Goal: Information Seeking & Learning: Compare options

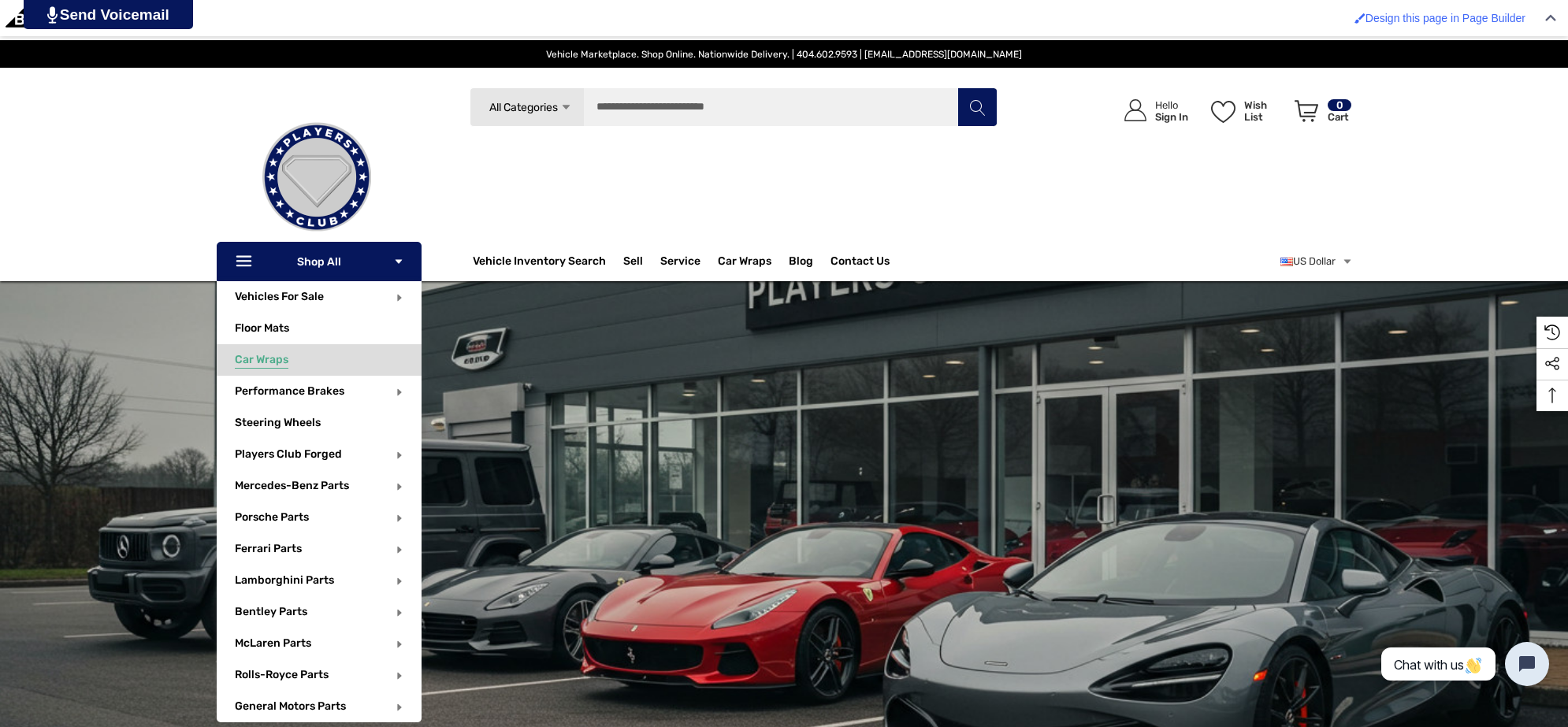
click at [278, 360] on span "Car Wraps" at bounding box center [262, 362] width 53 height 17
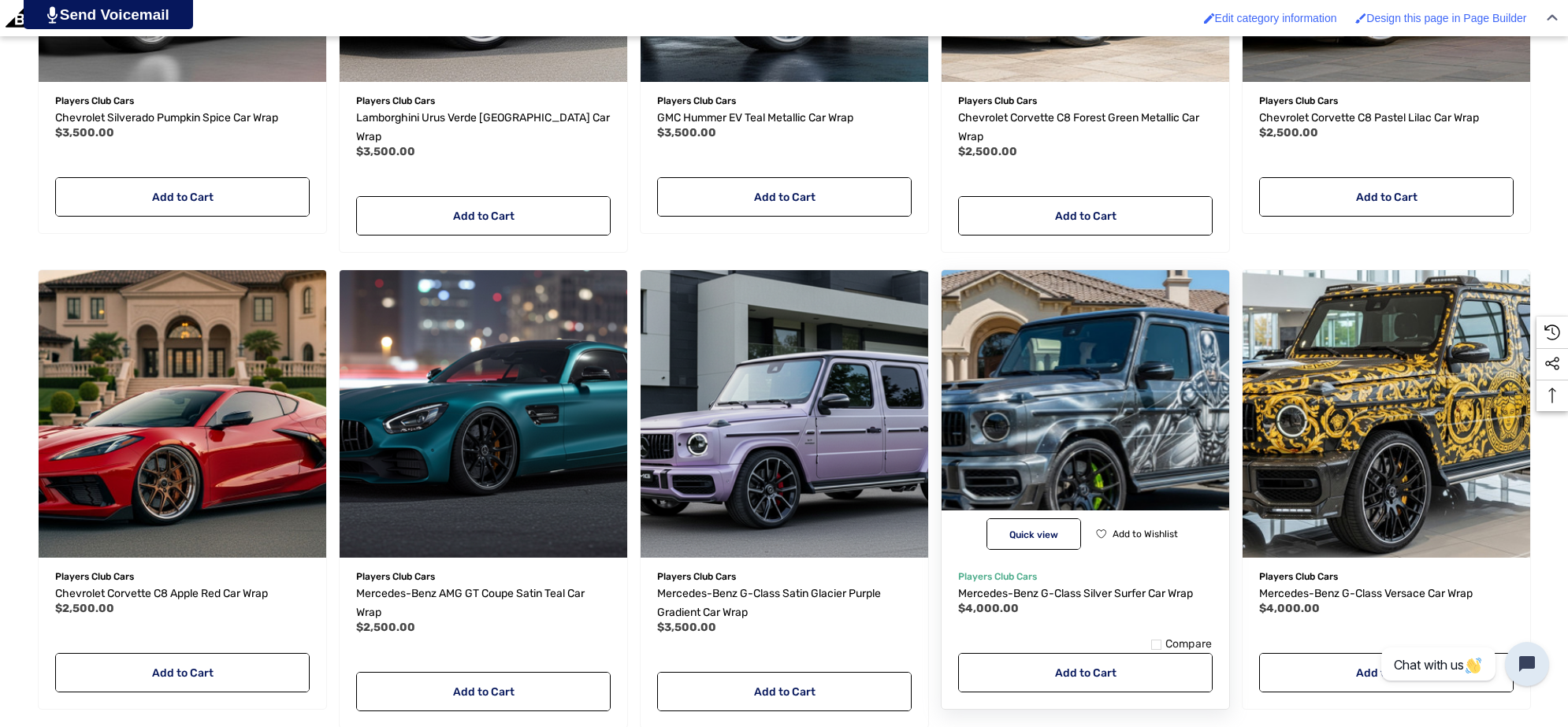
scroll to position [1378, 0]
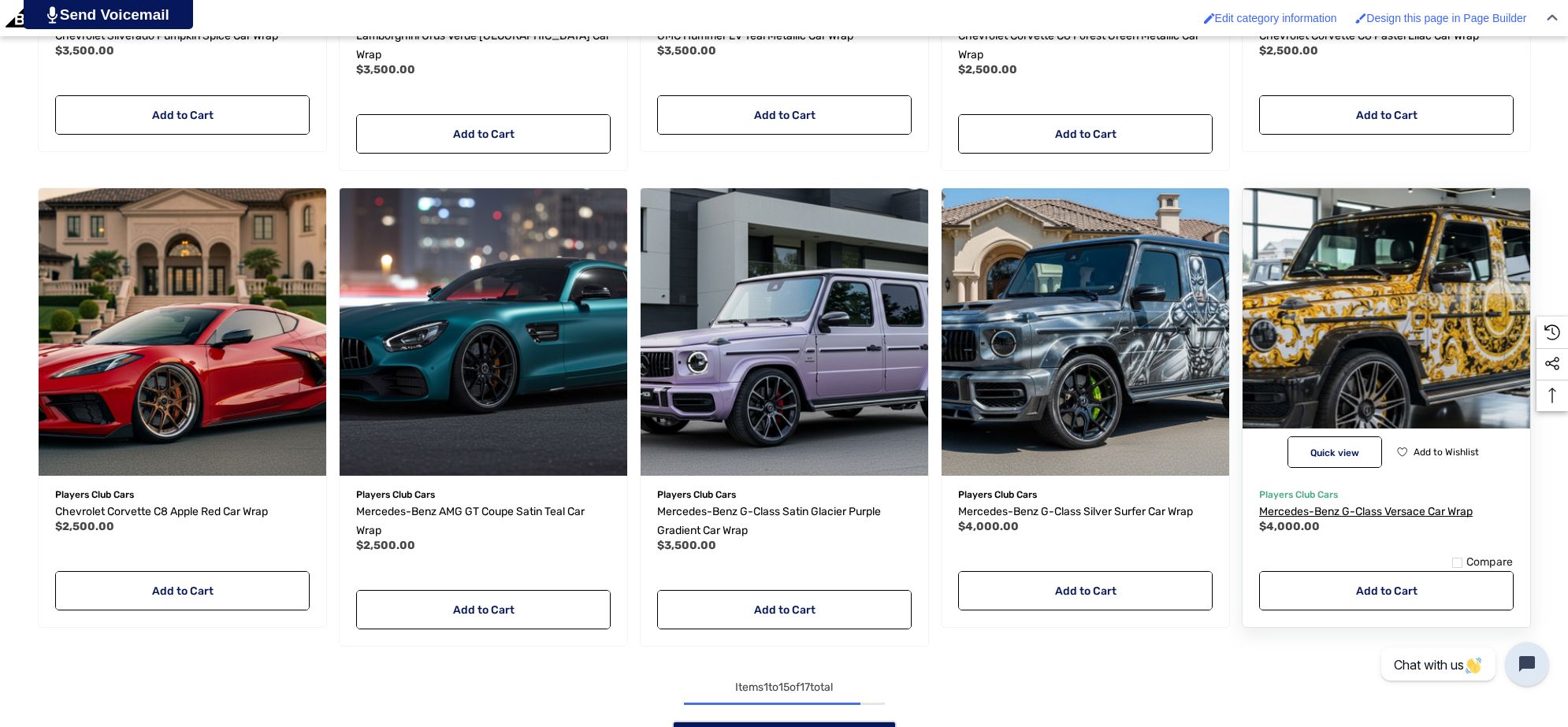
click at [1349, 505] on span "Mercedes-Benz G-Class Versace Car Wrap" at bounding box center [1366, 512] width 214 height 14
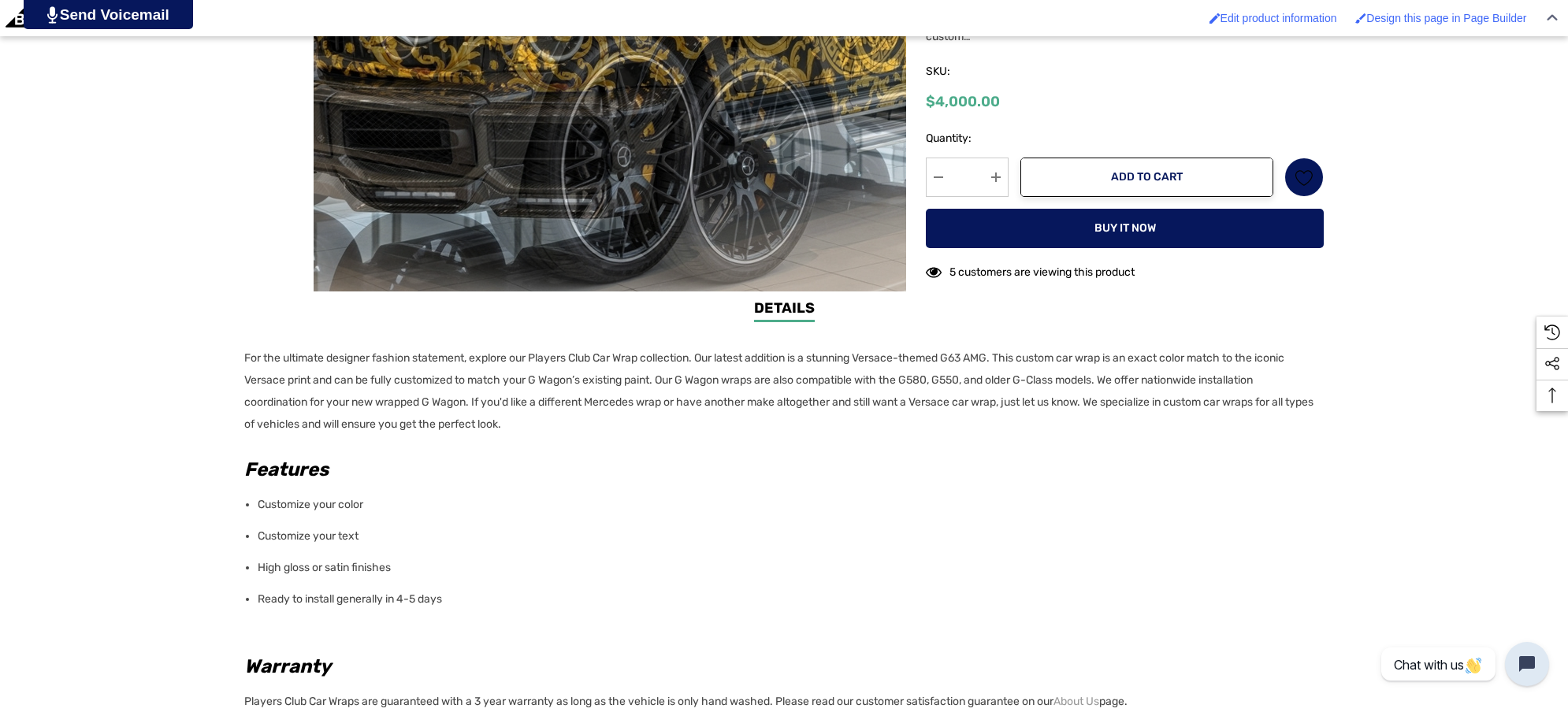
scroll to position [788, 0]
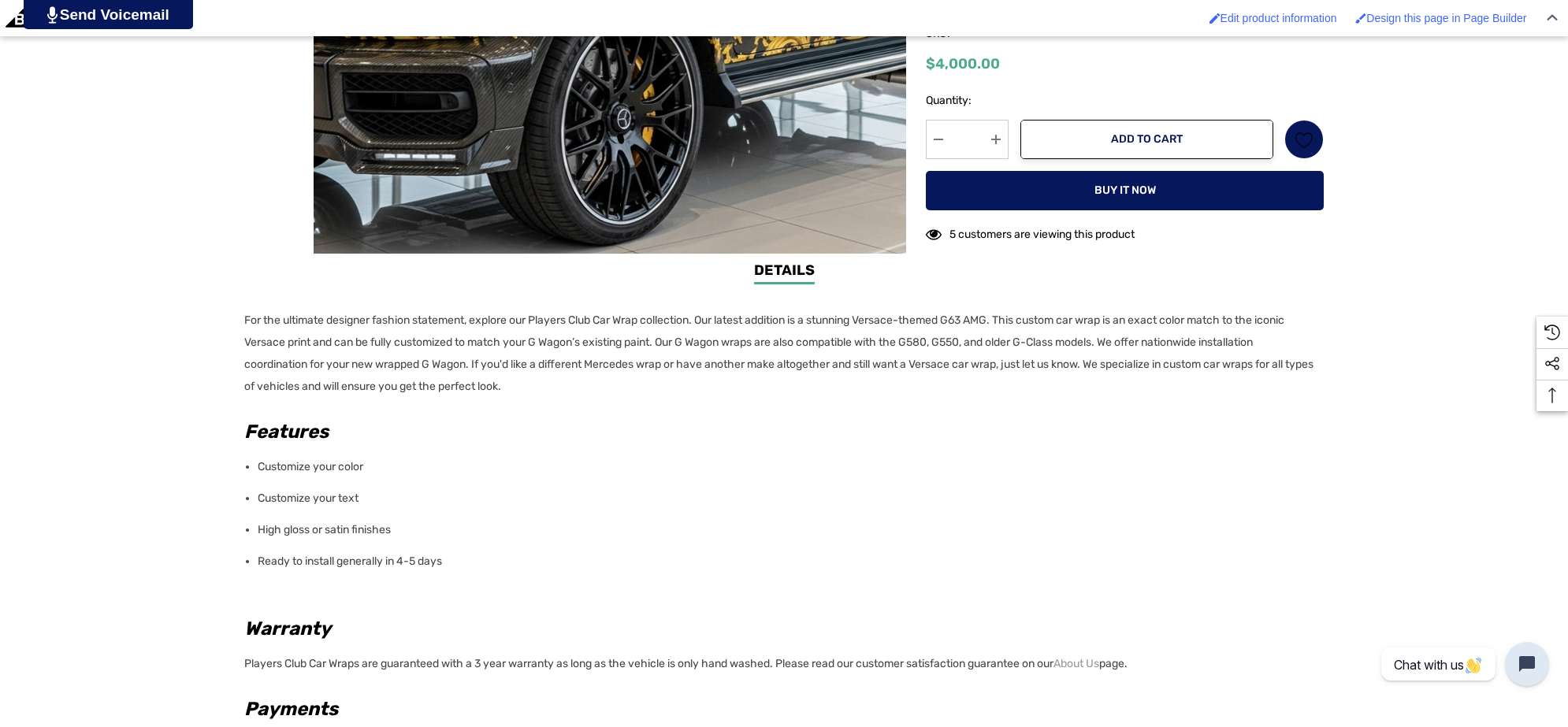
click at [236, 318] on div "Details Details For the ultimate designer fashion statement, explore our Player…" at bounding box center [784, 594] width 1568 height 668
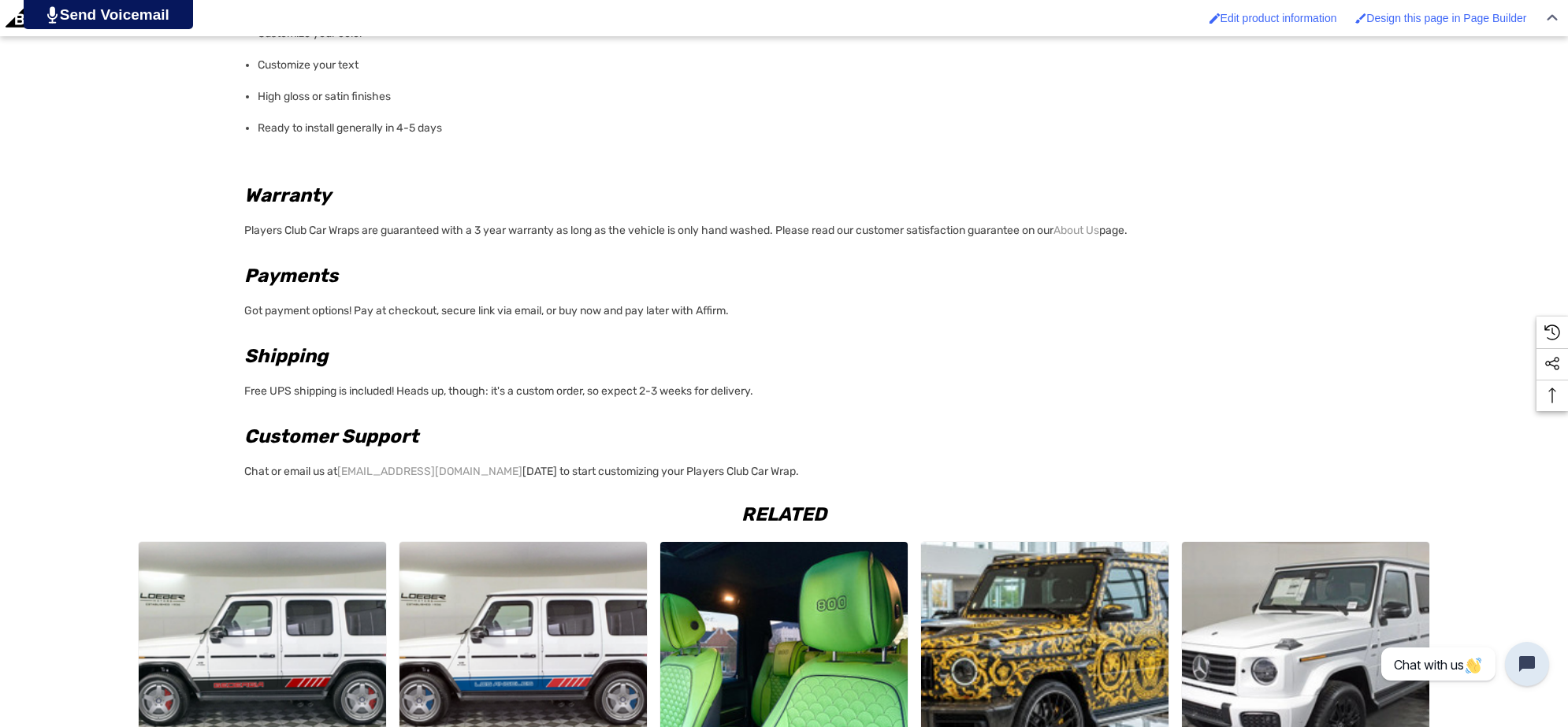
scroll to position [1378, 0]
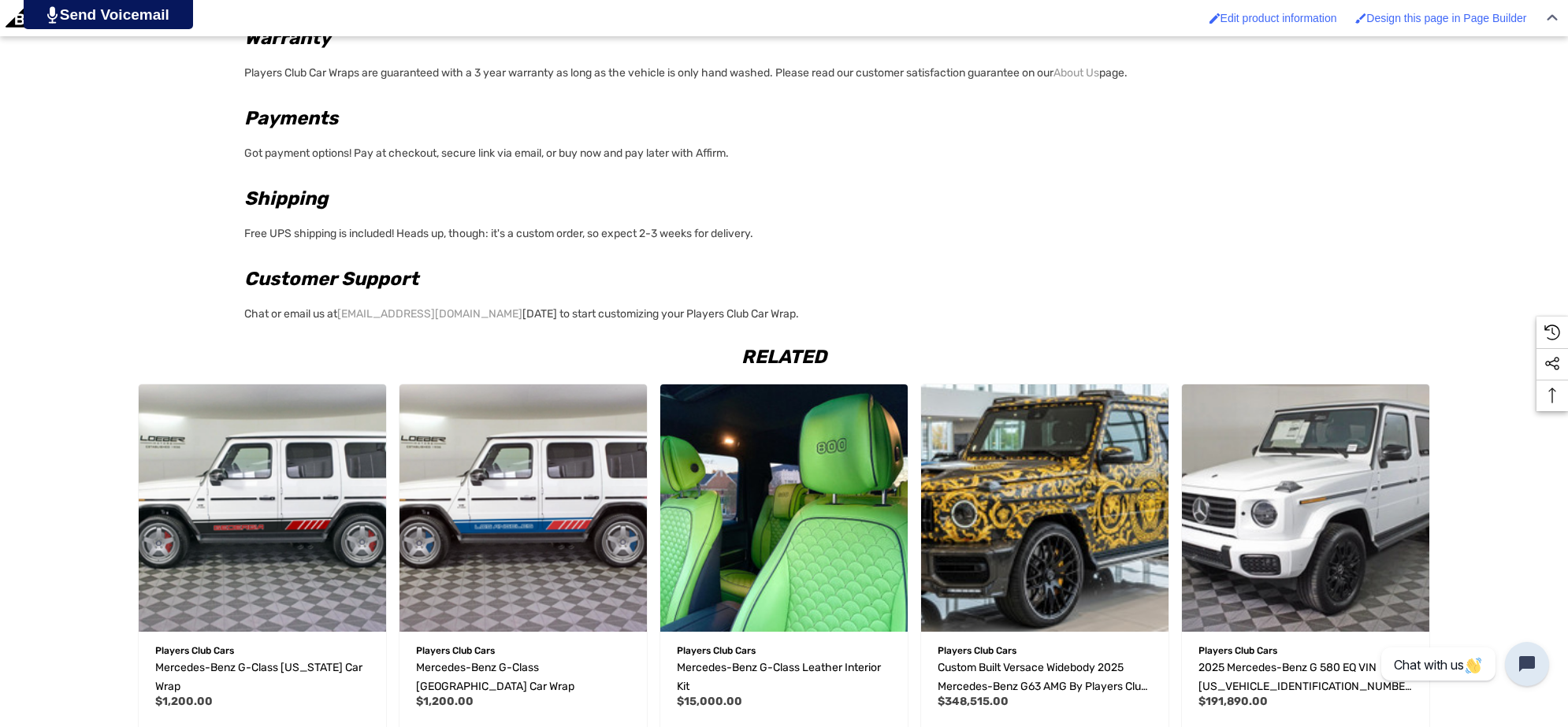
click at [789, 323] on div "Related Quick view Add to Wishlist Players Club Cars Mercedes-Benz G-Class Geor…" at bounding box center [784, 582] width 1568 height 523
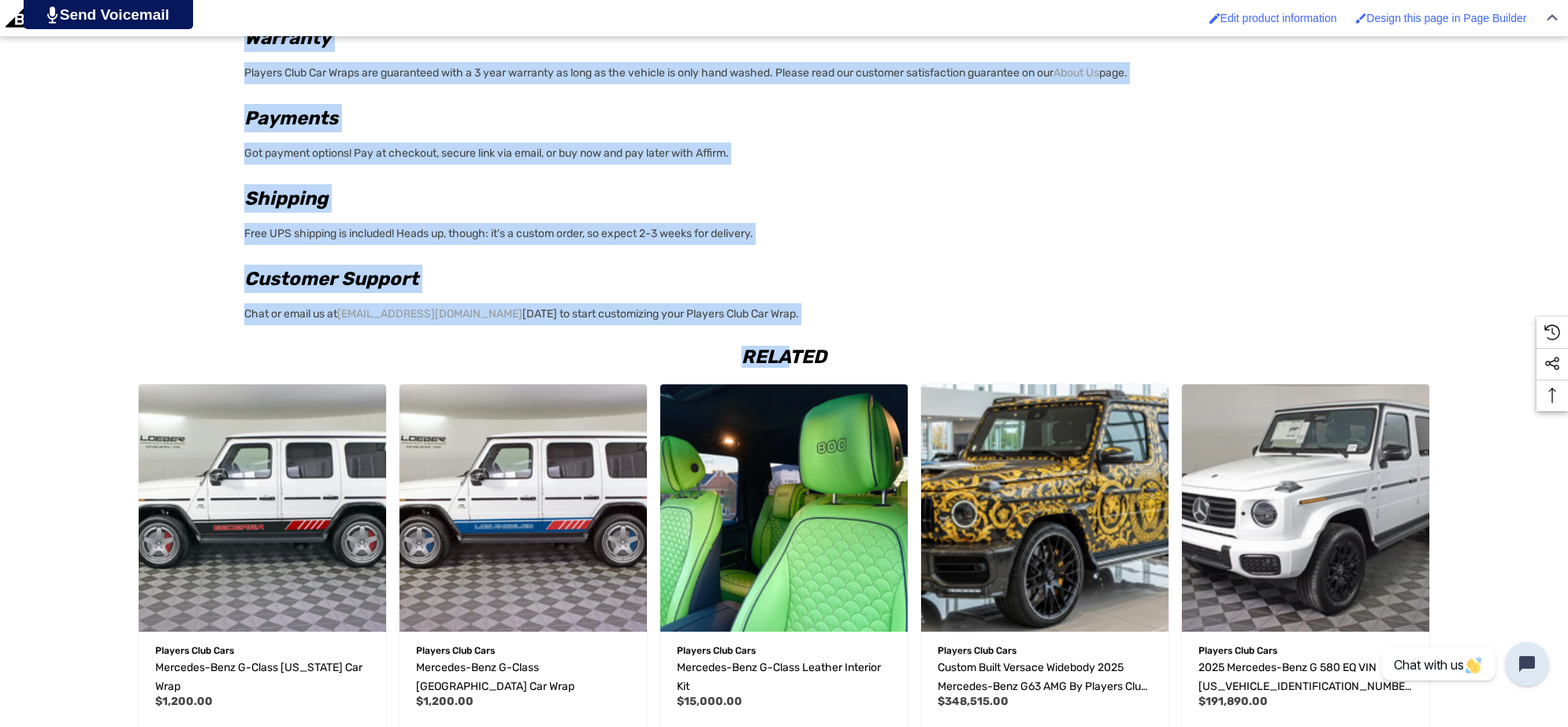
click at [789, 323] on div "Related Quick view Add to Wishlist Players Club Cars Mercedes-Benz G-Class Geor…" at bounding box center [784, 582] width 1568 height 523
click at [782, 309] on p "Chat or email us at info@playersclubcars.com today to start customizing your Pl…" at bounding box center [780, 312] width 1070 height 27
click at [784, 309] on p "Chat or email us at info@playersclubcars.com today to start customizing your Pl…" at bounding box center [780, 312] width 1070 height 27
copy div "For the ultimate designer fashion statement, explore our Players Club Car Wrap …"
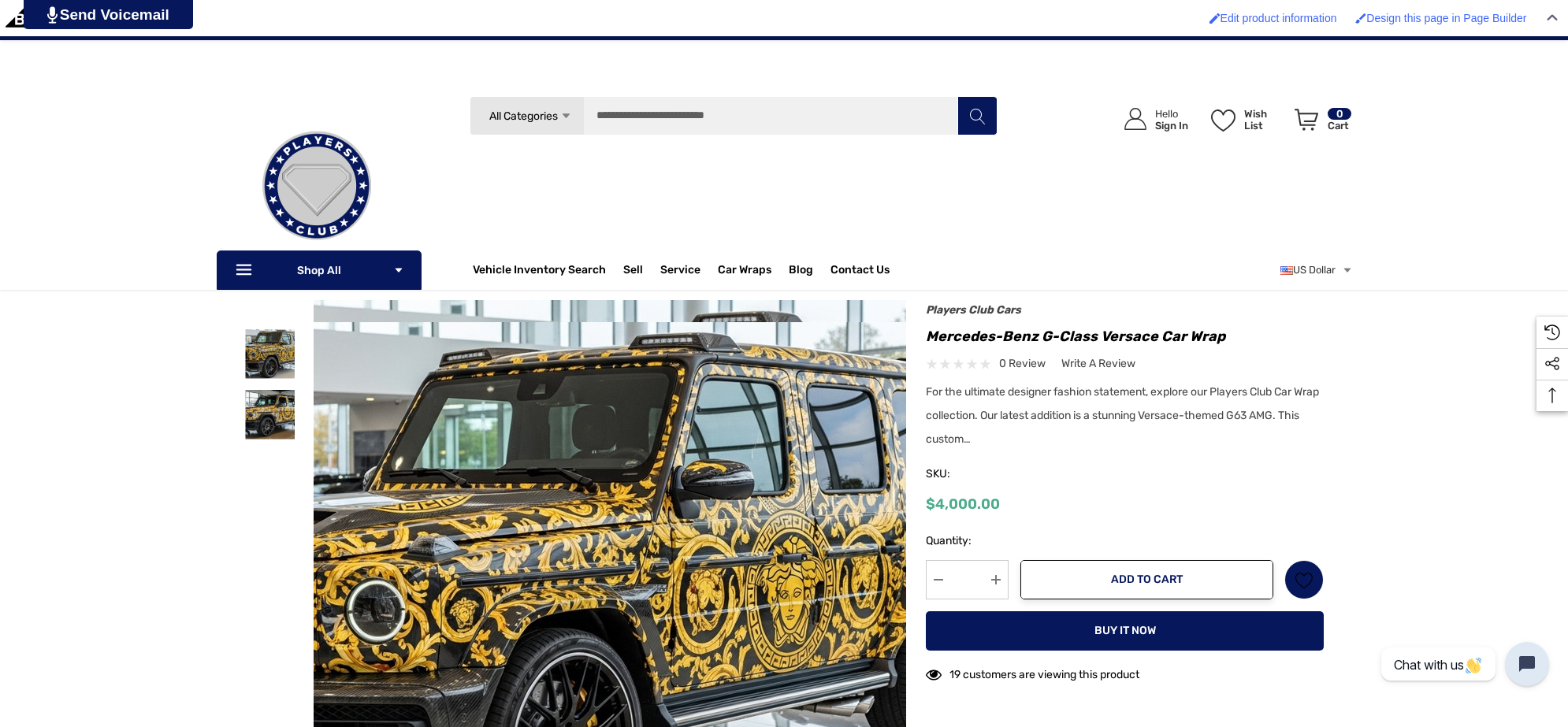
scroll to position [0, 0]
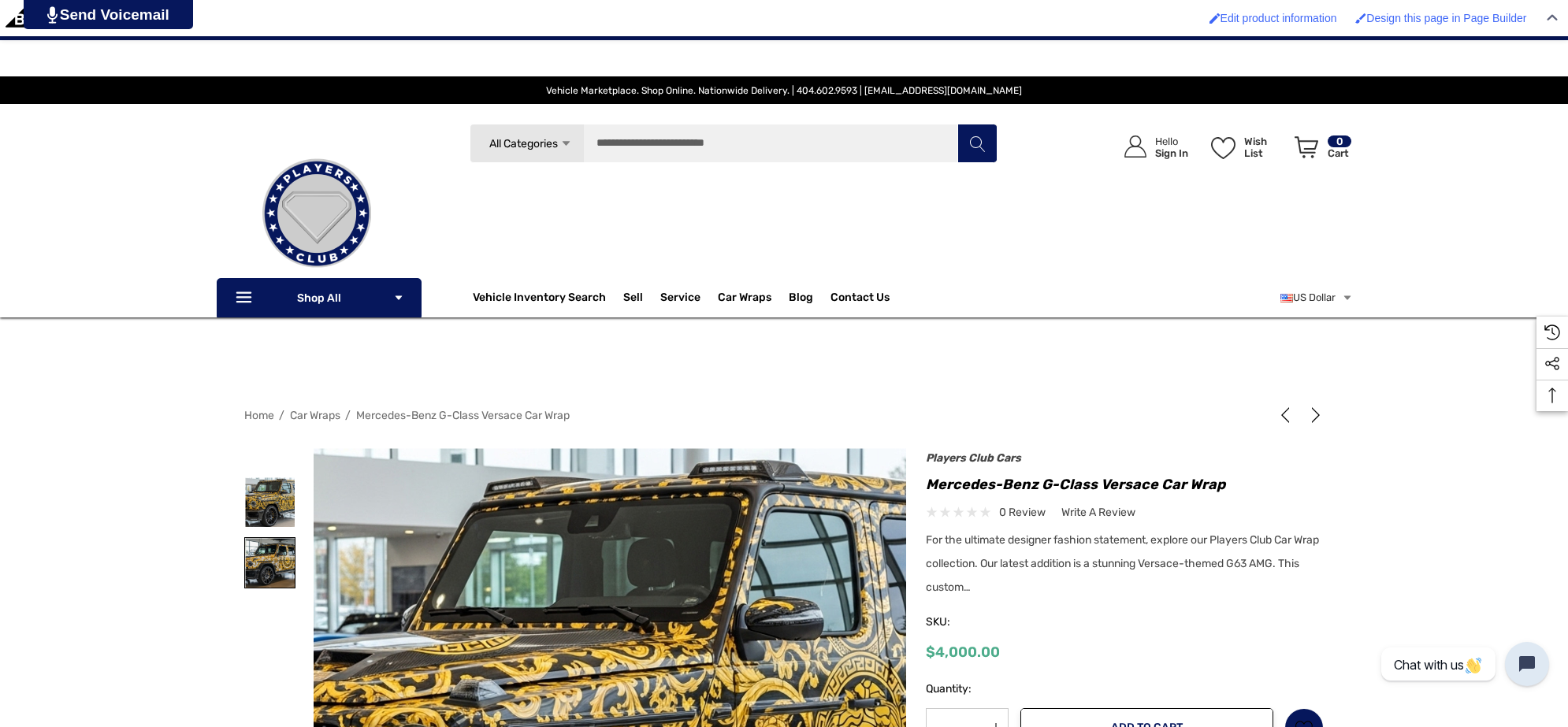
click at [269, 563] on img at bounding box center [270, 563] width 50 height 50
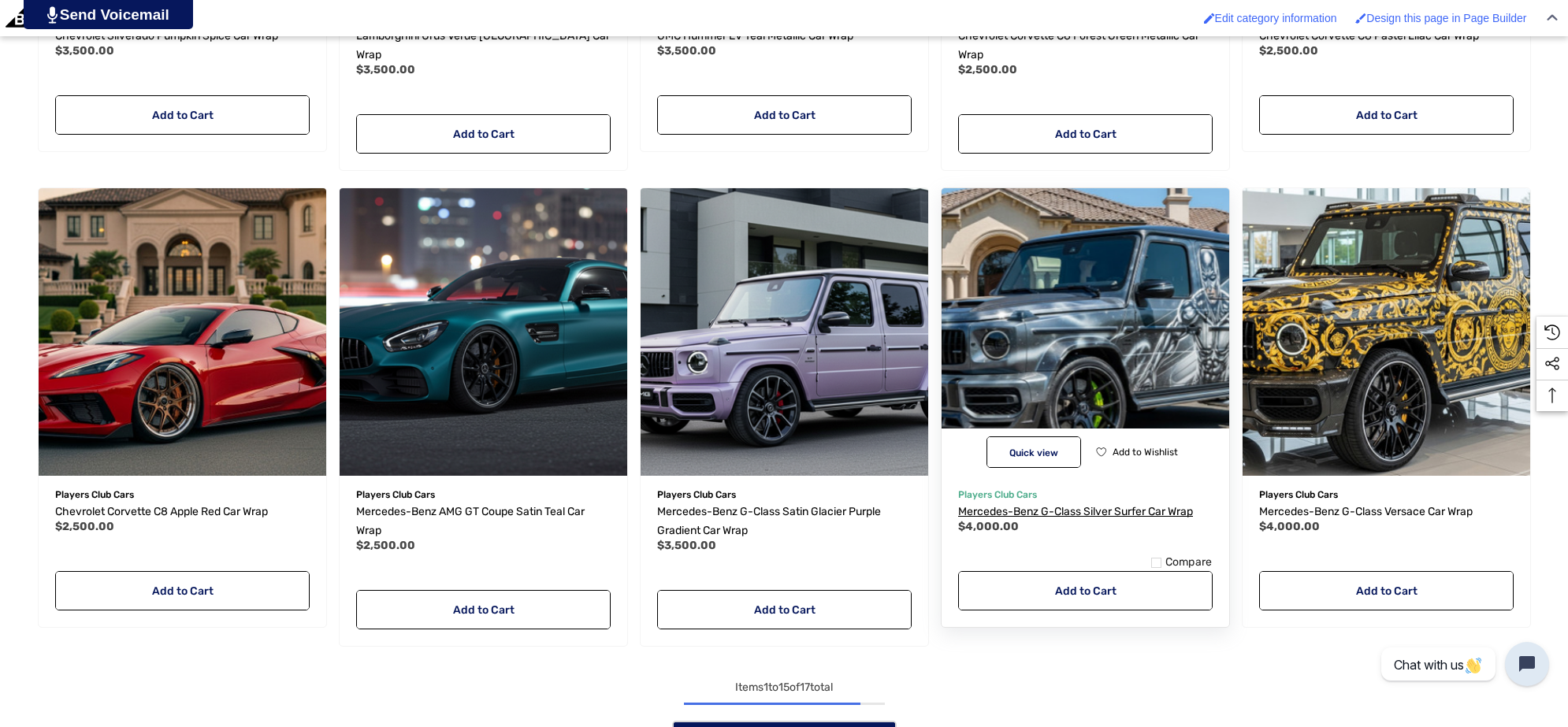
click at [1030, 505] on span "Mercedes-Benz G-Class Silver Surfer Car Wrap" at bounding box center [1075, 512] width 235 height 14
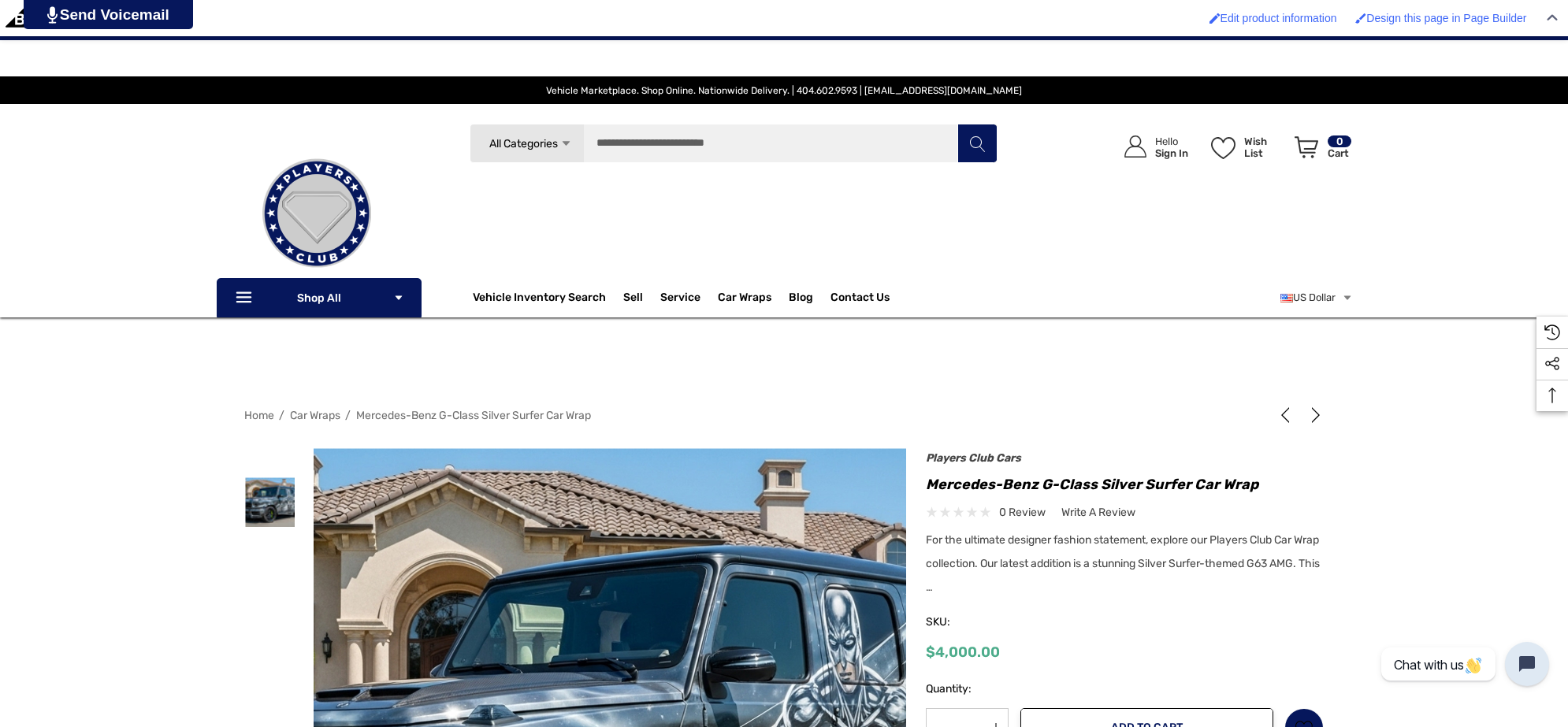
click at [1101, 485] on h1 "Mercedes-Benz G-Class Silver Surfer Car Wrap" at bounding box center [1125, 484] width 398 height 25
click at [1097, 485] on h1 "Mercedes-Benz G-Class Silver Surfer Car Wrap" at bounding box center [1125, 484] width 398 height 25
click at [1187, 483] on h1 "Mercedes-Benz G-Class Silver Surfer Car Wrap" at bounding box center [1125, 484] width 398 height 25
copy h1 "Silver Surfer"
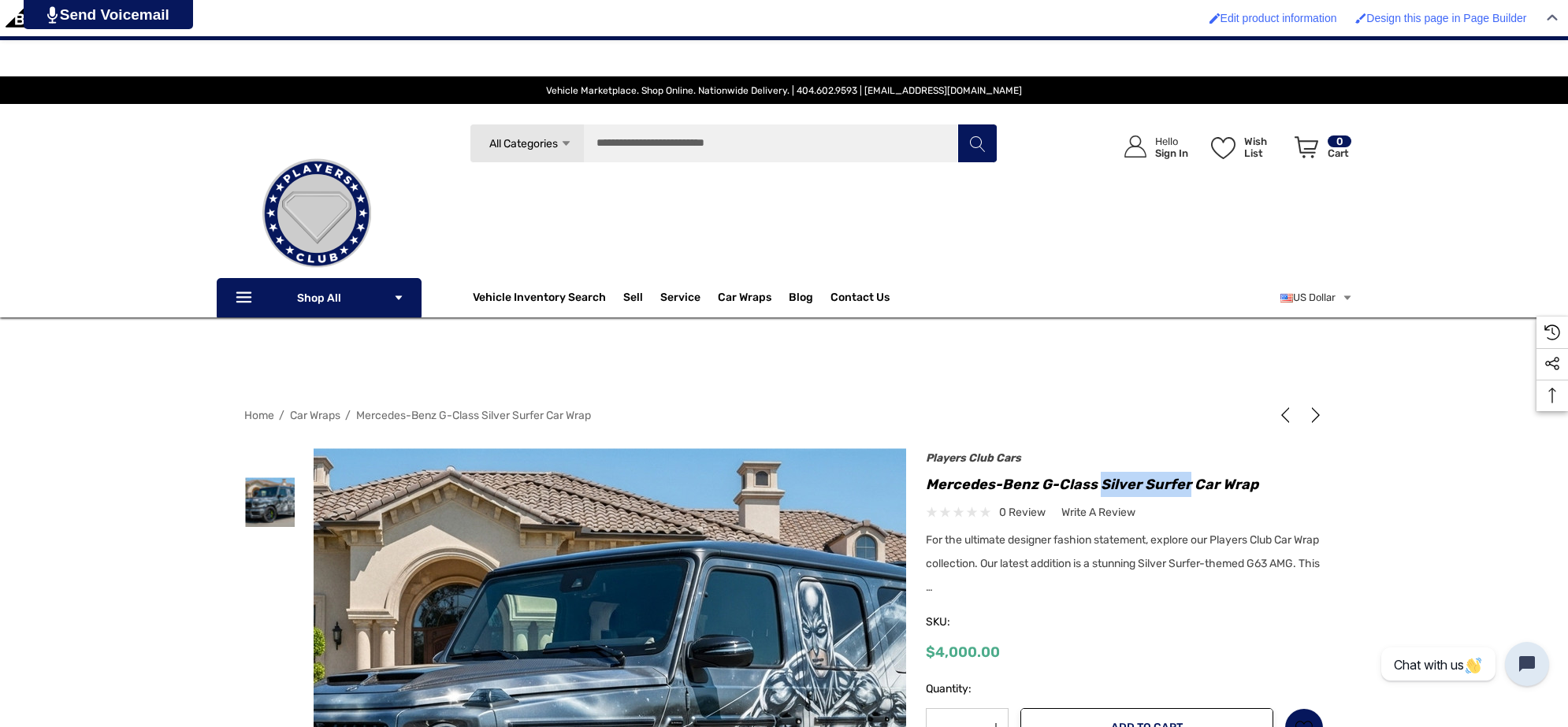
drag, startPoint x: 624, startPoint y: 487, endPoint x: 696, endPoint y: 644, distance: 172.7
click at [696, 644] on img at bounding box center [600, 726] width 1009 height 550
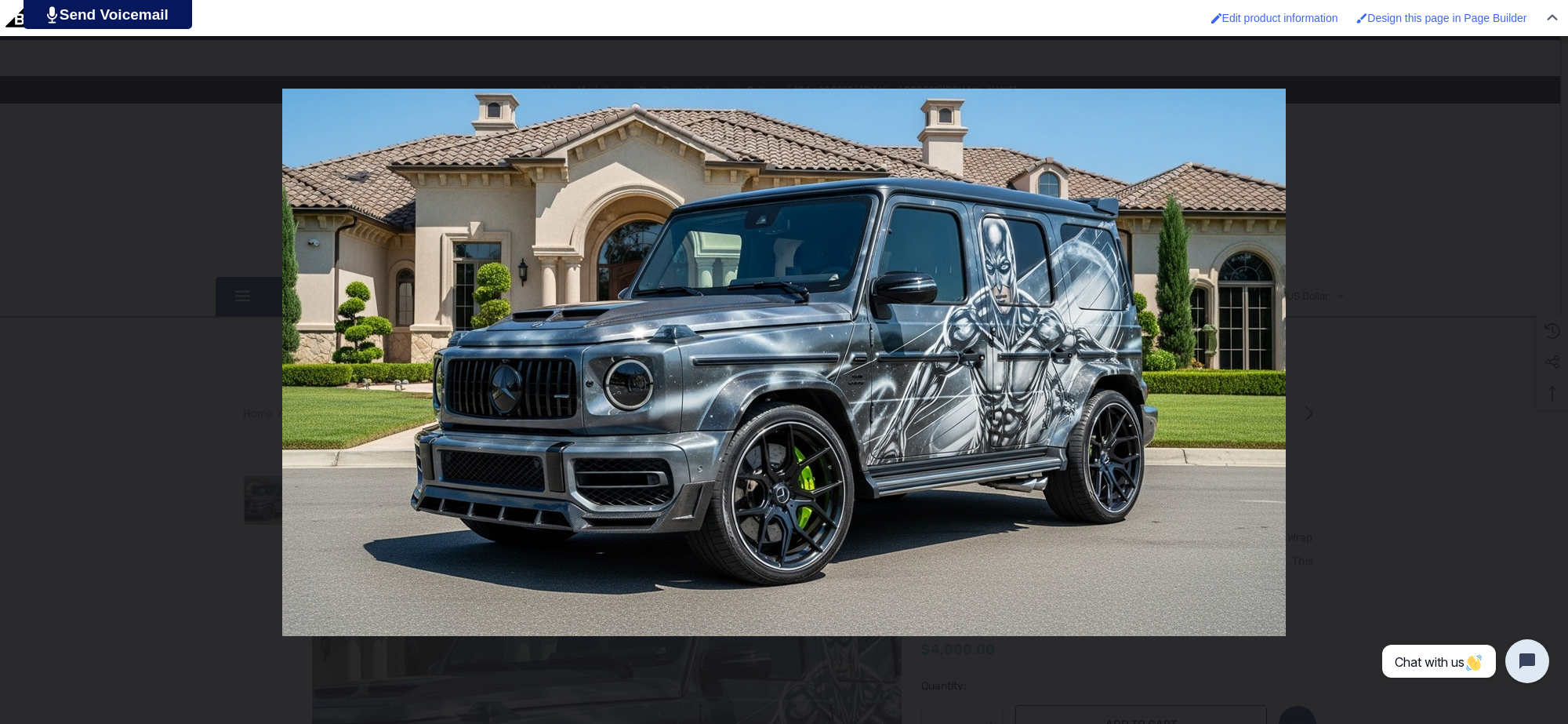
click at [214, 204] on div "You can close this modal content with the ESC key" at bounding box center [784, 362] width 1568 height 724
click at [163, 188] on div "You can close this modal content with the ESC key" at bounding box center [784, 362] width 1568 height 724
click at [198, 390] on div "You can close this modal content with the ESC key" at bounding box center [784, 362] width 1568 height 724
drag, startPoint x: 1546, startPoint y: 653, endPoint x: 1475, endPoint y: 633, distance: 73.8
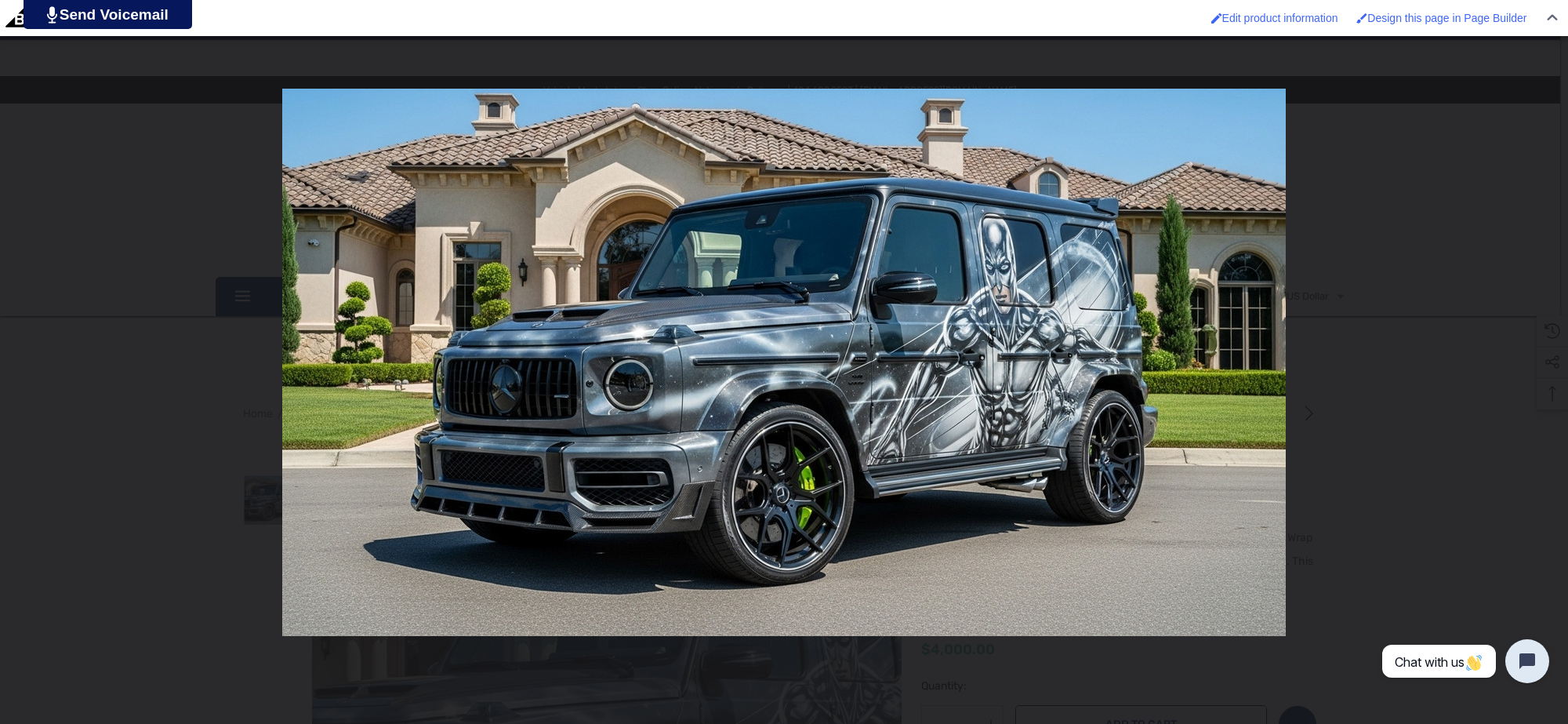
click at [1528, 644] on button "Open chat widget" at bounding box center [1527, 661] width 44 height 44
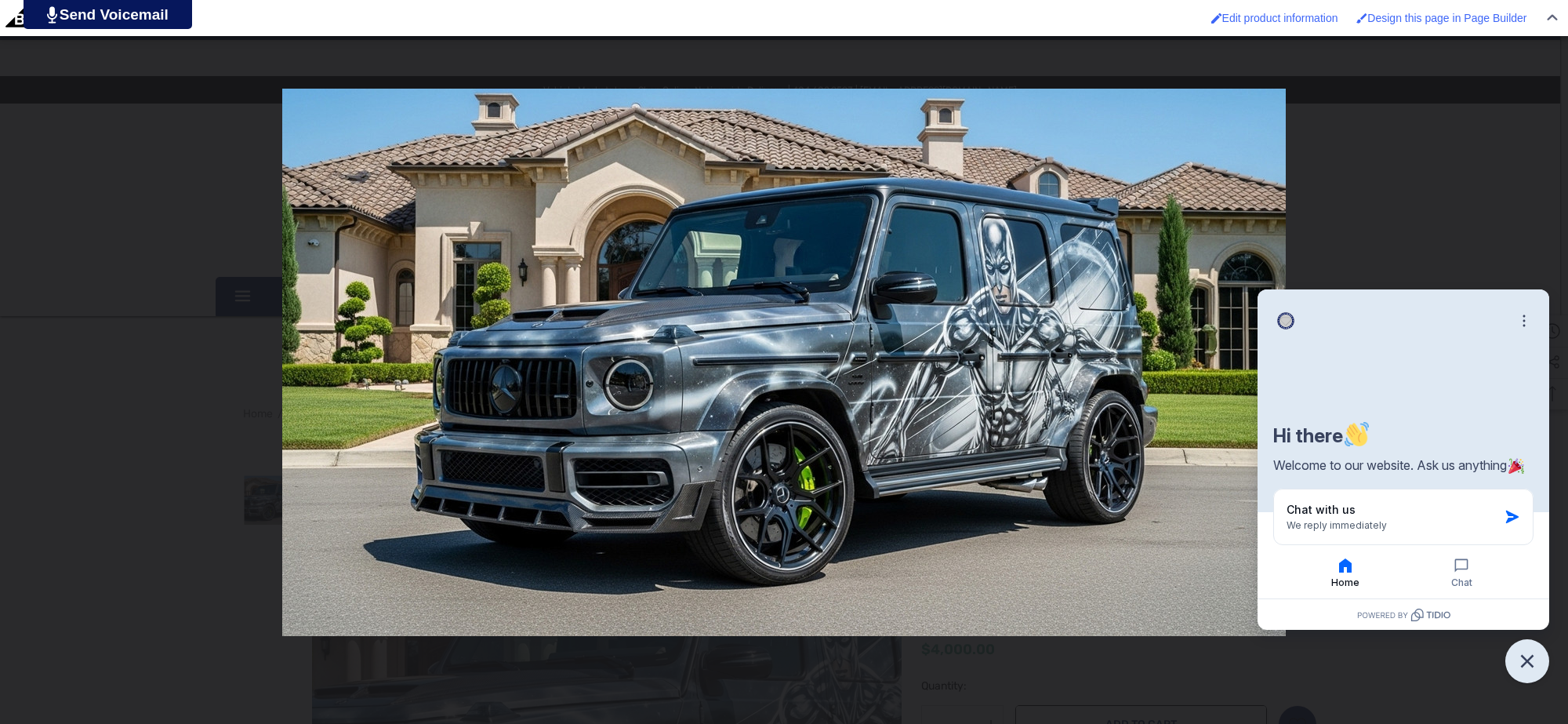
click at [1488, 285] on div "You can close this modal content with the ESC key" at bounding box center [784, 362] width 1568 height 724
click at [1488, 283] on div "You can close this modal content with the ESC key" at bounding box center [784, 362] width 1568 height 724
click at [1464, 227] on div "You can close this modal content with the ESC key" at bounding box center [784, 362] width 1568 height 724
click at [1466, 227] on div "You can close this modal content with the ESC key" at bounding box center [784, 362] width 1568 height 724
click at [1469, 225] on div "You can close this modal content with the ESC key" at bounding box center [784, 362] width 1568 height 724
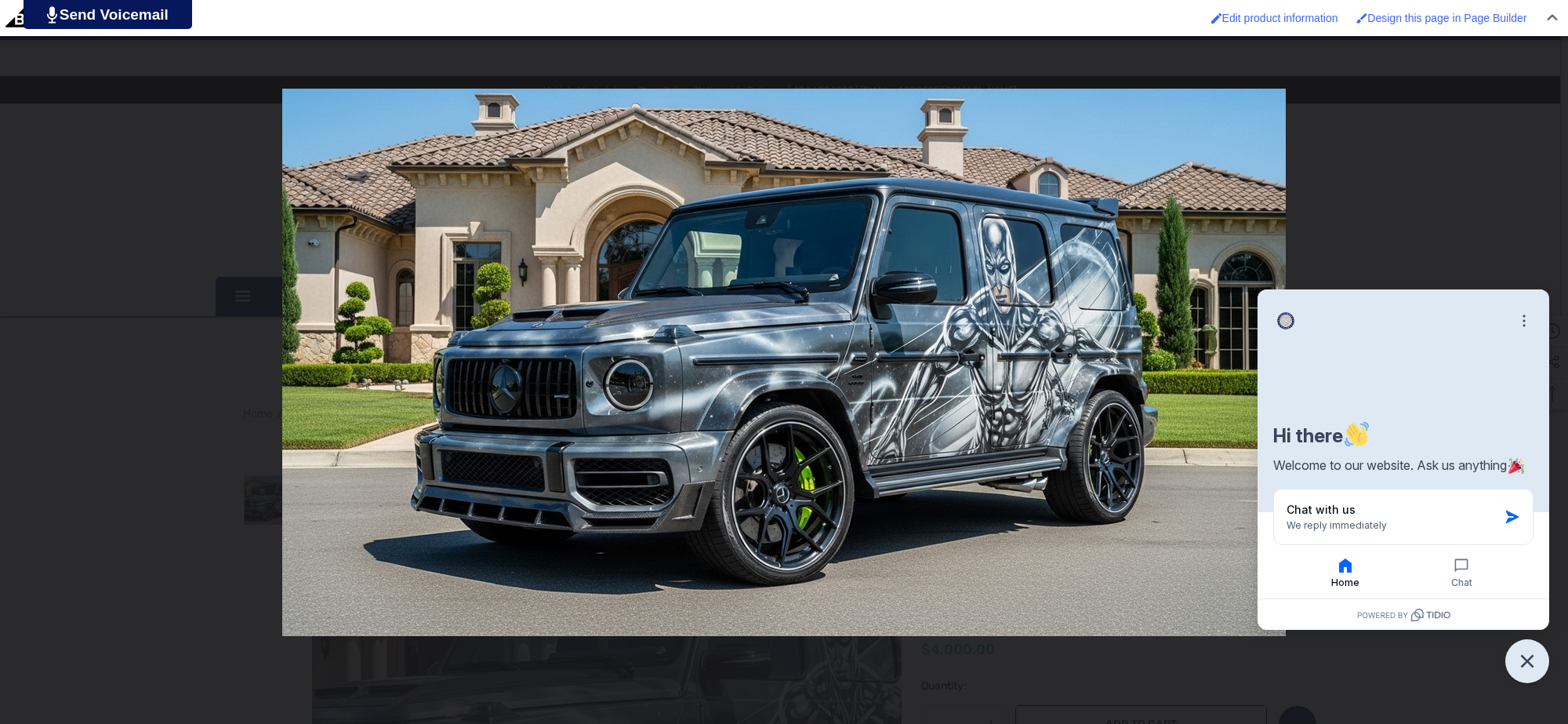
click at [1468, 225] on div "You can close this modal content with the ESC key" at bounding box center [784, 362] width 1568 height 724
click at [1538, 661] on icon "Close chat widget" at bounding box center [1528, 661] width 24 height 24
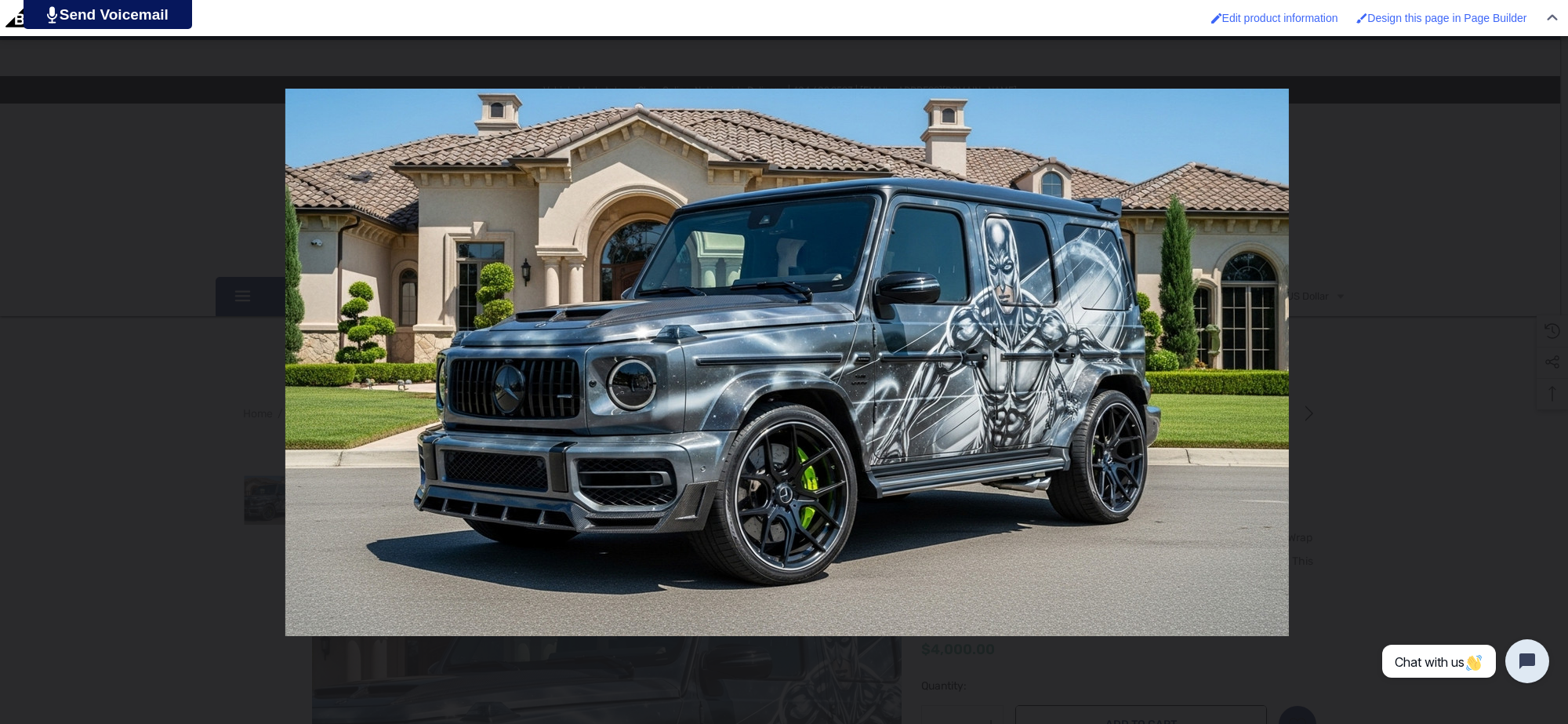
drag, startPoint x: 17, startPoint y: 289, endPoint x: 28, endPoint y: 299, distance: 14.9
click at [28, 299] on div "You can close this modal content with the ESC key" at bounding box center [787, 362] width 1568 height 724
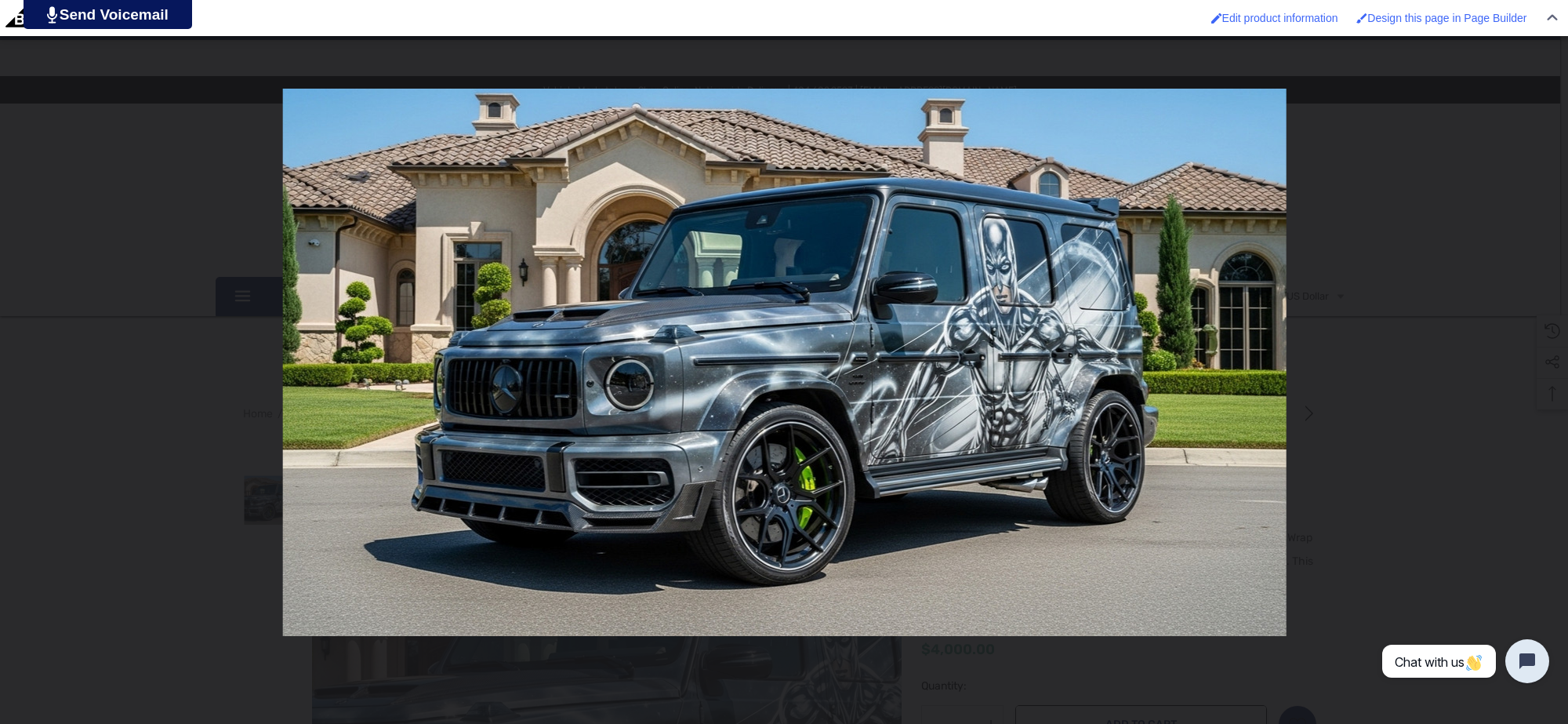
click at [87, 323] on div "You can close this modal content with the ESC key" at bounding box center [784, 362] width 1568 height 724
drag, startPoint x: 91, startPoint y: 322, endPoint x: 94, endPoint y: 299, distance: 23.2
click at [95, 306] on div "You can close this modal content with the ESC key" at bounding box center [784, 362] width 1568 height 724
click at [137, 189] on div "You can close this modal content with the ESC key" at bounding box center [784, 362] width 1568 height 724
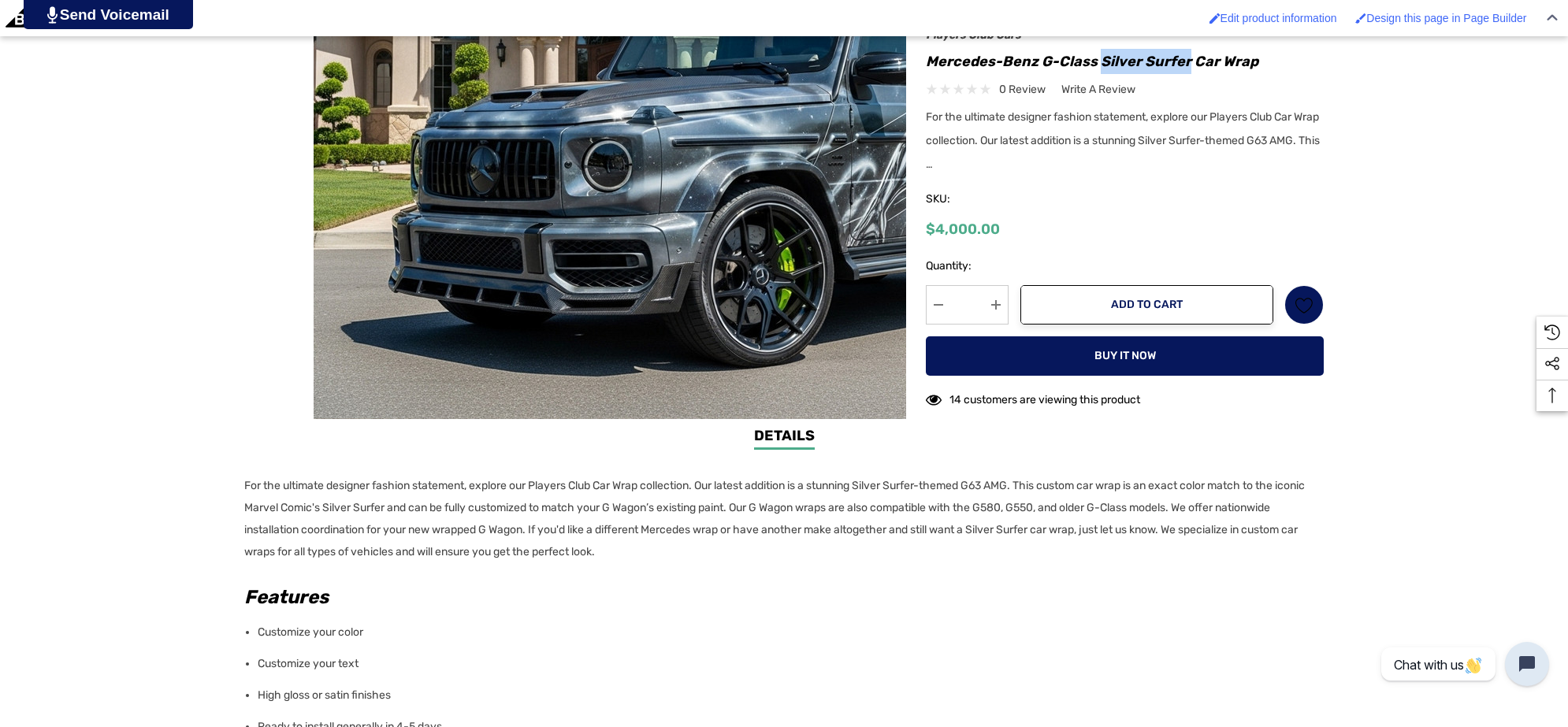
scroll to position [689, 0]
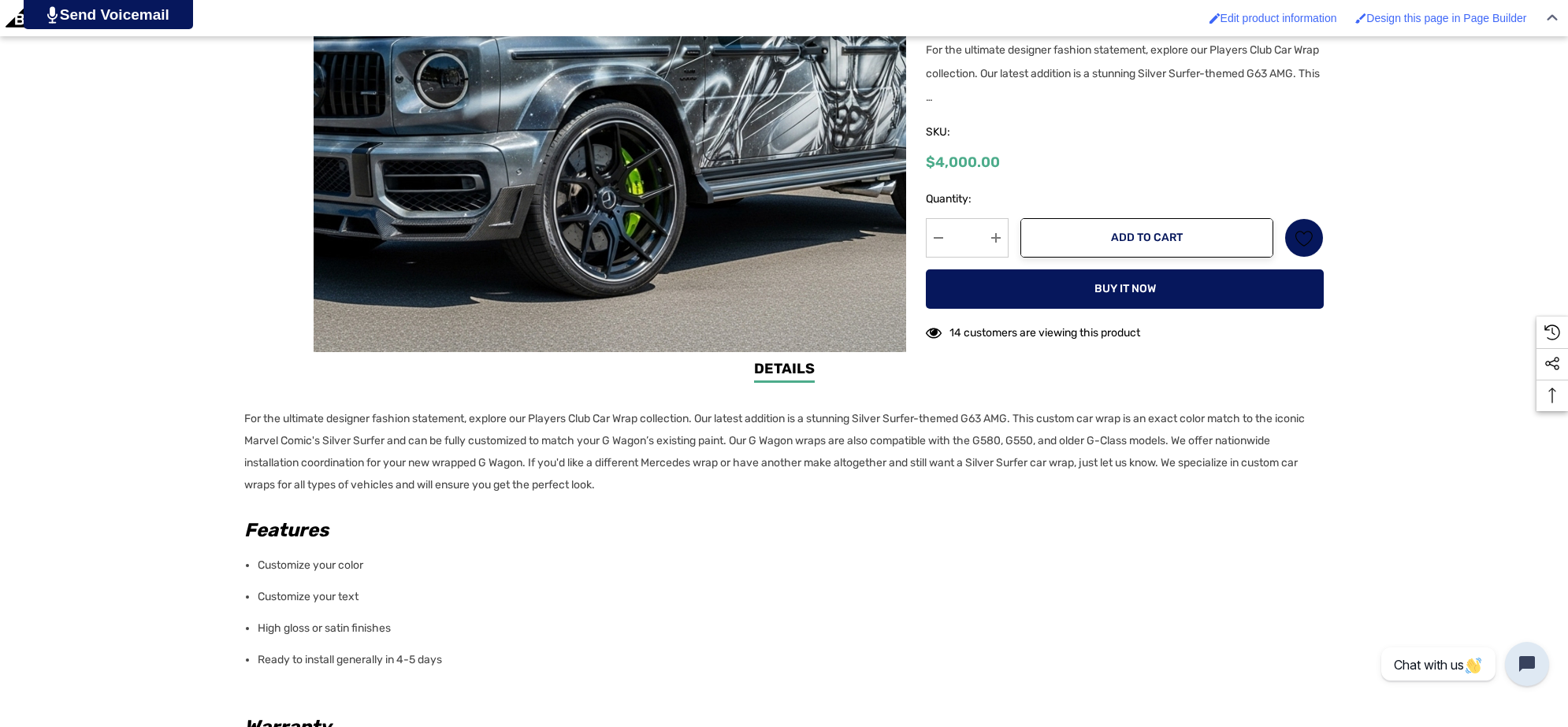
click at [234, 407] on div "Details Details For the ultimate designer fashion statement, explore our Player…" at bounding box center [784, 693] width 1568 height 668
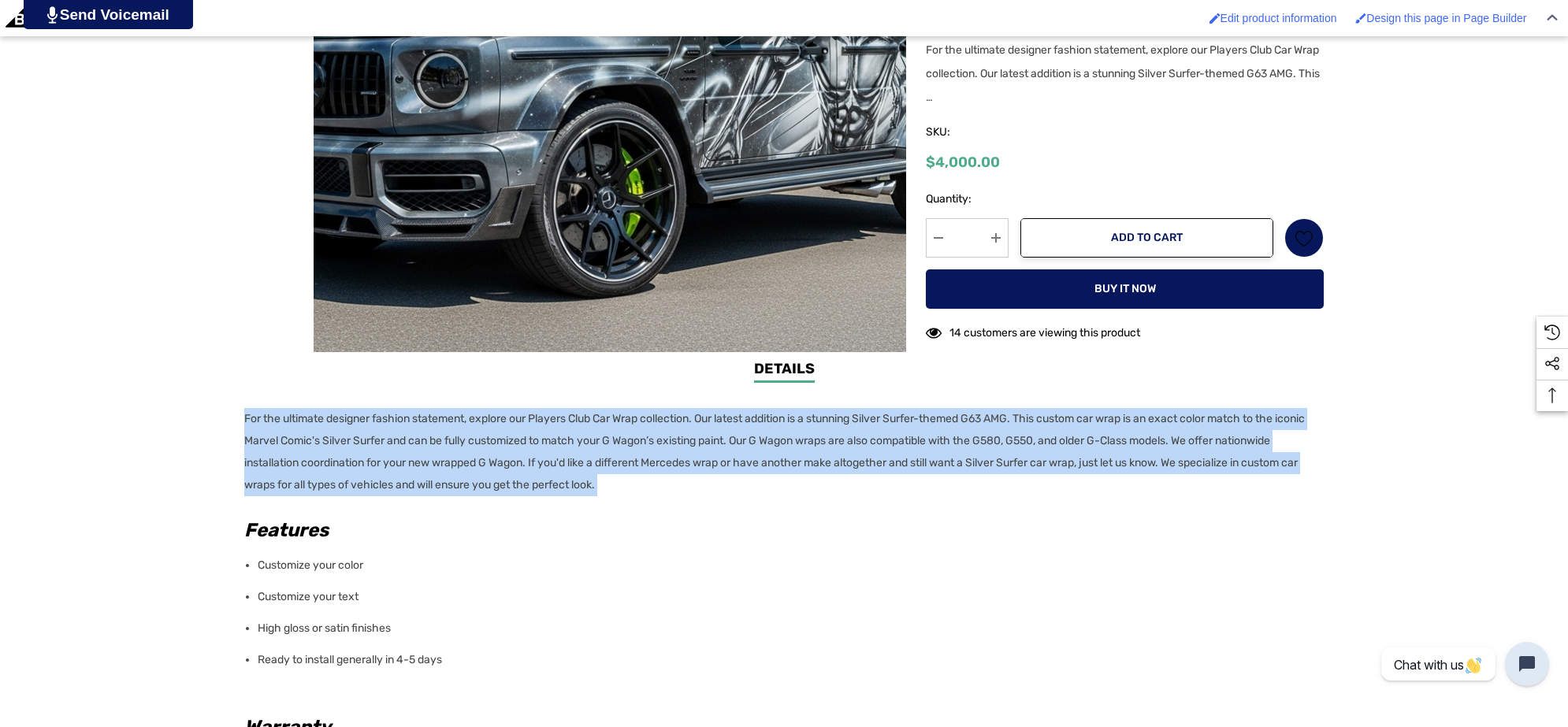
click at [704, 484] on p "For the ultimate designer fashion statement, explore our Players Club Car Wrap …" at bounding box center [780, 452] width 1070 height 88
copy div "For the ultimate designer fashion statement, explore our Players Club Car Wrap …"
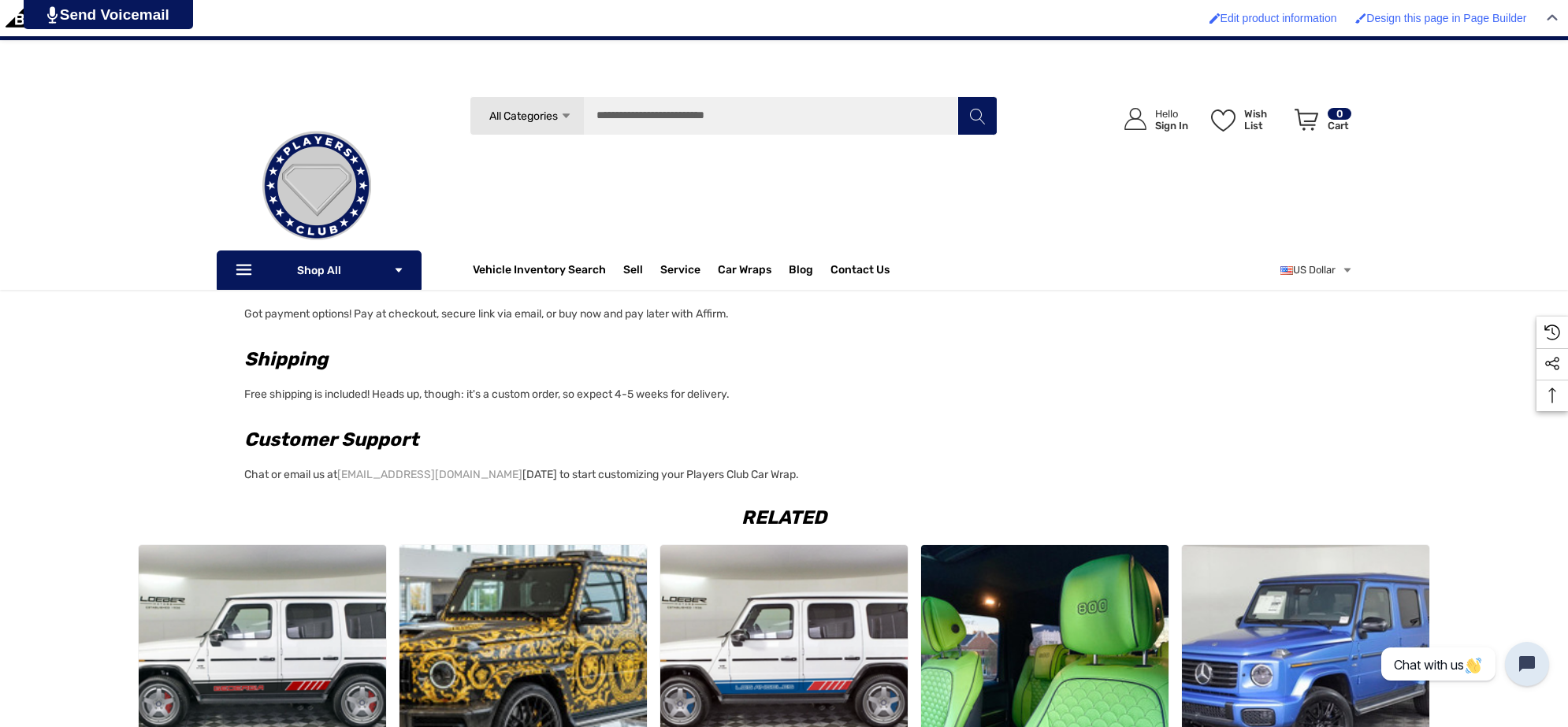
scroll to position [0, 0]
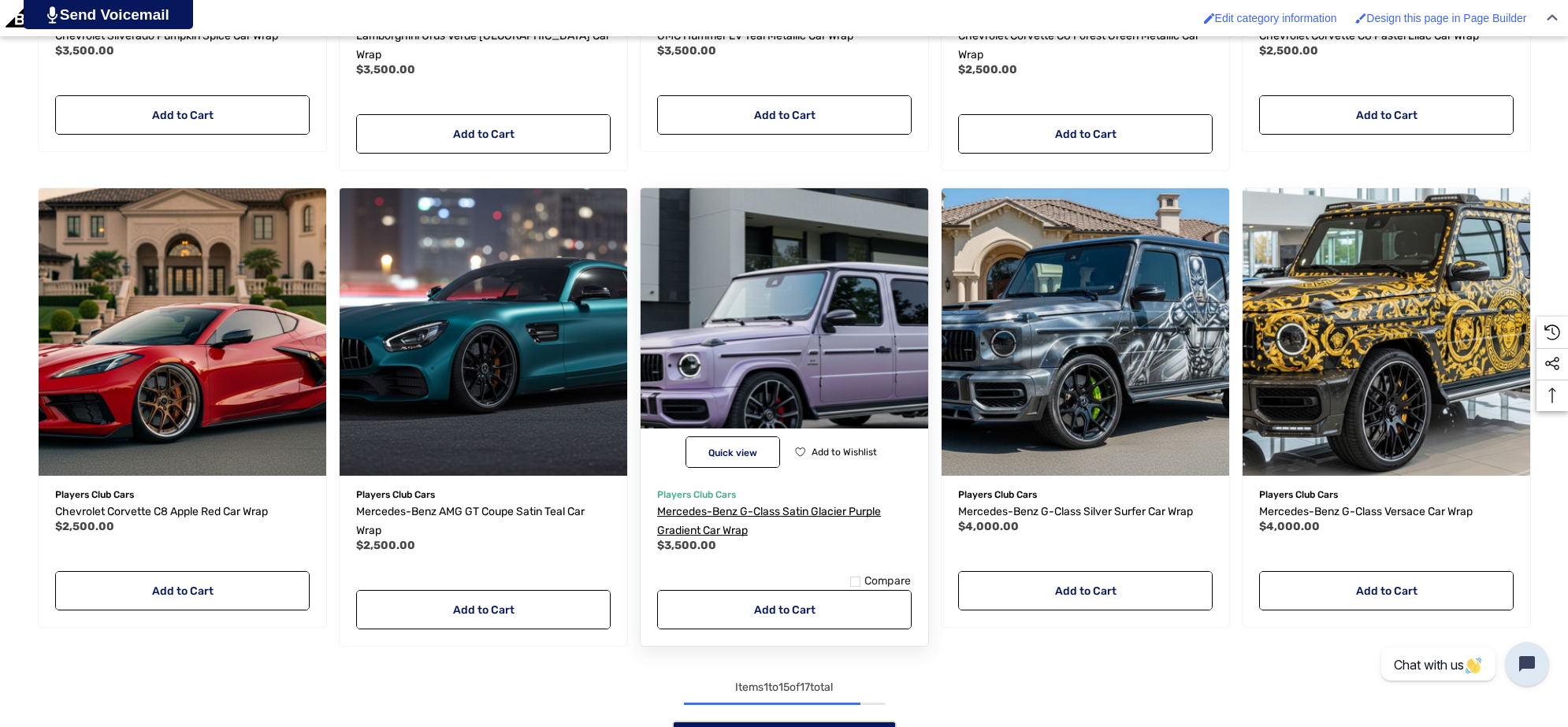
click at [762, 505] on span "Mercedes-Benz G-Class Satin Glacier Purple Gradient Car Wrap" at bounding box center [769, 520] width 224 height 32
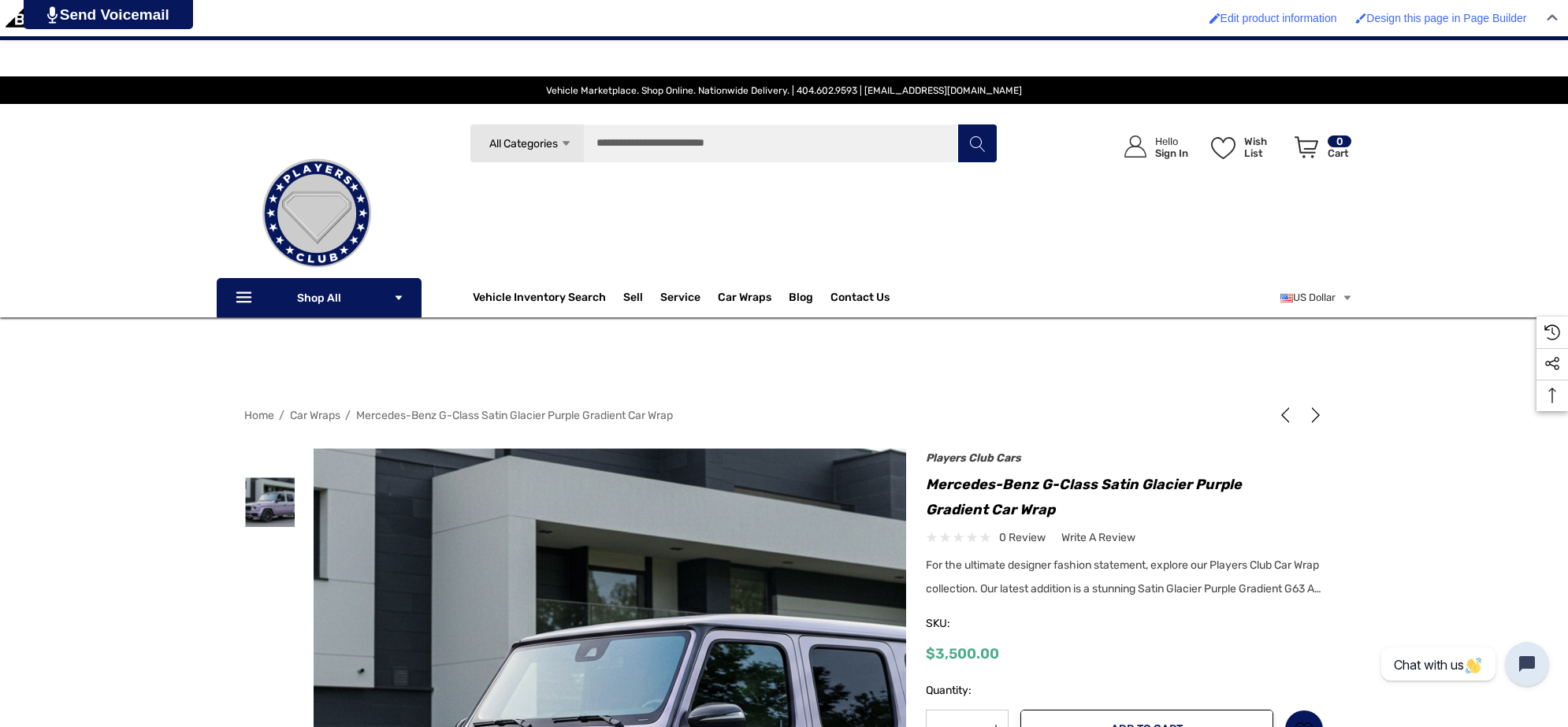
click at [1099, 481] on h1 "Mercedes-Benz G-Class Satin Glacier Purple Gradient Car Wrap" at bounding box center [1125, 497] width 398 height 51
click at [989, 513] on h1 "Mercedes-Benz G-Class Satin Glacier Purple Gradient Car Wrap" at bounding box center [1125, 497] width 398 height 51
copy h1 "Satin Glacier Purple Gradient"
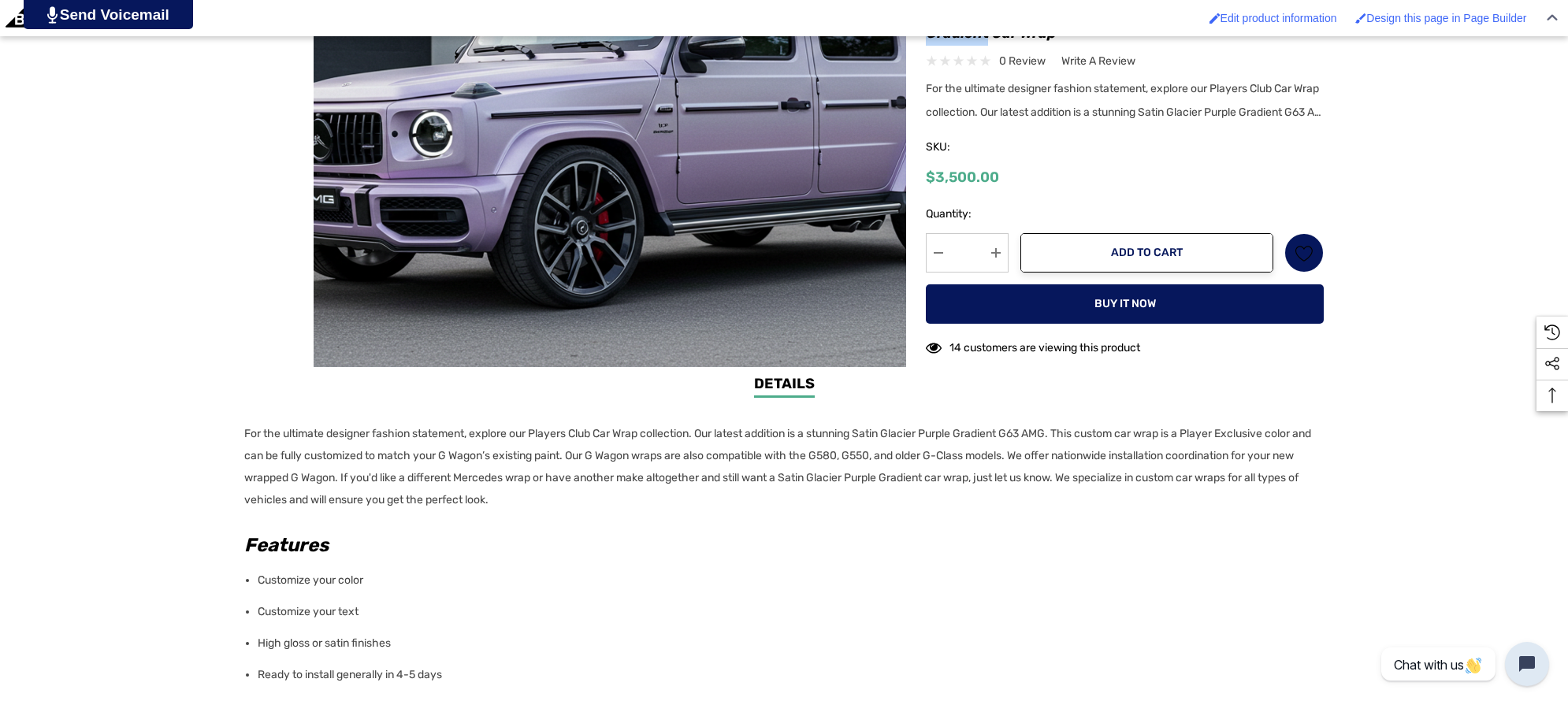
scroll to position [788, 0]
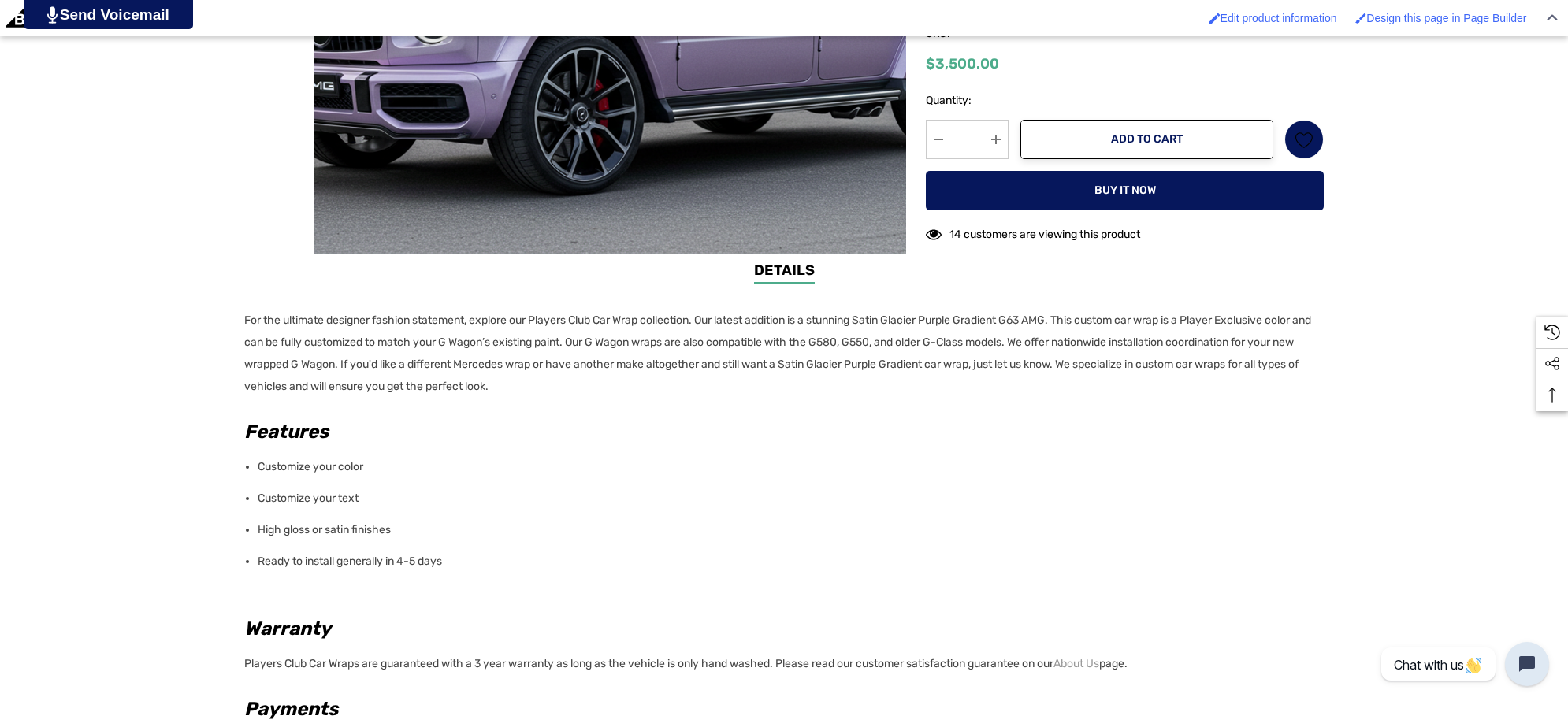
click at [236, 317] on div "Details Details For the ultimate designer fashion statement, explore our Player…" at bounding box center [784, 594] width 1568 height 668
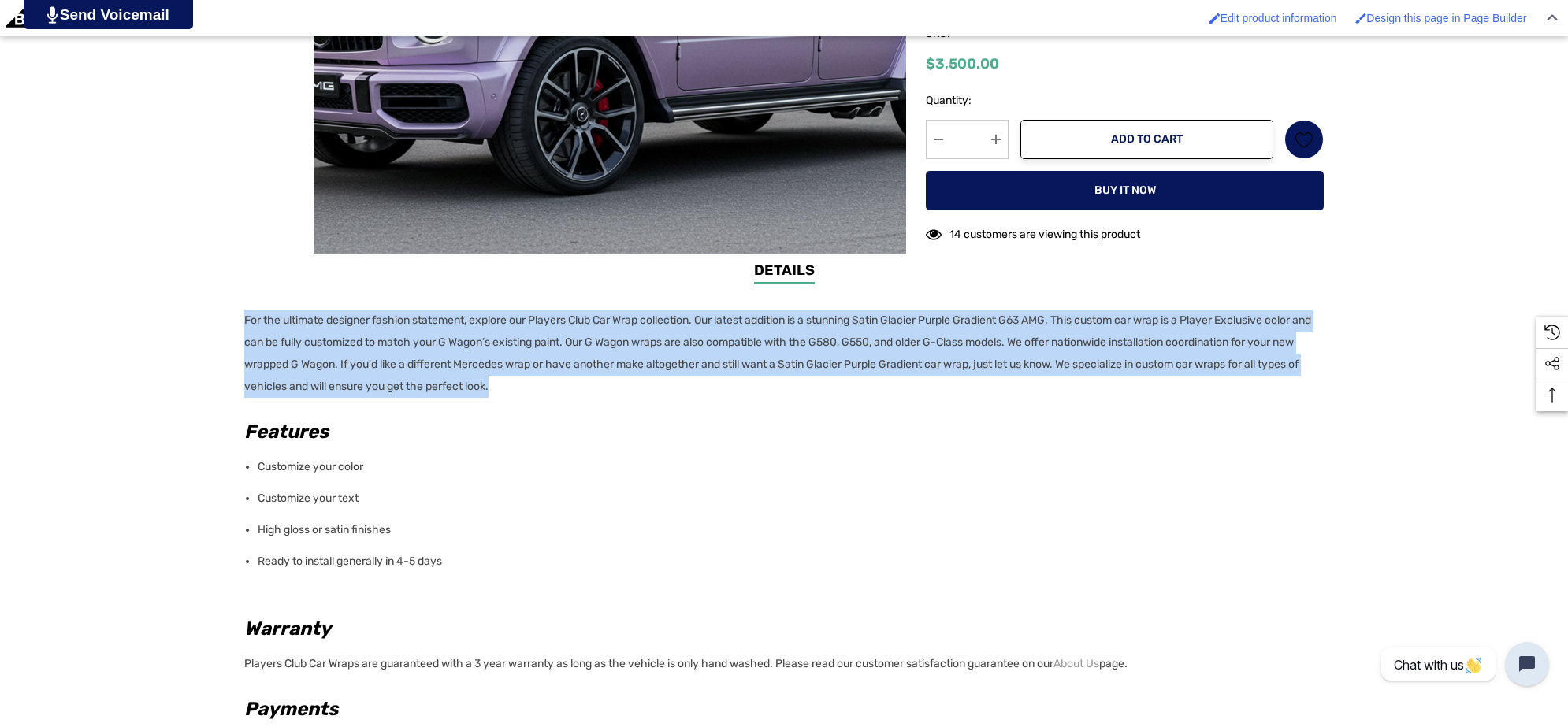
click at [584, 384] on p "For the ultimate designer fashion statement, explore our Players Club Car Wrap …" at bounding box center [780, 353] width 1070 height 88
copy p "For the ultimate designer fashion statement, explore our Players Club Car Wrap …"
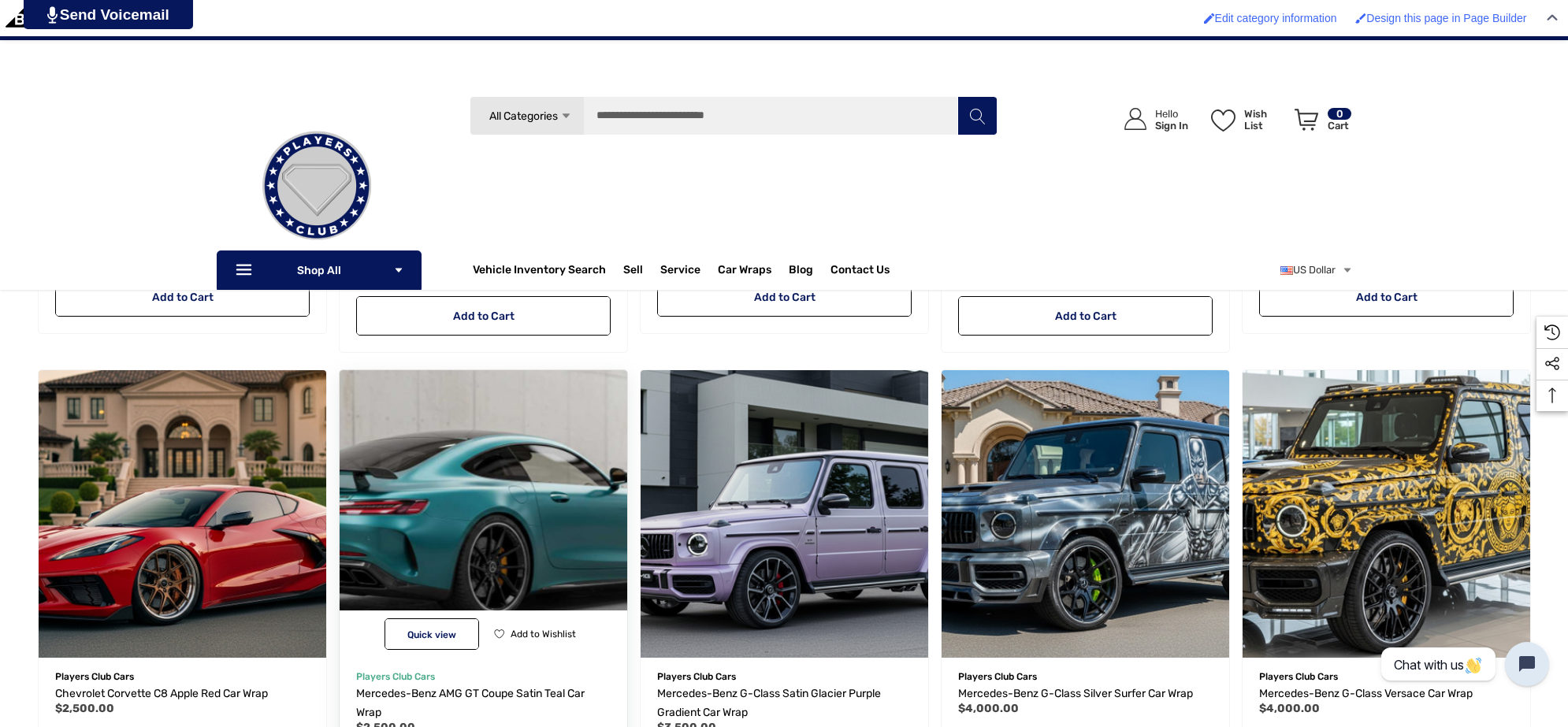
scroll to position [1140, 0]
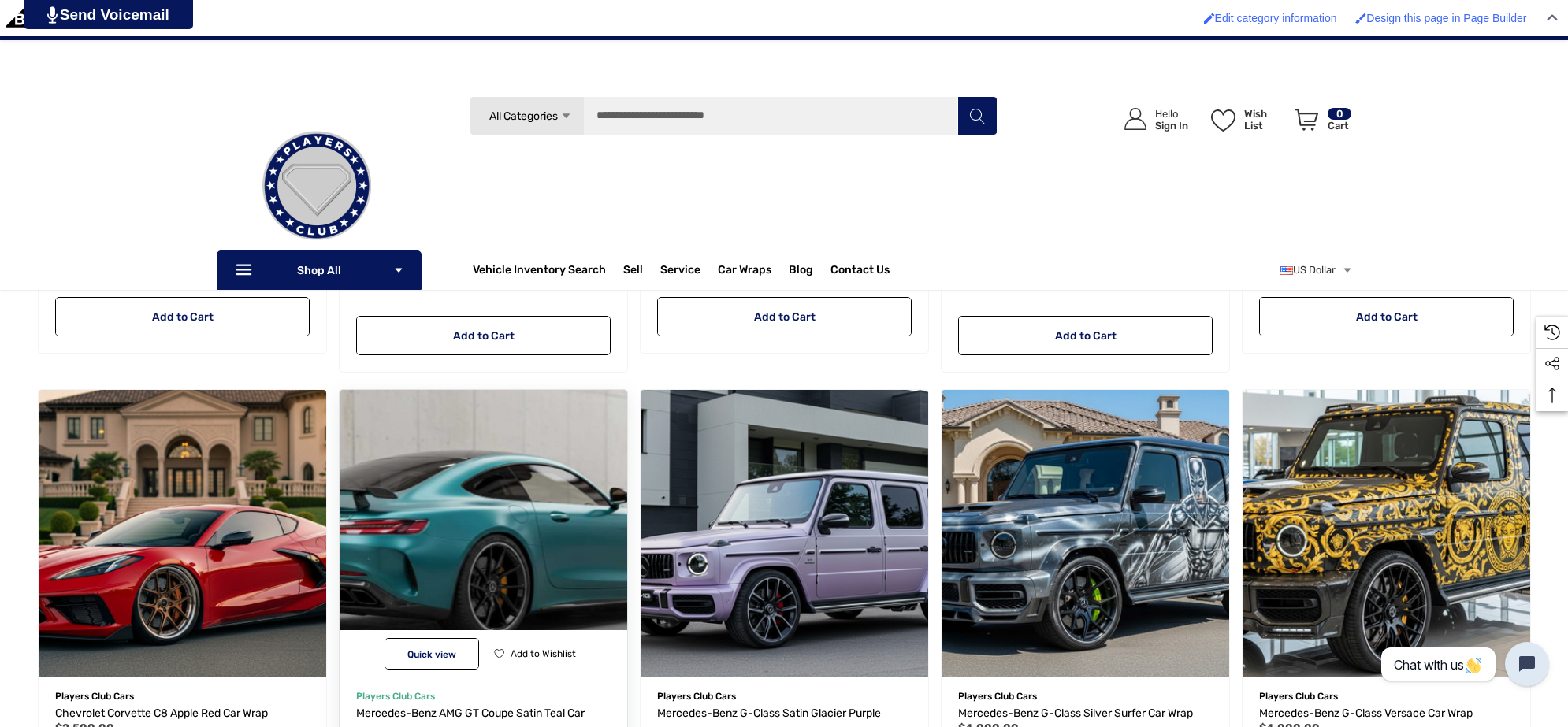
click at [494, 459] on img "Mercedes-Benz AMG GT Coupe Satin Teal Car Wrap,$2,500.00\a" at bounding box center [483, 534] width 317 height 317
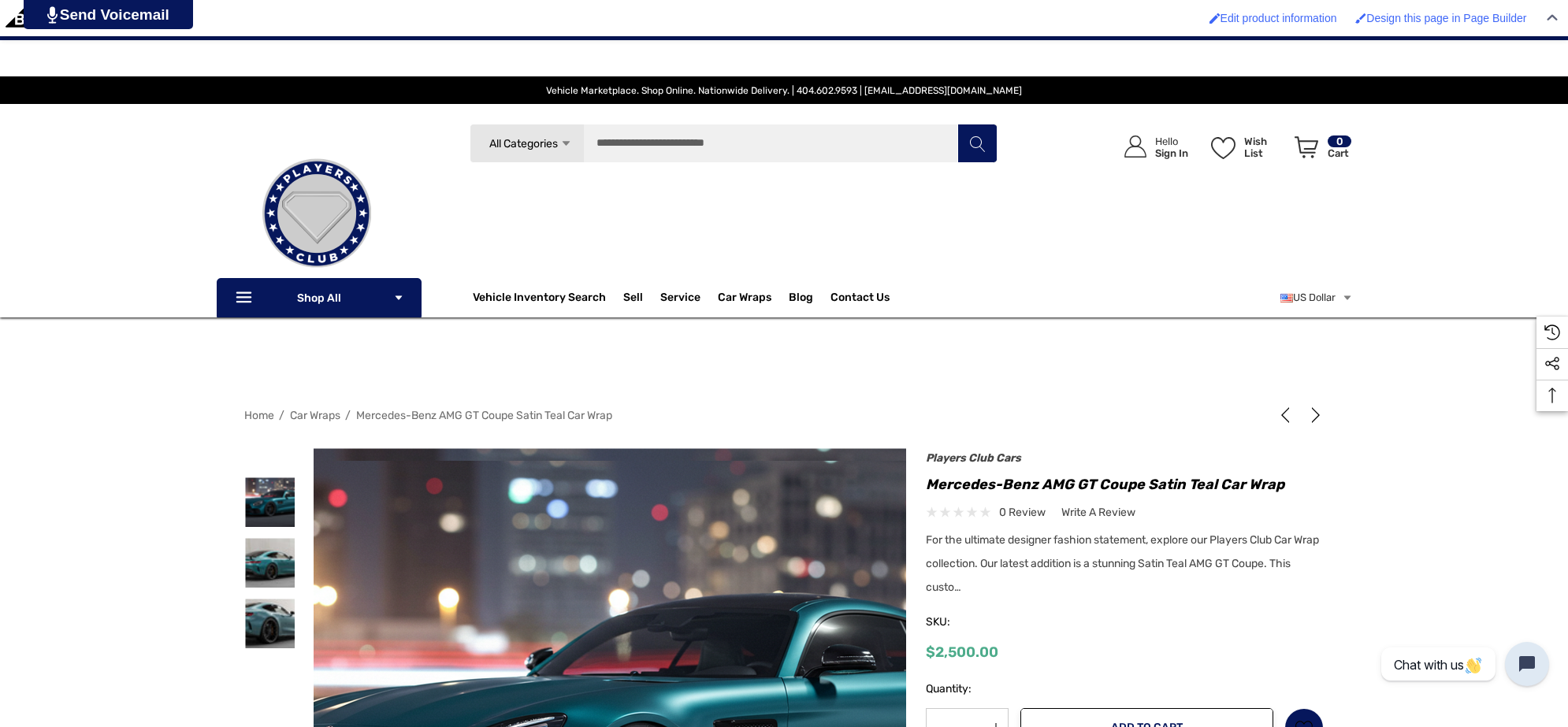
click at [573, 603] on img at bounding box center [632, 736] width 1009 height 550
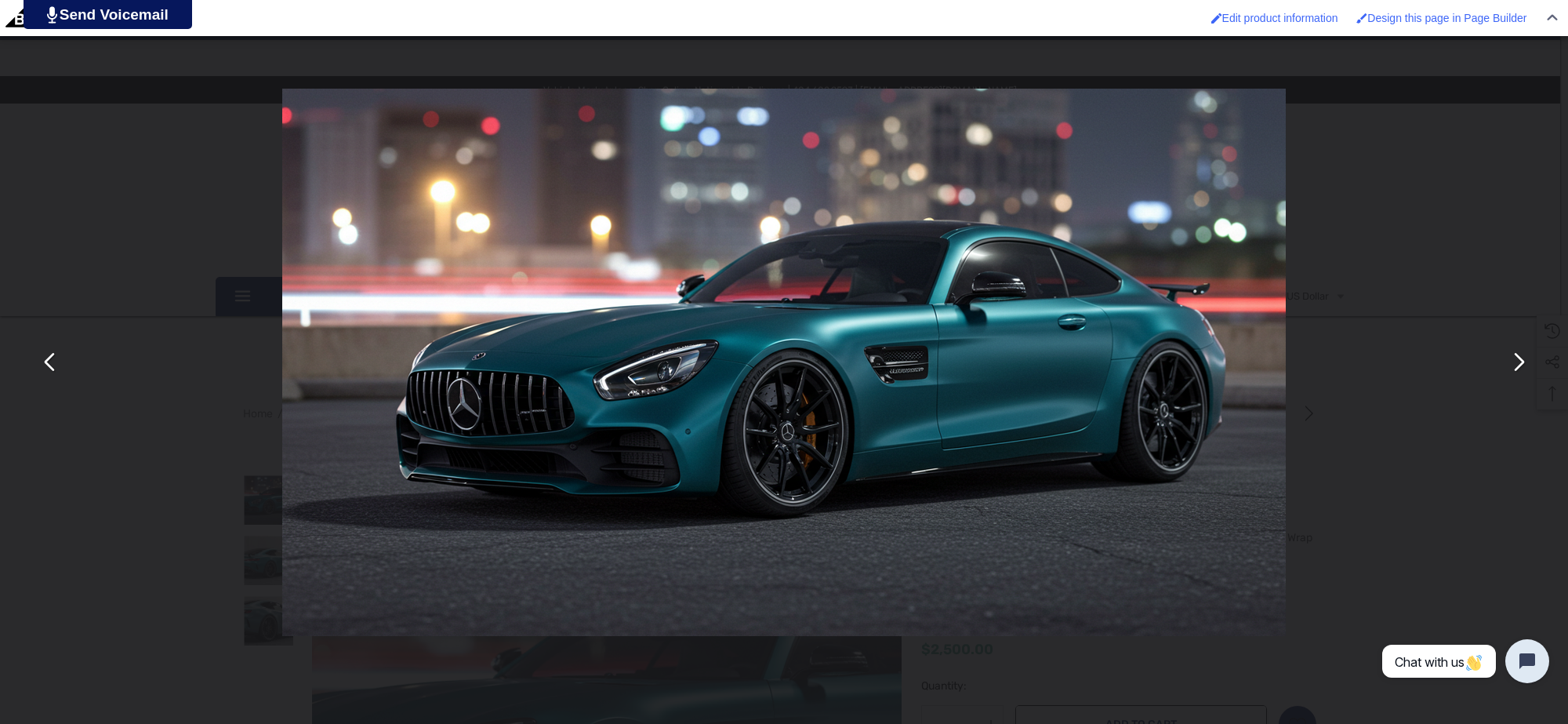
click at [1525, 371] on button "You can close this modal content with the ESC key" at bounding box center [1518, 363] width 38 height 38
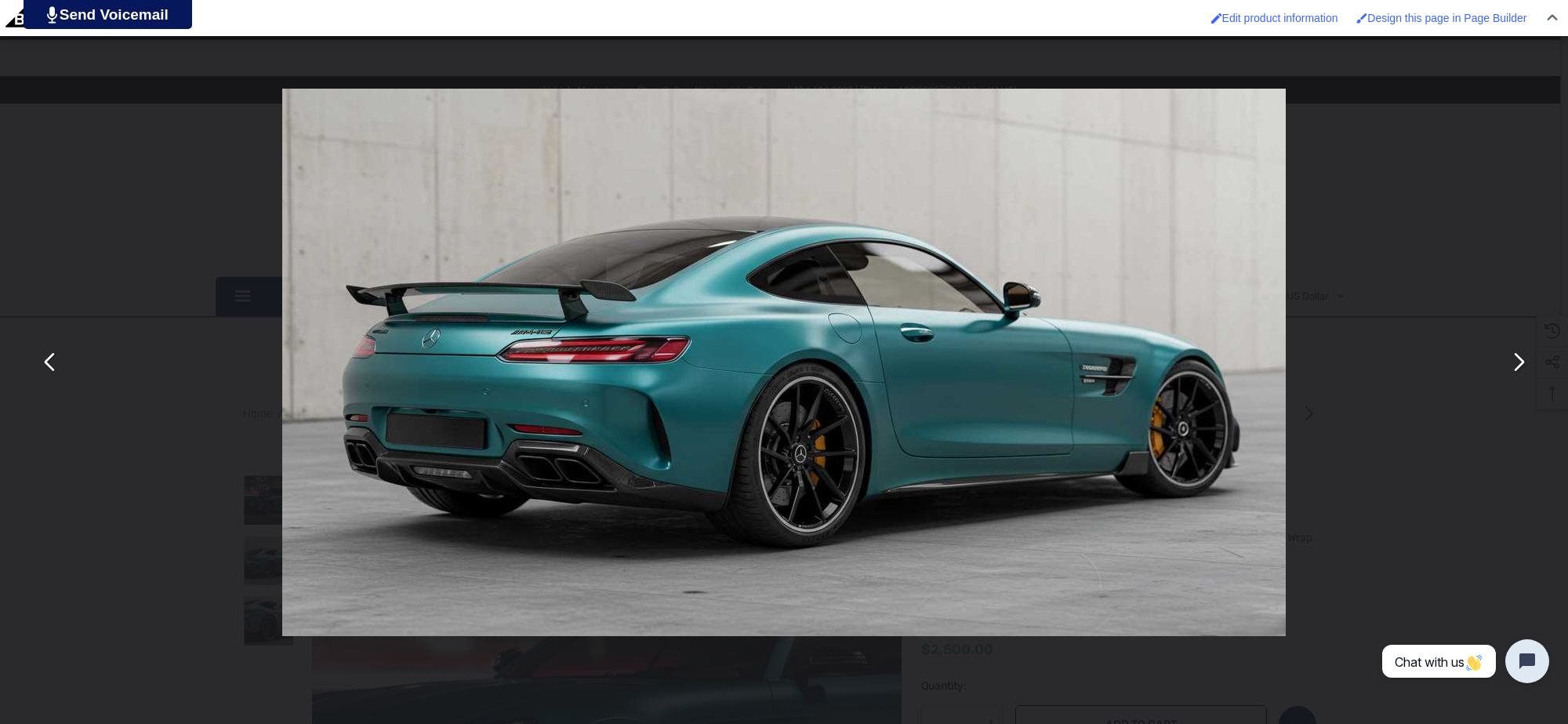
click at [1513, 362] on button "You can close this modal content with the ESC key" at bounding box center [1518, 363] width 38 height 38
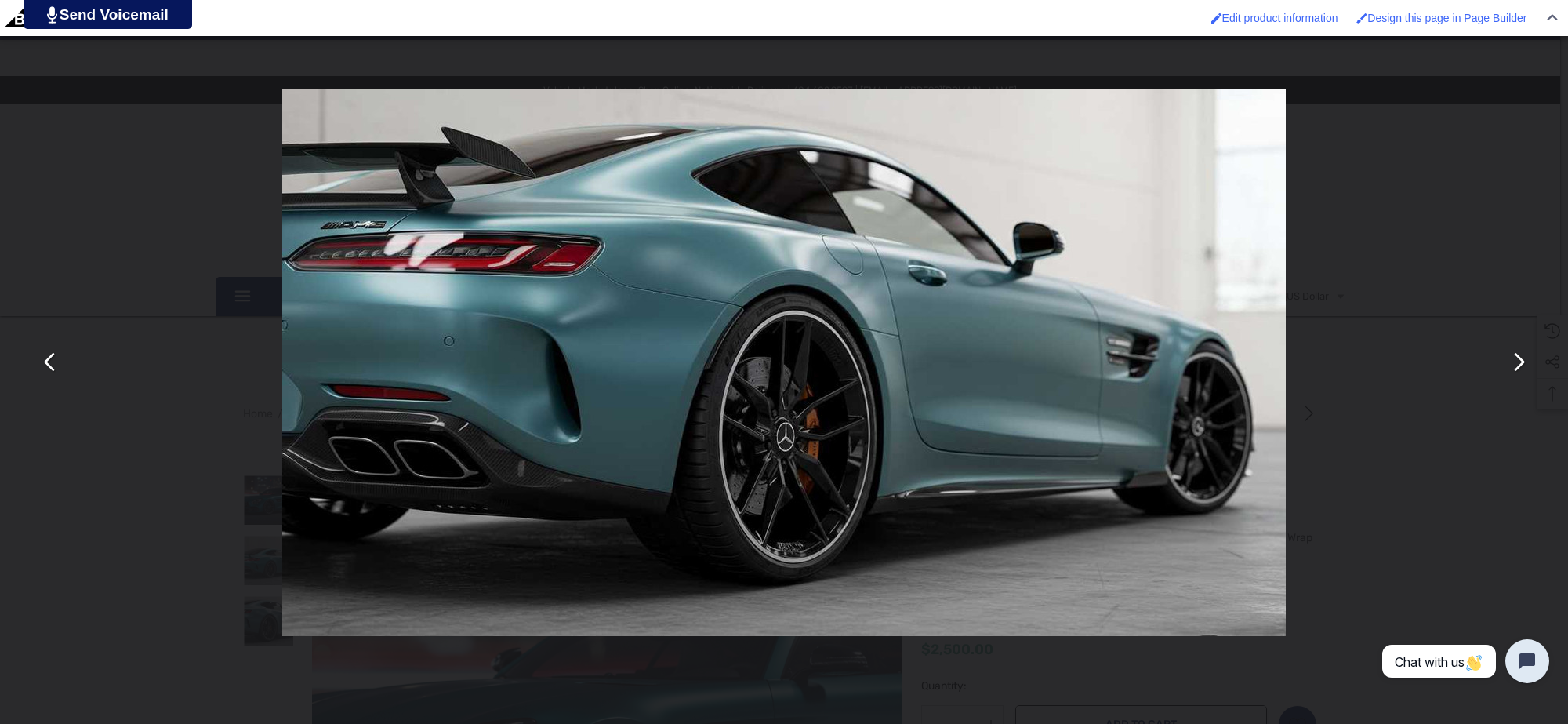
click at [1369, 180] on div "You can close this modal content with the ESC key" at bounding box center [784, 362] width 1568 height 724
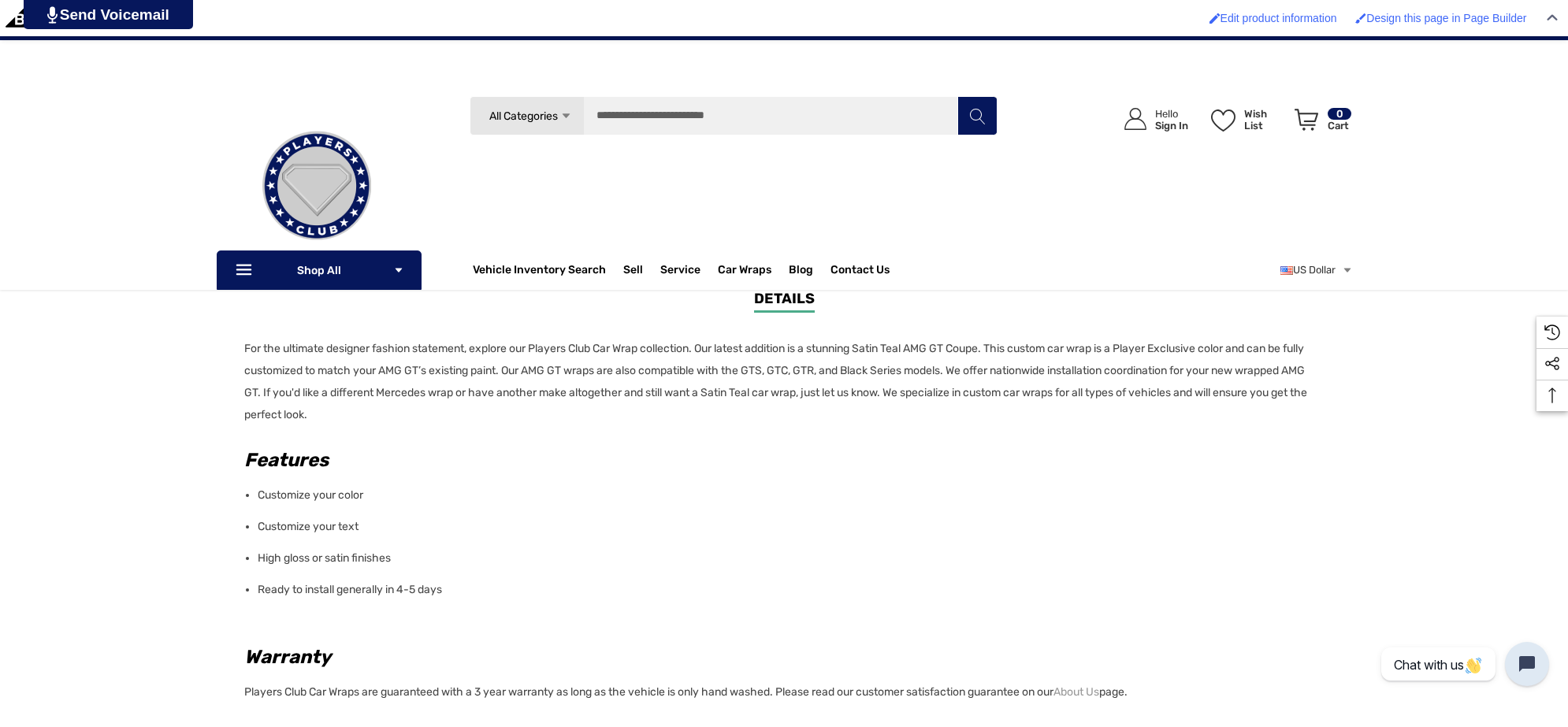
scroll to position [689, 0]
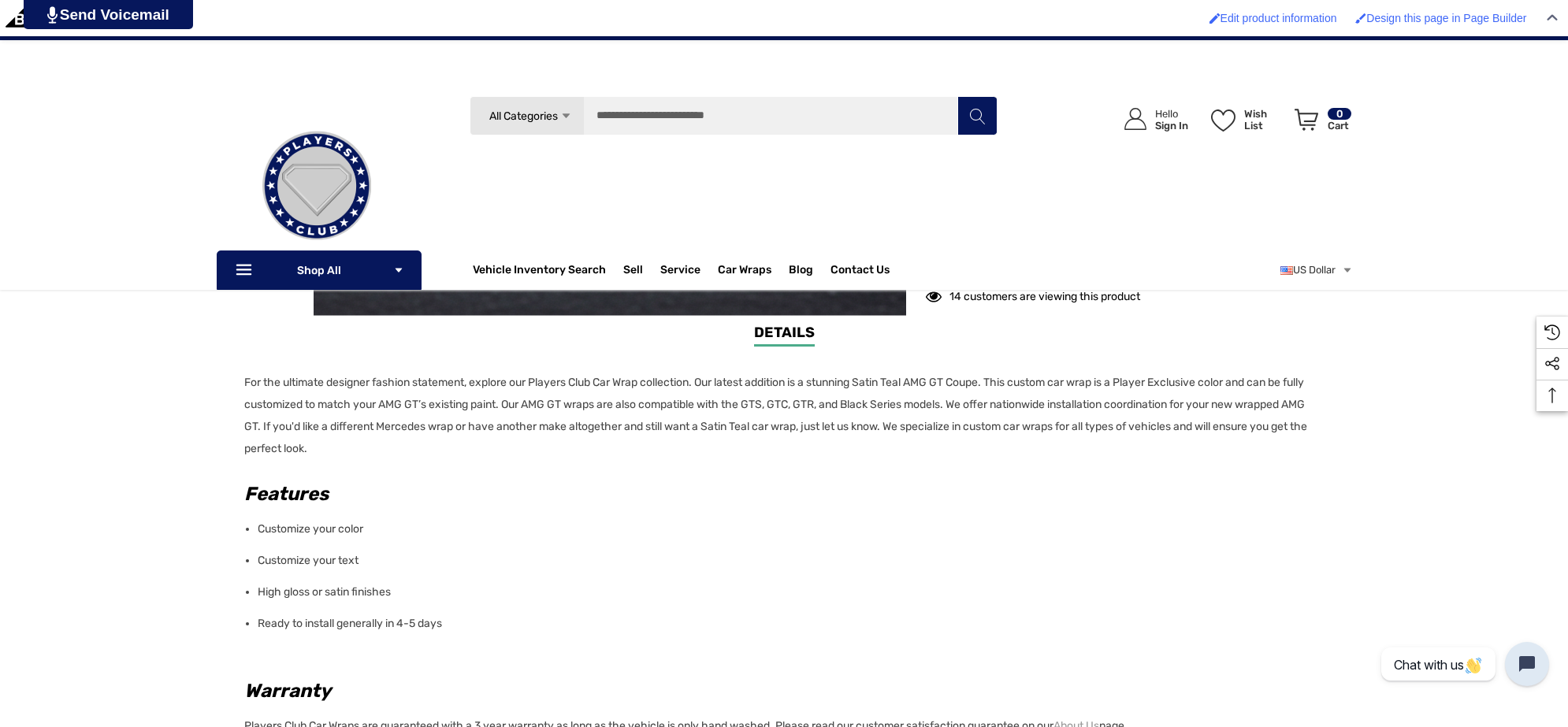
click at [243, 381] on div "Details Details For the ultimate designer fashion statement, explore our Player…" at bounding box center [784, 656] width 1568 height 668
click at [421, 443] on p "For the ultimate designer fashion statement, explore our Players Club Car Wrap …" at bounding box center [780, 416] width 1070 height 88
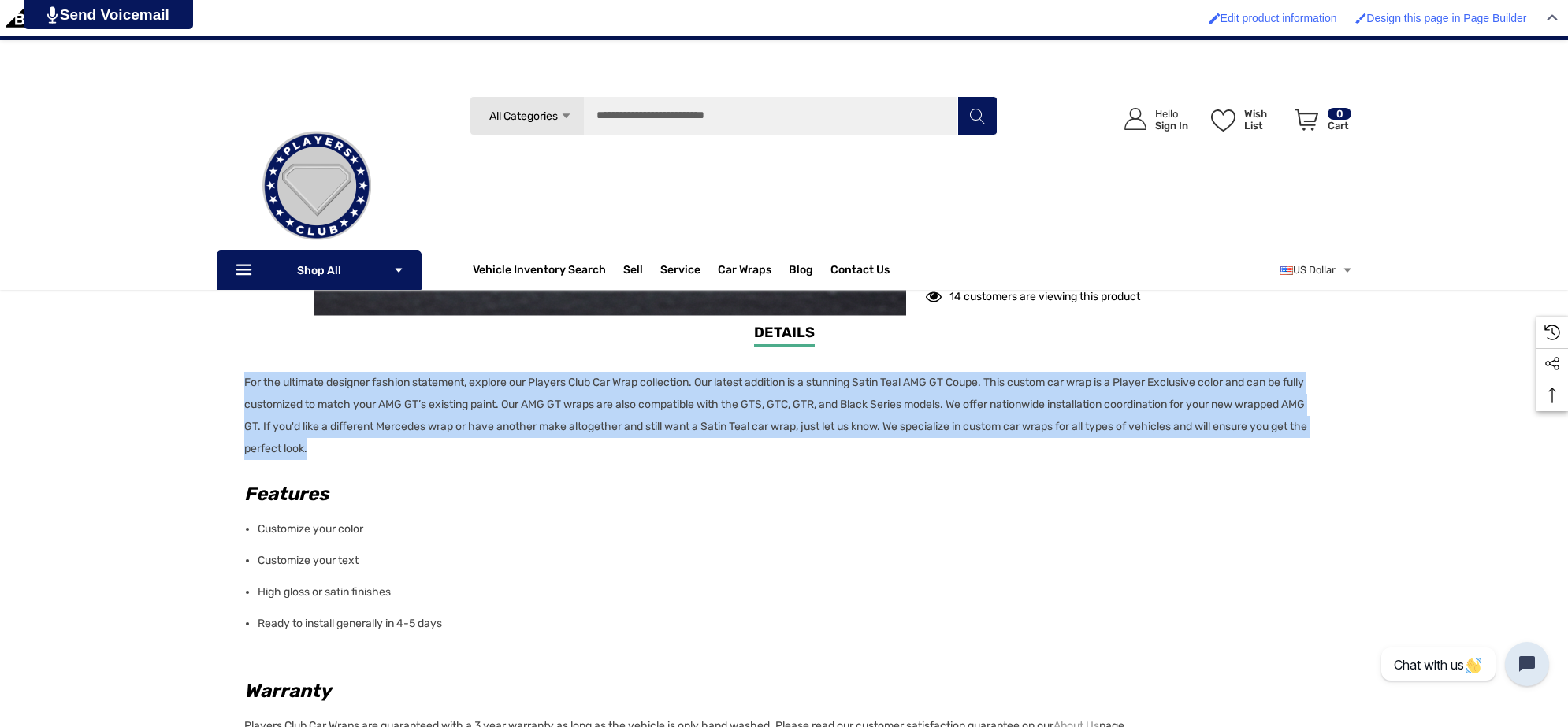
click at [421, 443] on p "For the ultimate designer fashion statement, explore our Players Club Car Wrap …" at bounding box center [780, 416] width 1070 height 88
copy p "For the ultimate designer fashion statement, explore our Players Club Car Wrap …"
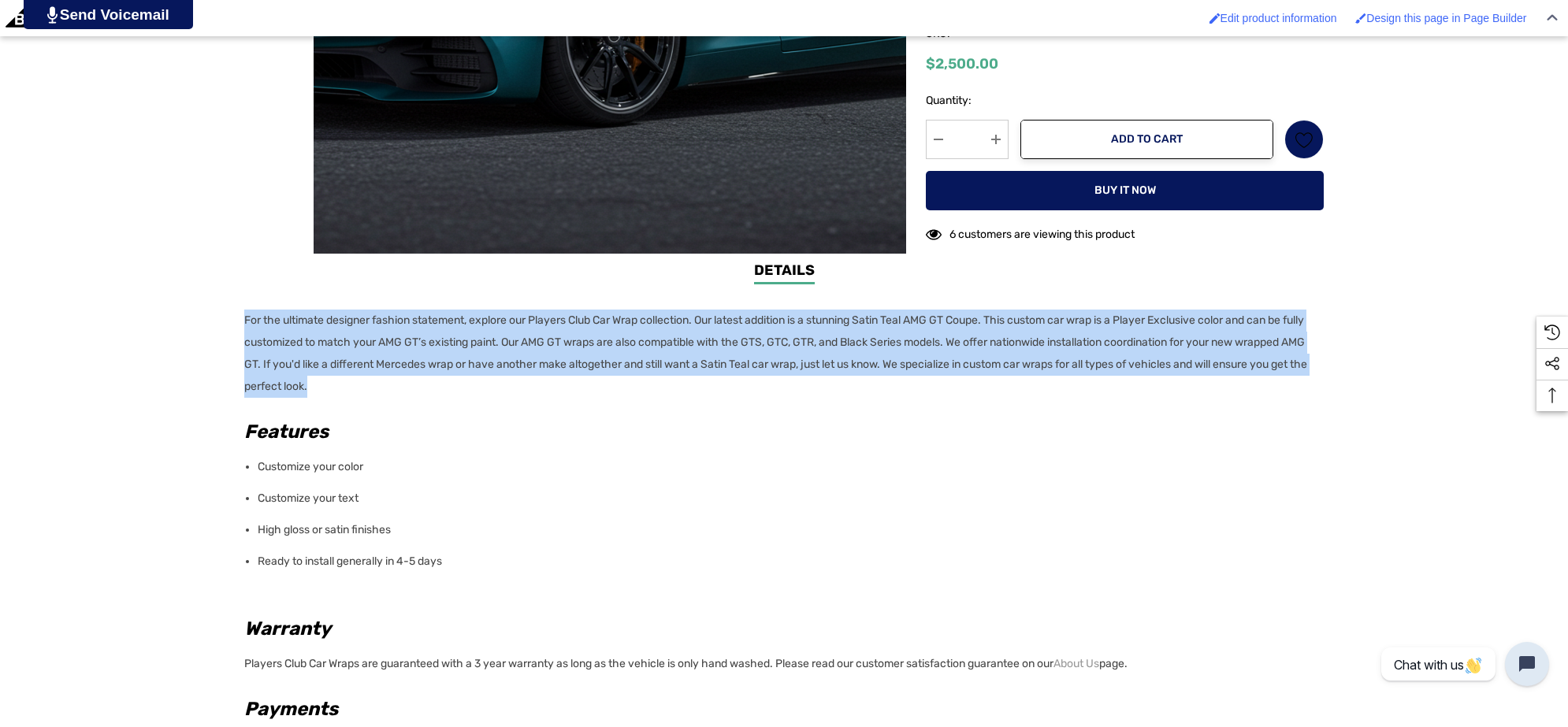
scroll to position [0, 0]
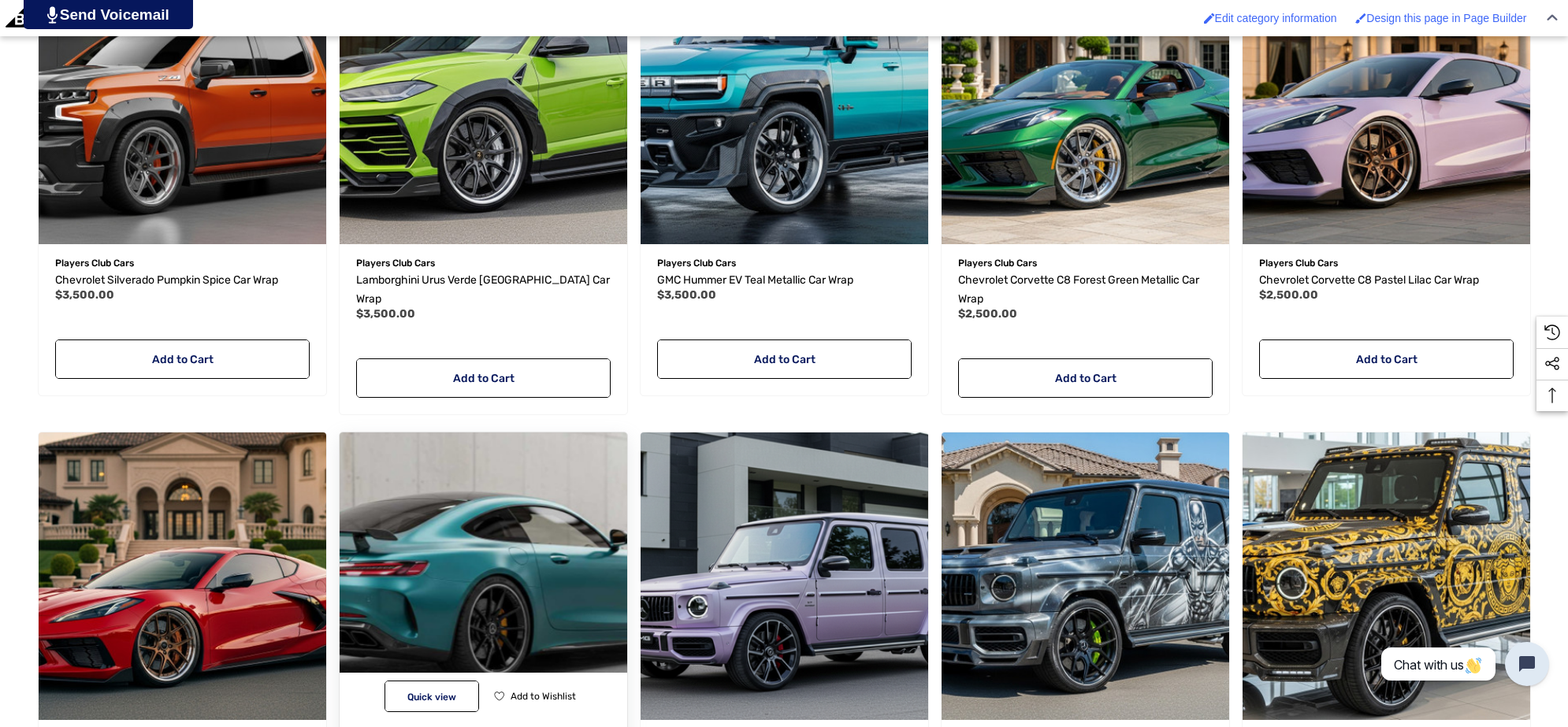
scroll to position [1139, 0]
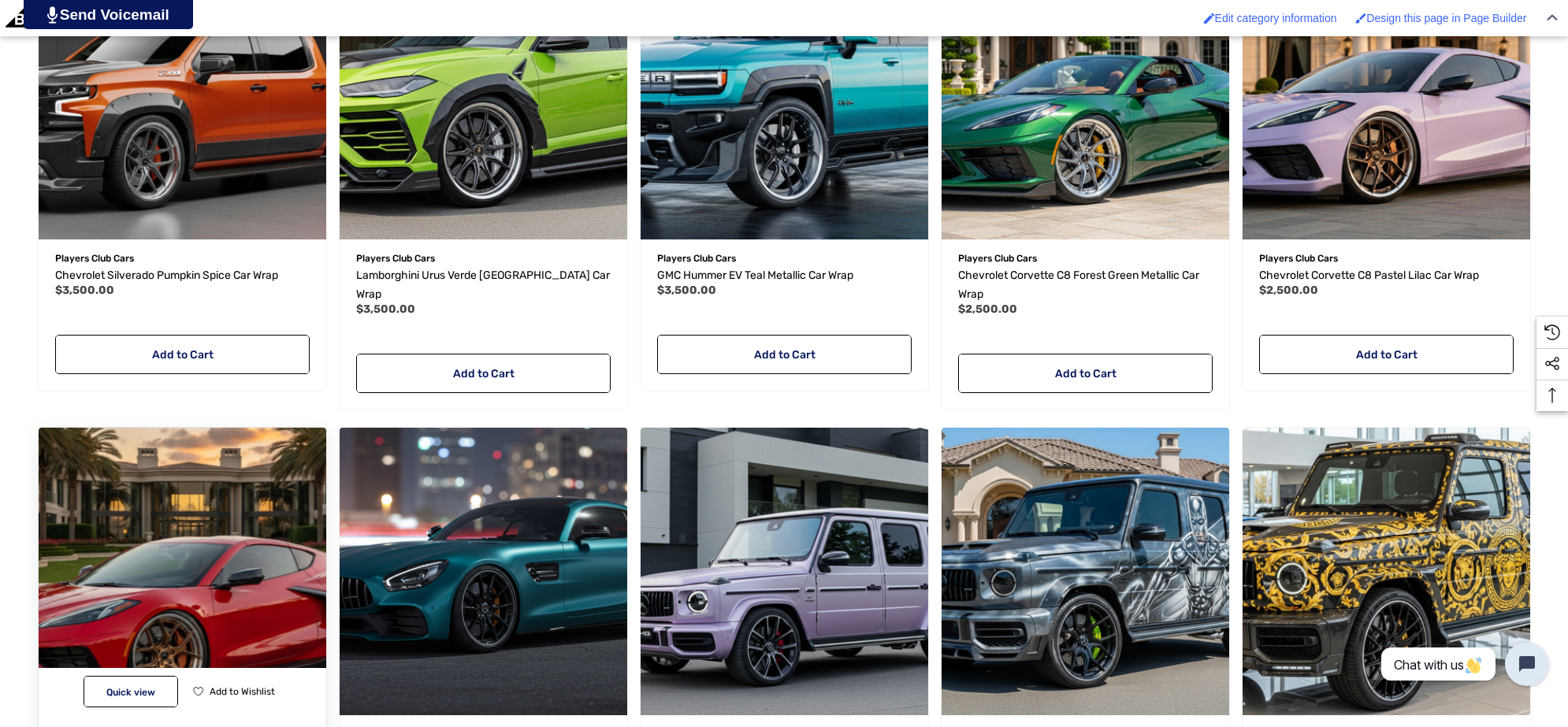
click at [198, 530] on img "Chevrolet Corvette C8 Apple Red Car Wrap,$2,500.00\a" at bounding box center [182, 571] width 317 height 317
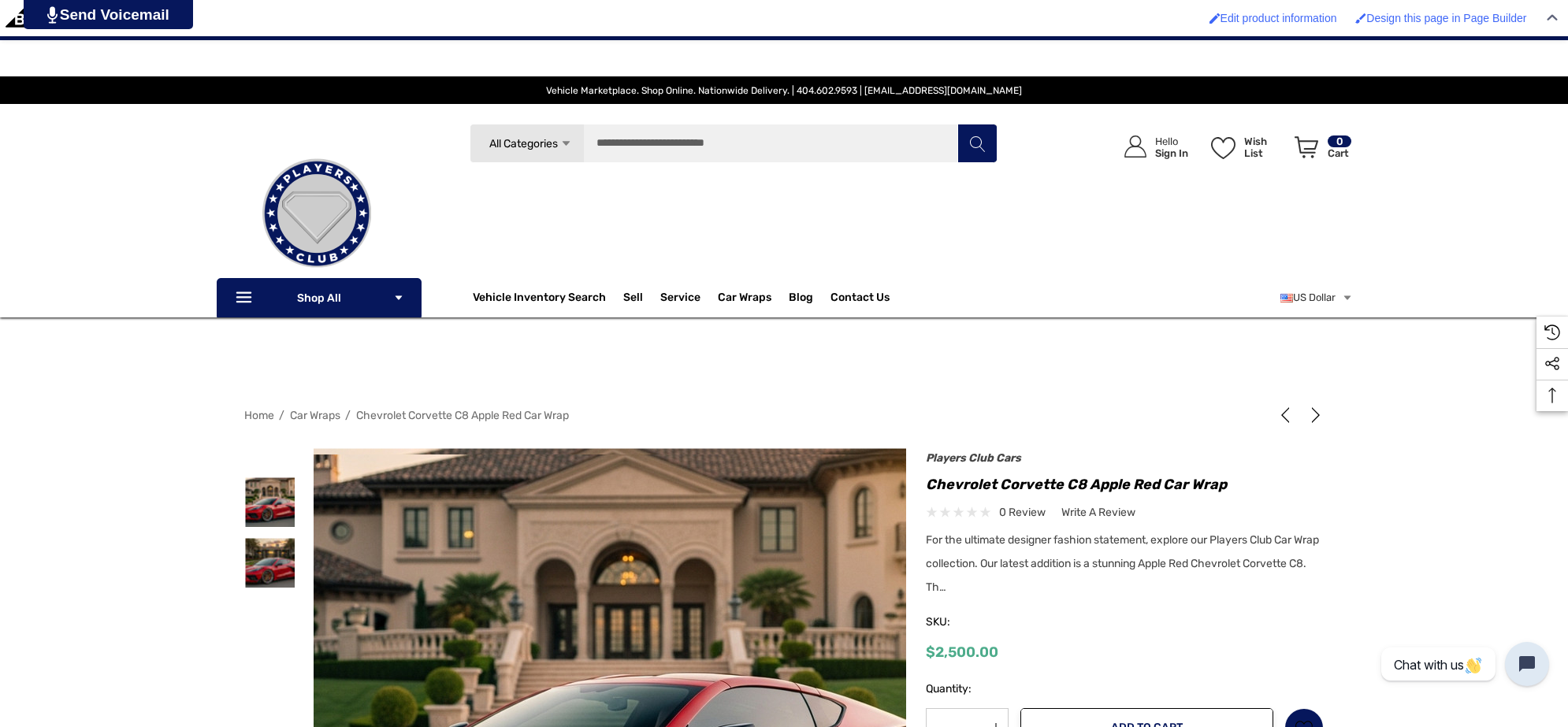
click at [592, 531] on img at bounding box center [622, 730] width 1009 height 550
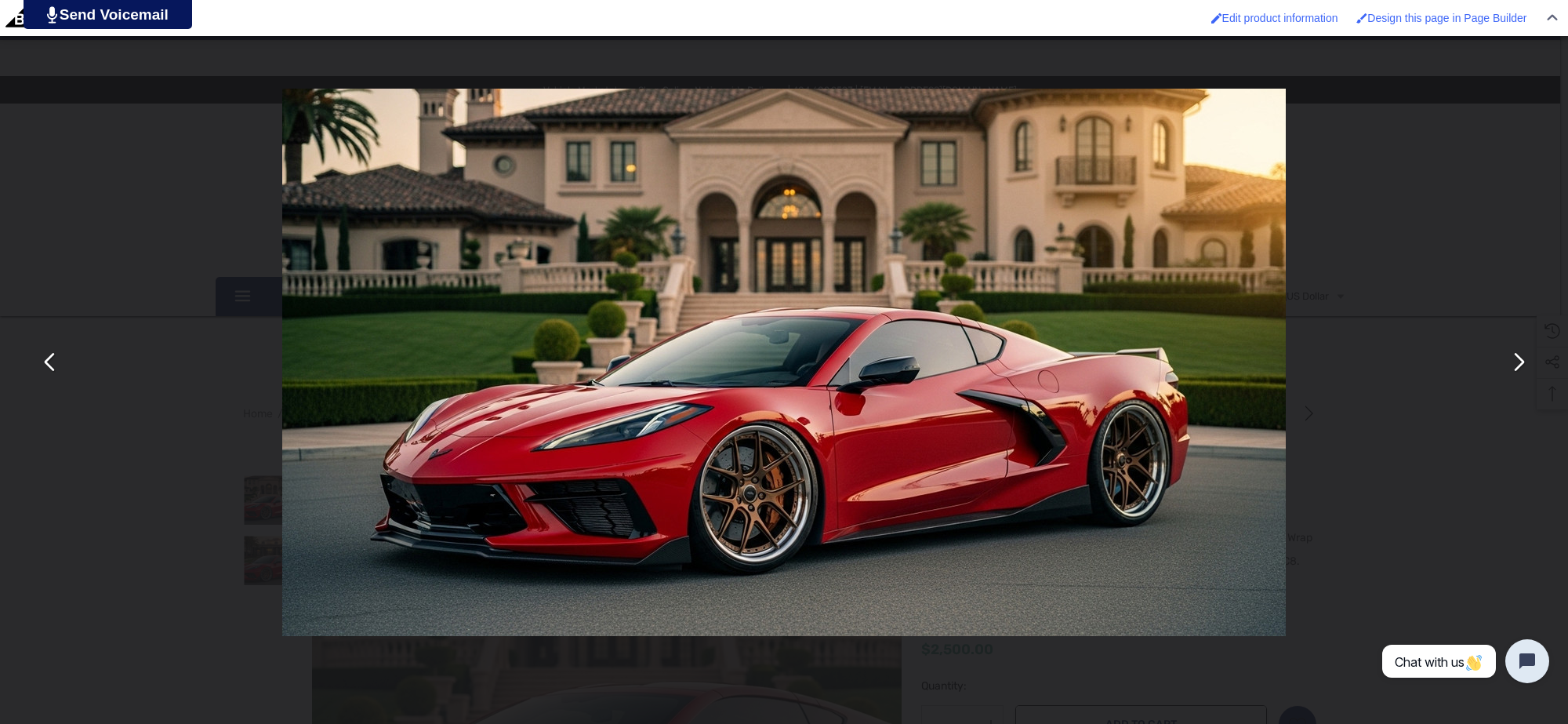
click at [1510, 354] on button "You can close this modal content with the ESC key" at bounding box center [1518, 363] width 38 height 38
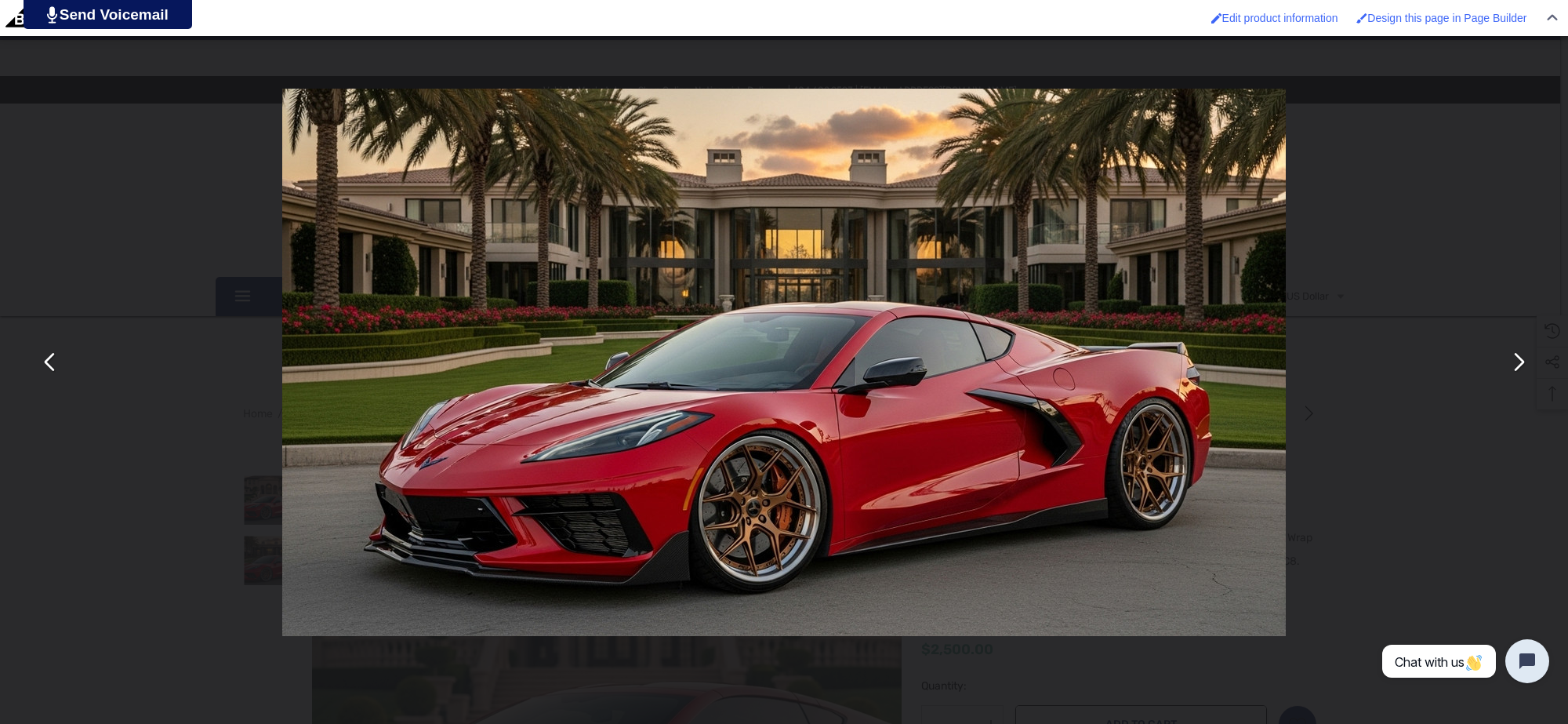
click at [1468, 237] on div "You can close this modal content with the ESC key" at bounding box center [784, 362] width 1568 height 724
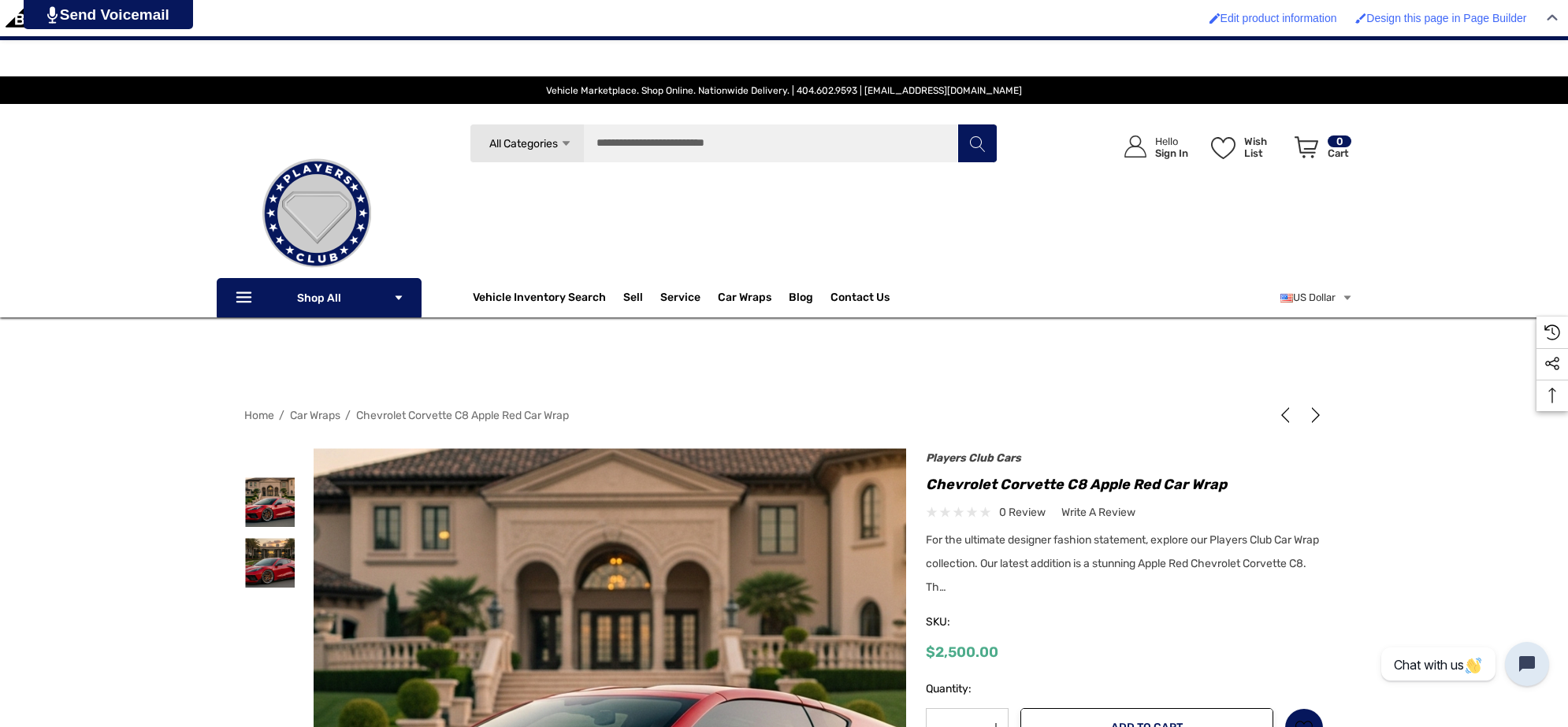
click at [1089, 478] on h1 "Chevrolet Corvette C8 Apple Red Car Wrap" at bounding box center [1125, 484] width 398 height 25
click at [1159, 477] on h1 "Chevrolet Corvette C8 Apple Red Car Wrap" at bounding box center [1125, 484] width 398 height 25
copy h1 "Apple Red"
click at [924, 483] on div "Previous Next Mercedes-Benz AMG GT Coupe Satin Teal Car Wrap $2,500.00 $2,500.00" at bounding box center [1115, 649] width 418 height 386
click at [1084, 478] on h1 "Chevrolet Corvette C8 Apple Red Car Wrap" at bounding box center [1125, 484] width 398 height 25
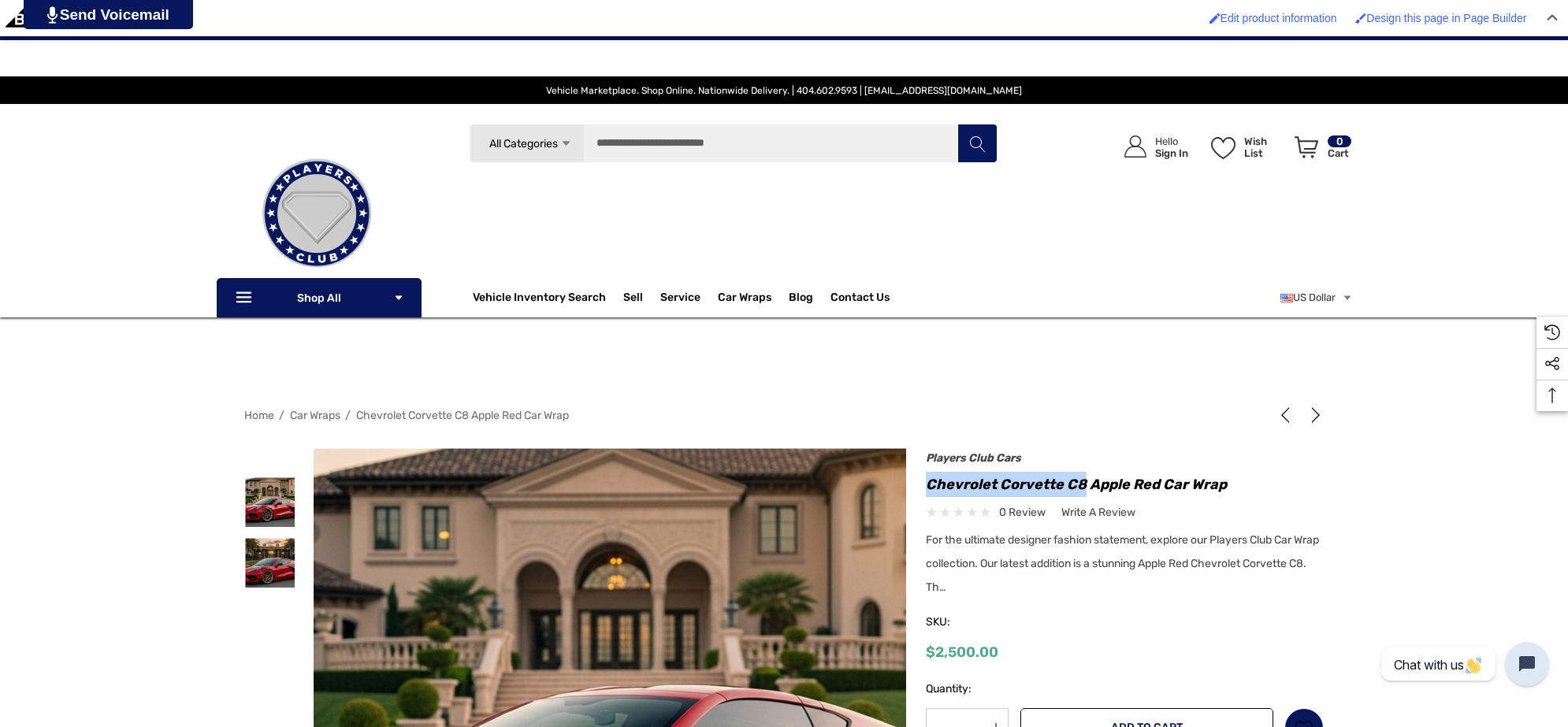
copy h1 "Chevrolet Corvette C8"
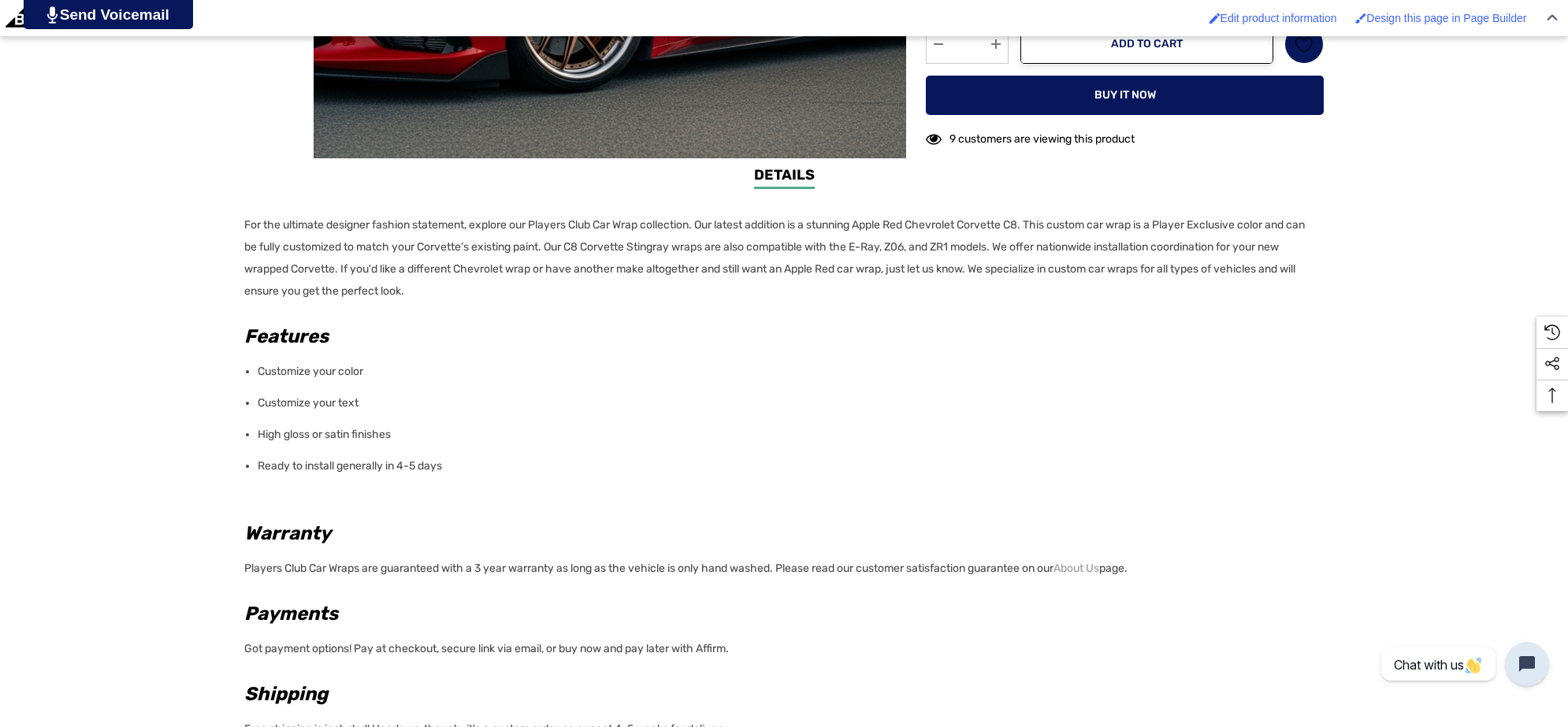
scroll to position [886, 0]
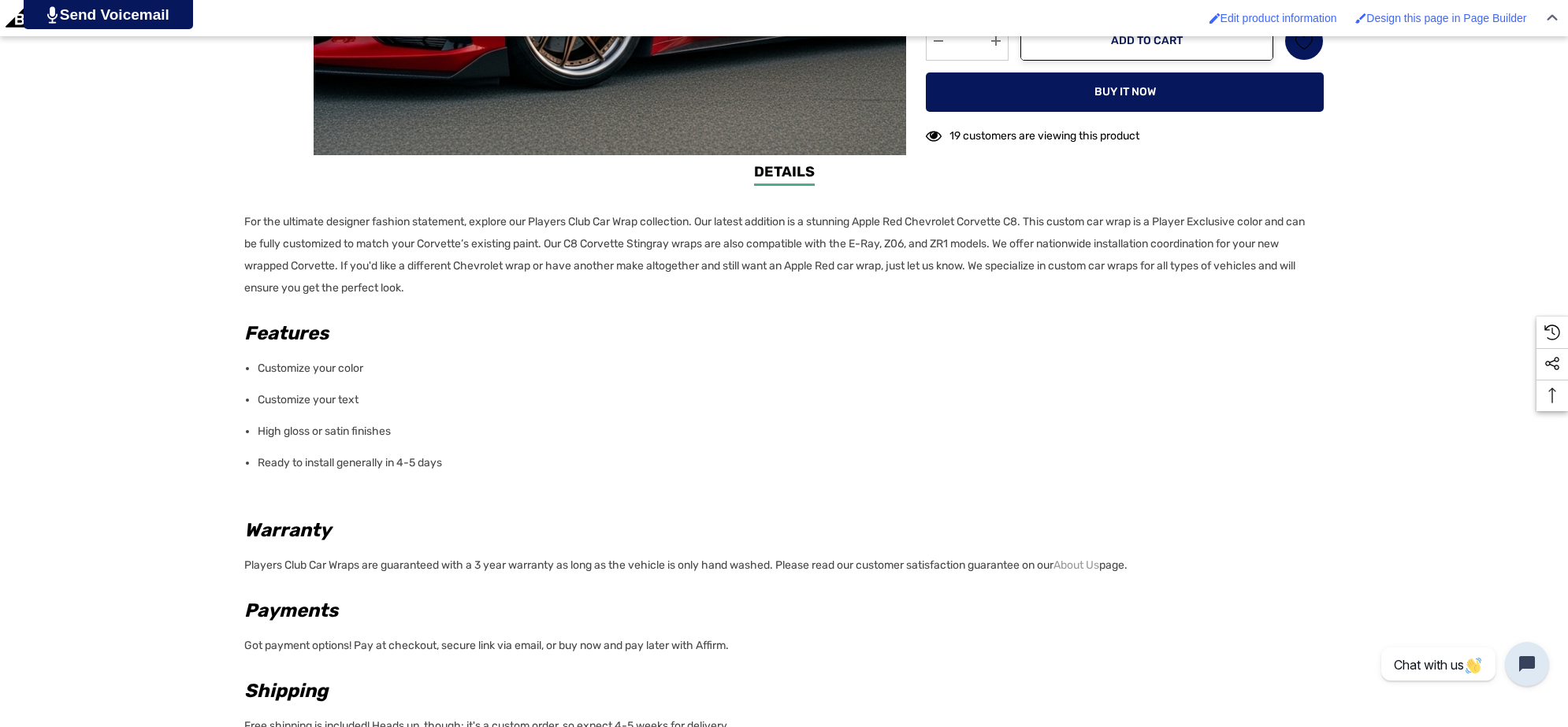
click at [240, 213] on div "Details Details For the ultimate designer fashion statement, explore our Player…" at bounding box center [784, 495] width 1568 height 668
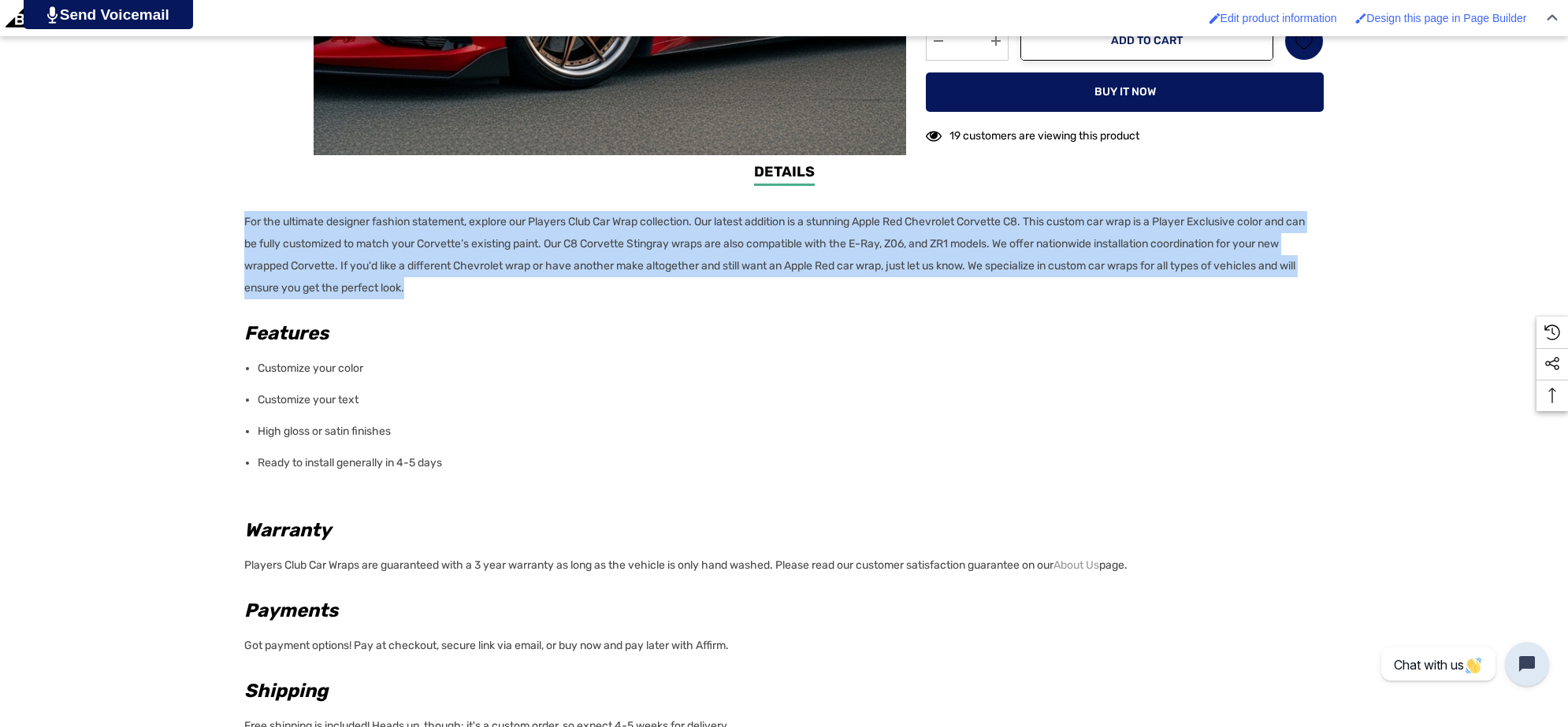
click at [475, 286] on p "For the ultimate designer fashion statement, explore our Players Club Car Wrap …" at bounding box center [780, 255] width 1070 height 88
copy p "For the ultimate designer fashion statement, explore our Players Club Car Wrap …"
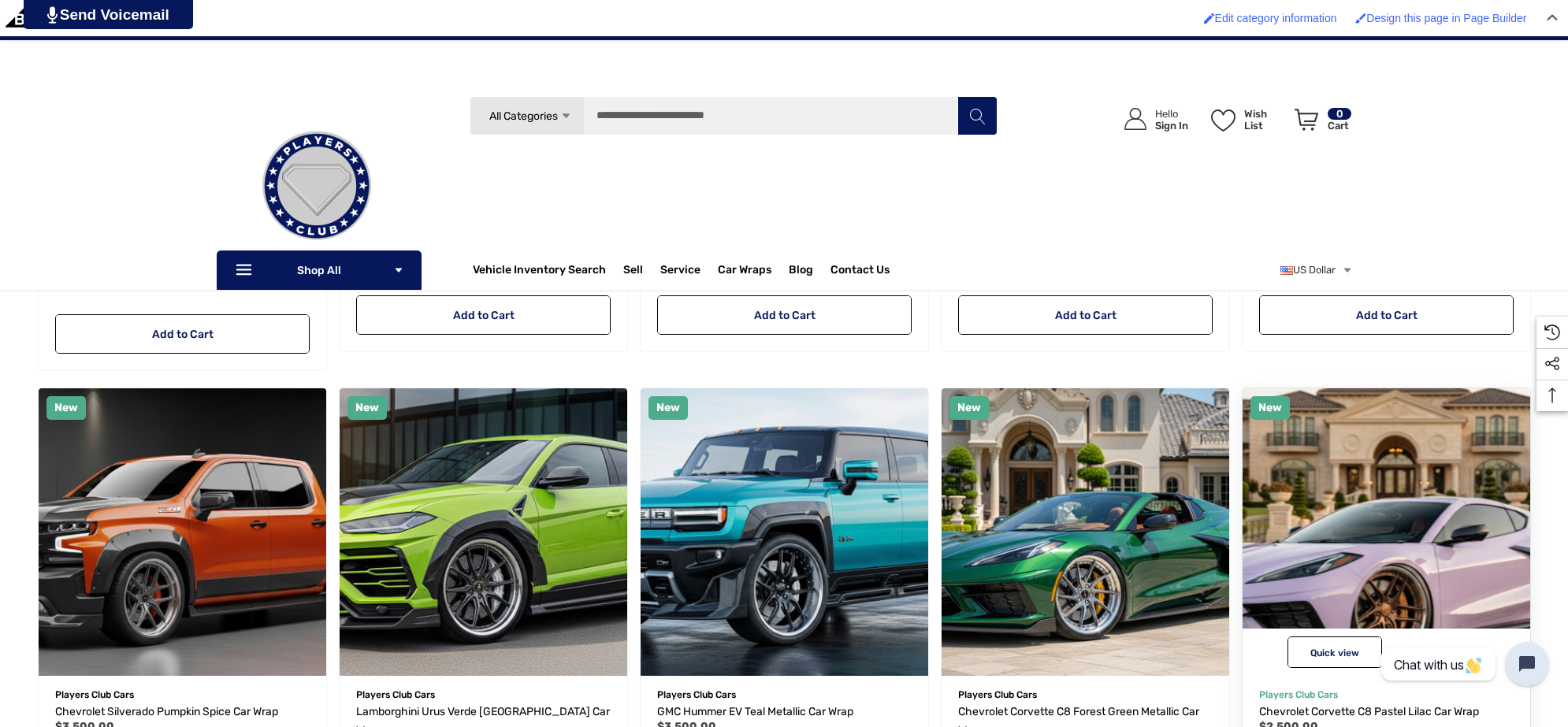
scroll to position [647, 0]
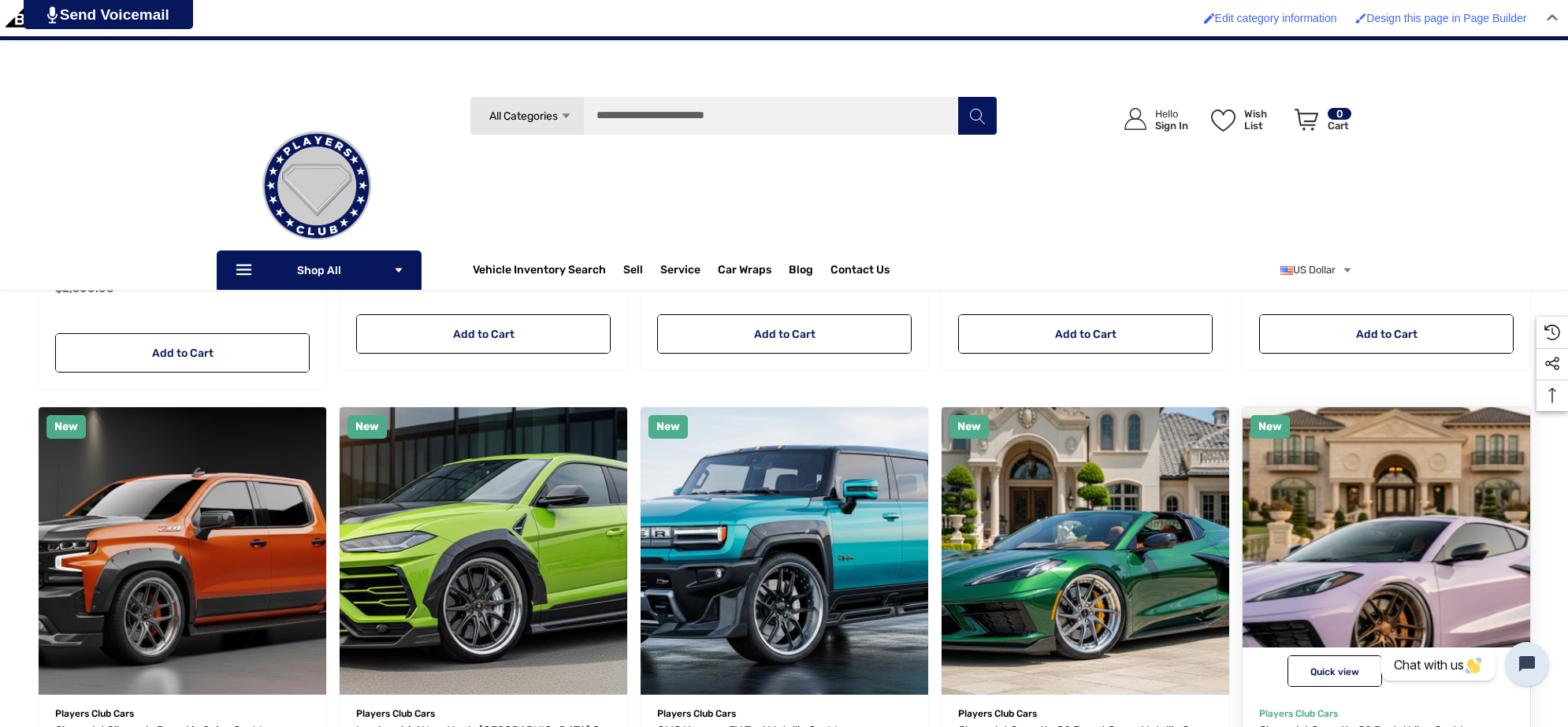
click at [1385, 525] on img "Chevrolet Corvette C8 Pastel Lilac Car Wrap,$2,500.00\a" at bounding box center [1386, 551] width 317 height 317
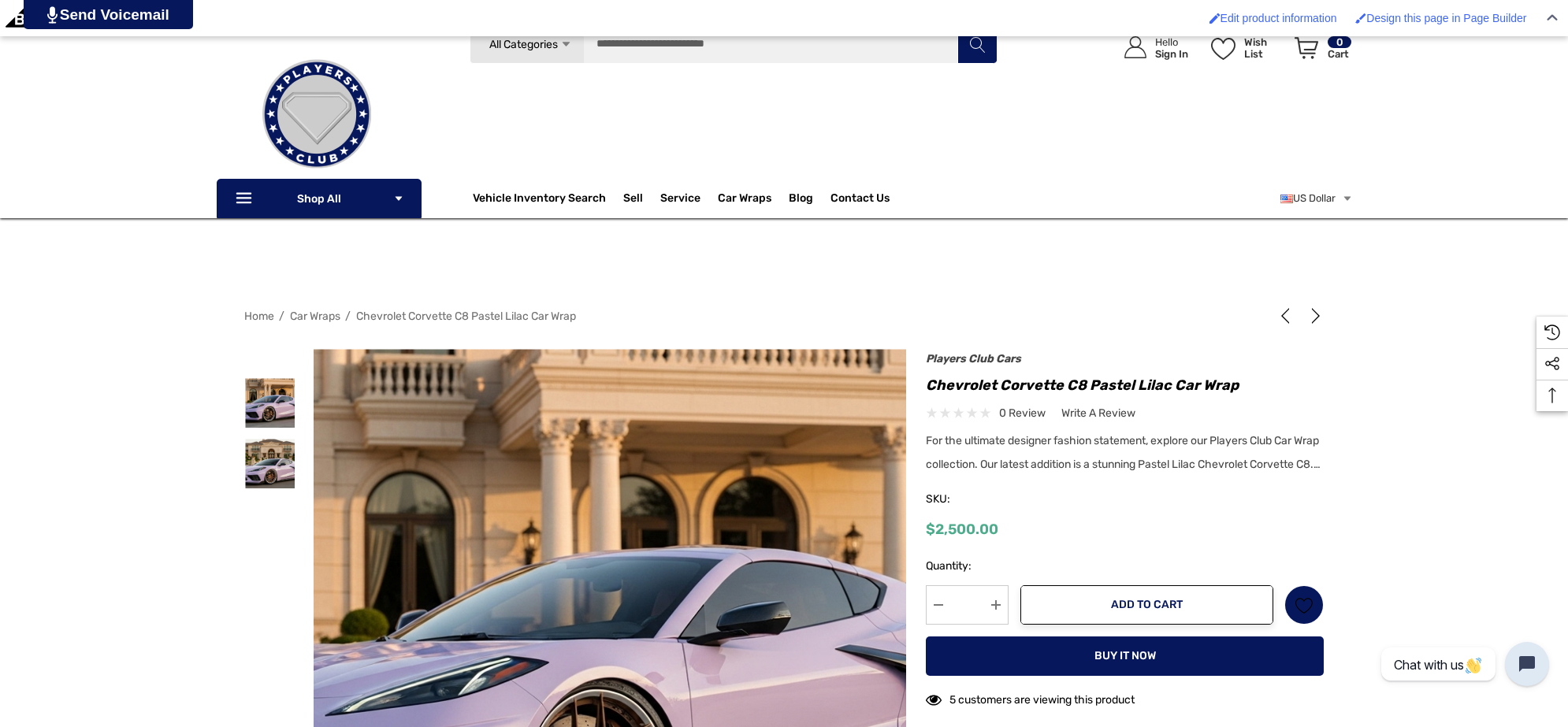
scroll to position [197, 0]
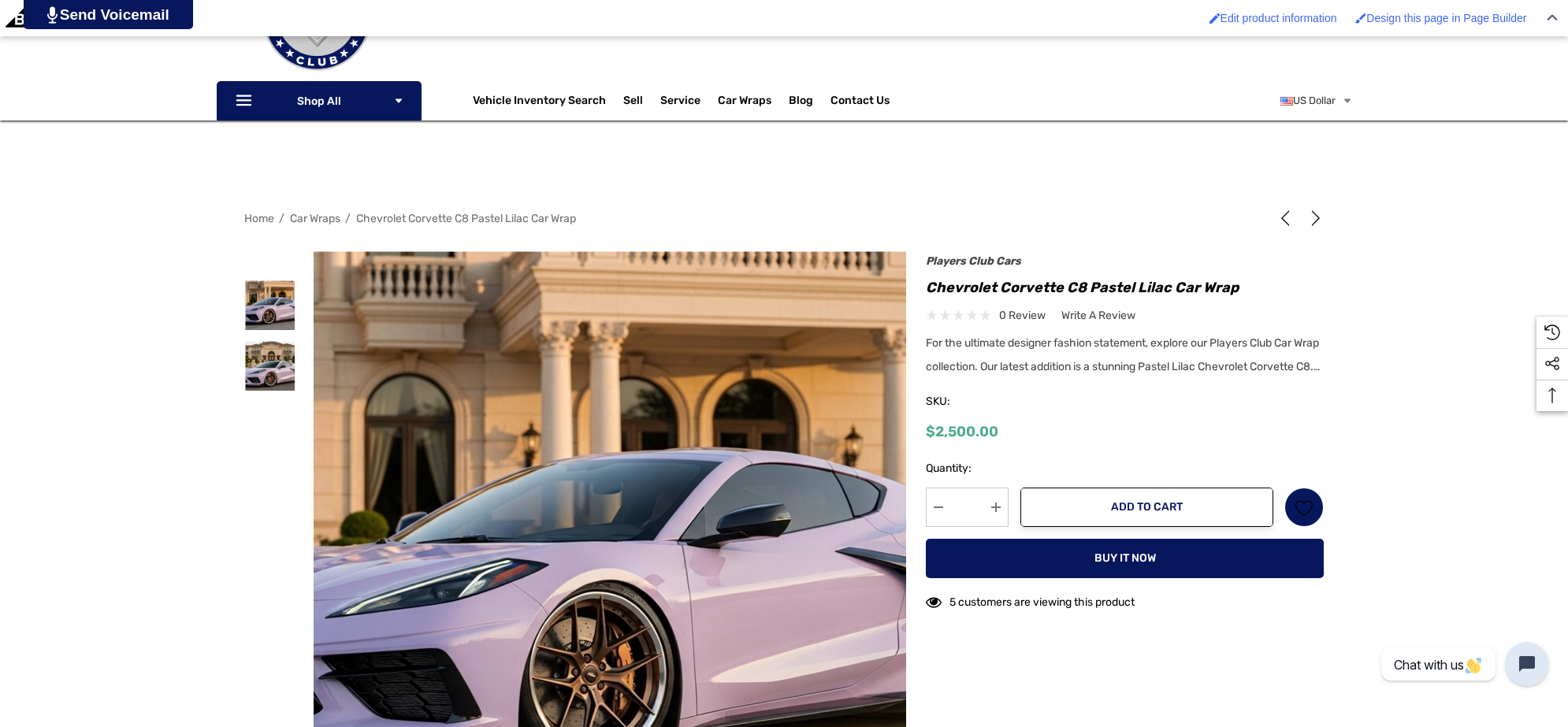
click at [1092, 285] on h1 "Chevrolet Corvette C8 Pastel Lilac Car Wrap" at bounding box center [1125, 287] width 398 height 25
click at [1167, 288] on h1 "Chevrolet Corvette C8 Pastel Lilac Car Wrap" at bounding box center [1125, 287] width 398 height 25
copy h1 "Pastel Lilac"
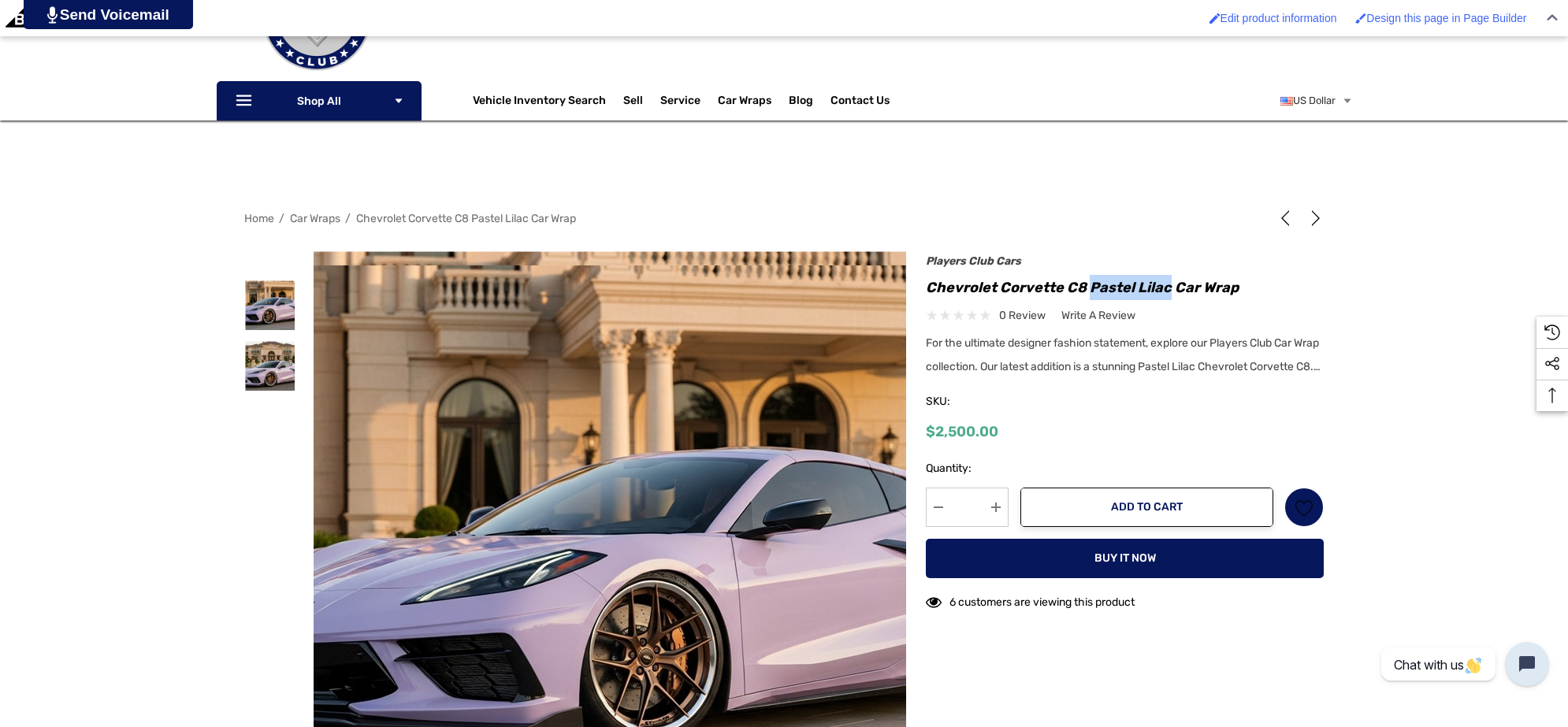
click at [532, 446] on img at bounding box center [664, 540] width 1009 height 550
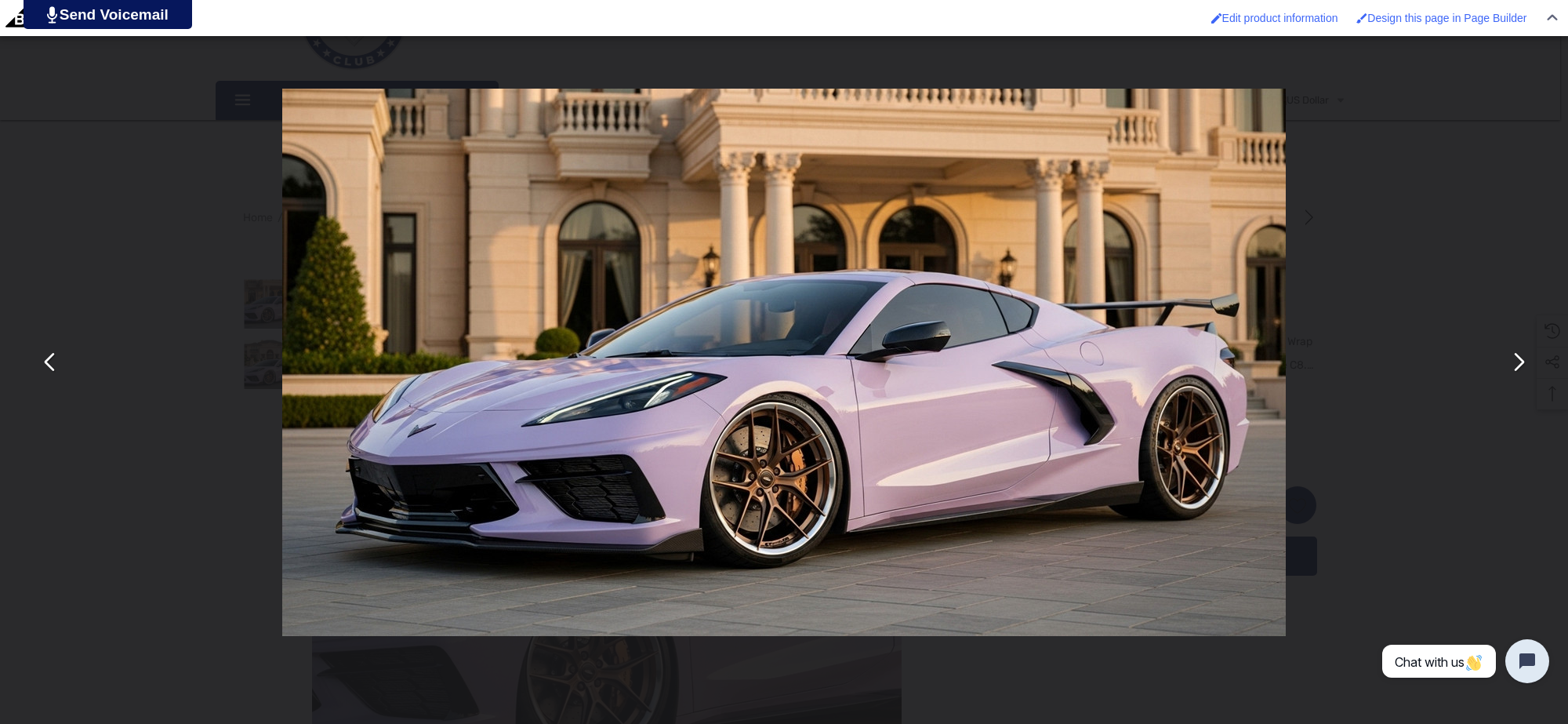
click at [1519, 353] on button "You can close this modal content with the ESC key" at bounding box center [1518, 363] width 38 height 38
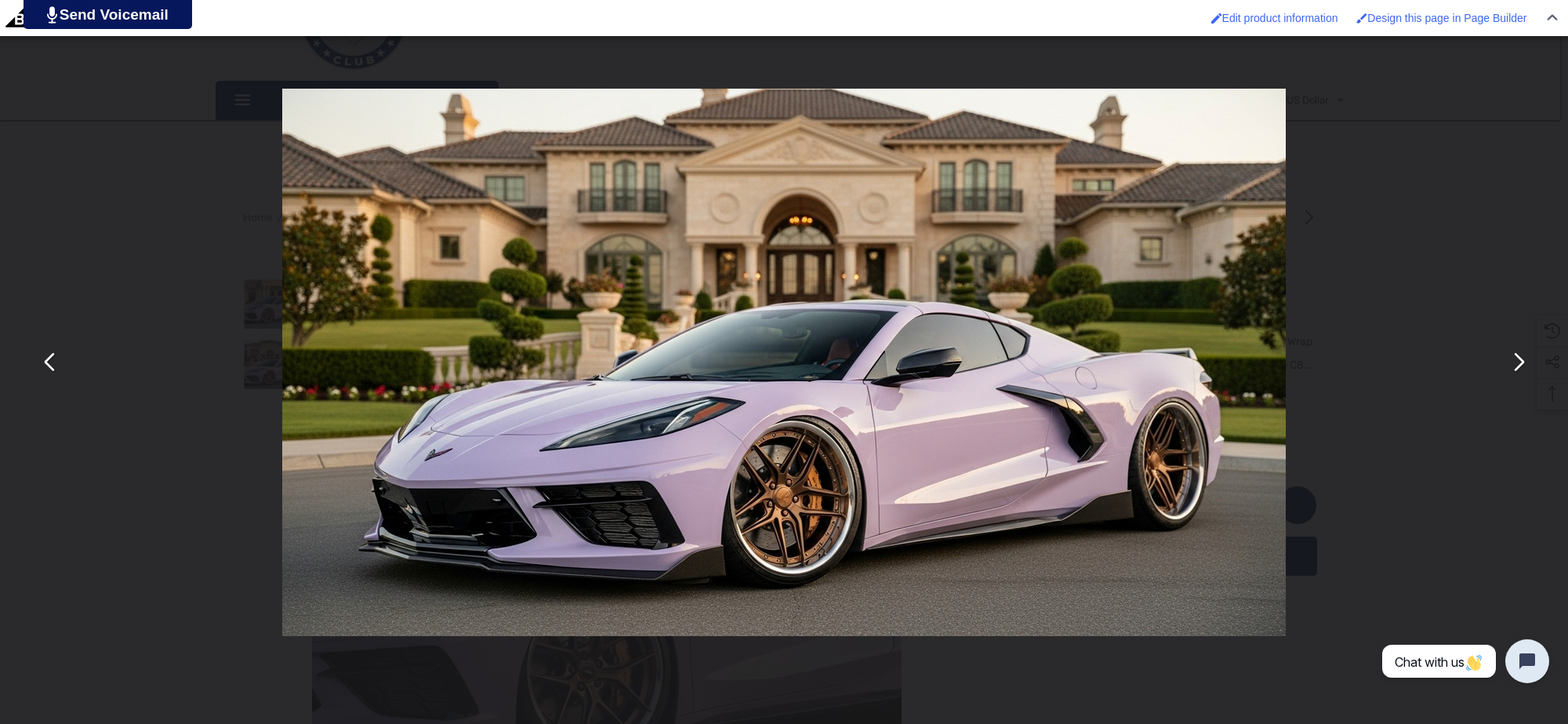
click at [1354, 275] on div "You can close this modal content with the ESC key" at bounding box center [784, 362] width 1568 height 724
click at [201, 353] on div "You can close this modal content with the ESC key" at bounding box center [784, 362] width 1568 height 724
click at [98, 536] on div "You can close this modal content with the ESC key" at bounding box center [784, 362] width 1568 height 724
click at [190, 230] on div "You can close this modal content with the ESC key" at bounding box center [784, 362] width 1568 height 724
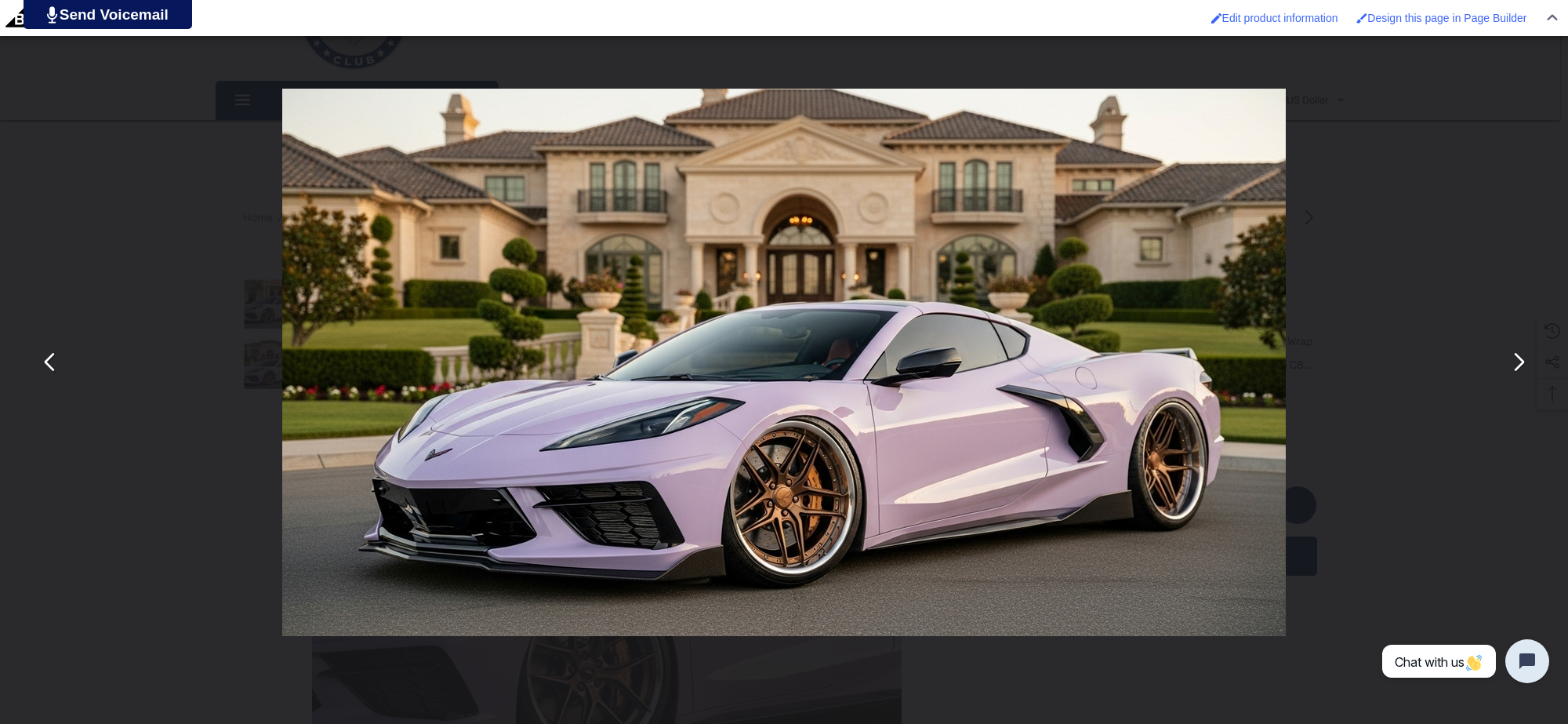
click at [190, 232] on div "You can close this modal content with the ESC key" at bounding box center [784, 362] width 1568 height 724
click at [114, 204] on div "You can close this modal content with the ESC key" at bounding box center [784, 362] width 1568 height 724
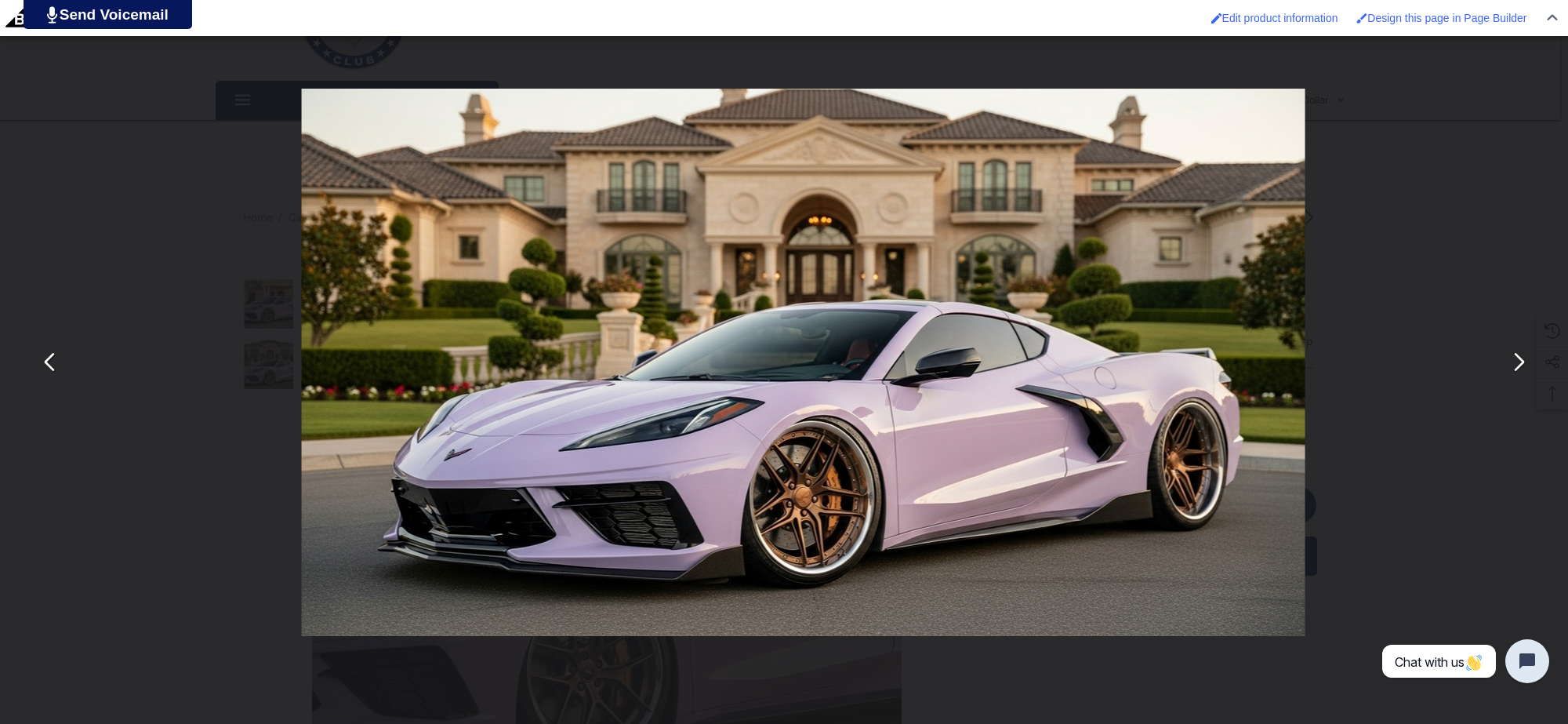
click at [134, 100] on div "You can close this modal content with the ESC key" at bounding box center [803, 362] width 1568 height 724
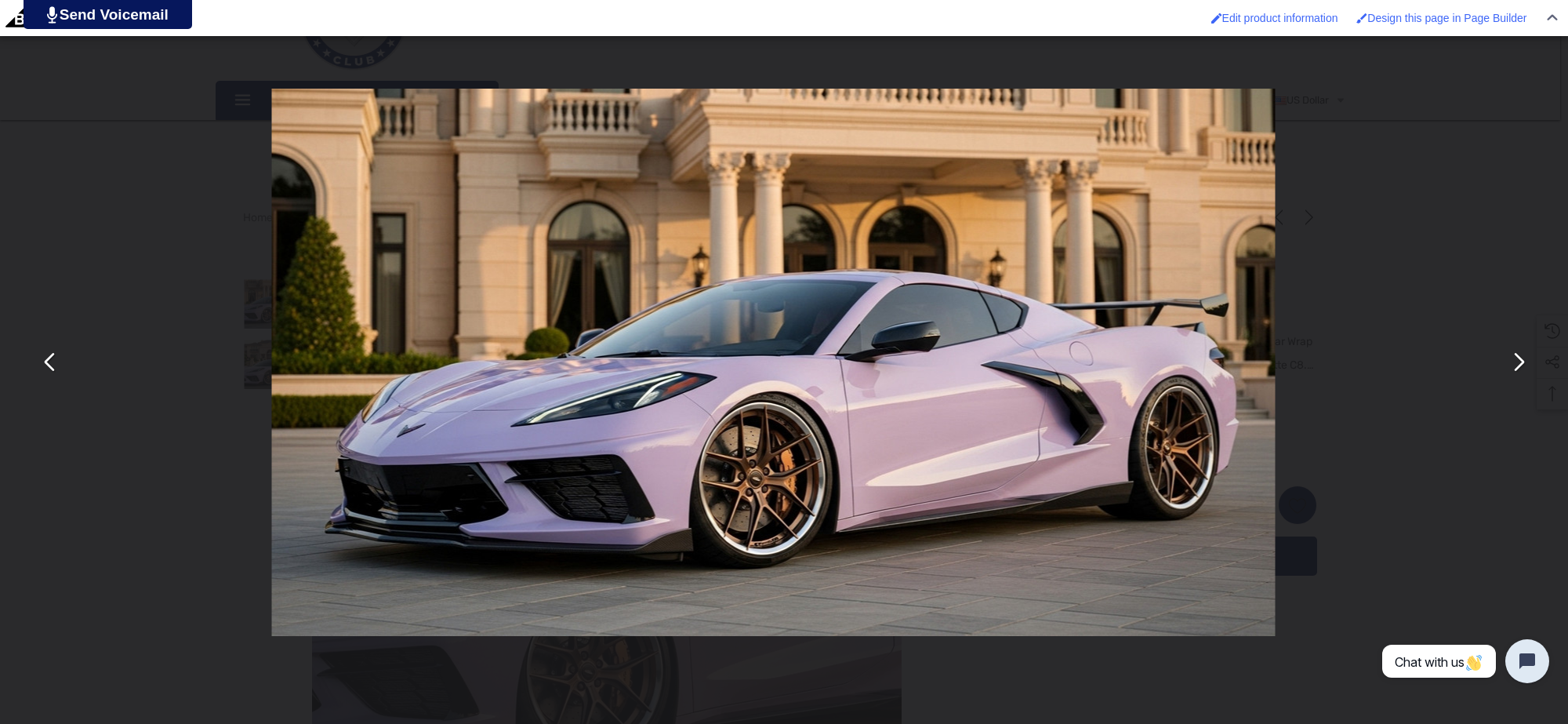
click at [149, 130] on div "You can close this modal content with the ESC key" at bounding box center [772, 362] width 1568 height 724
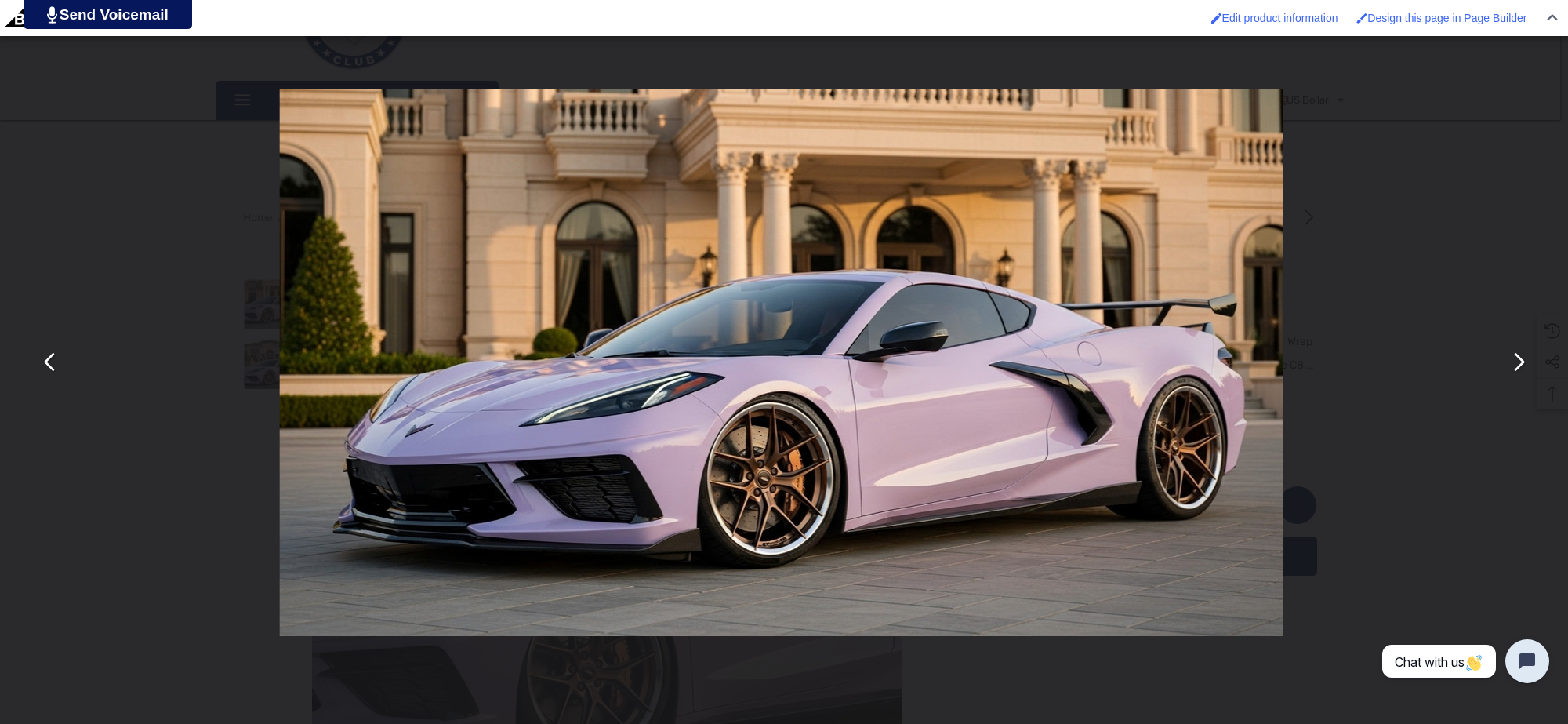
click at [100, 118] on div "You can close this modal content with the ESC key" at bounding box center [781, 362] width 1568 height 724
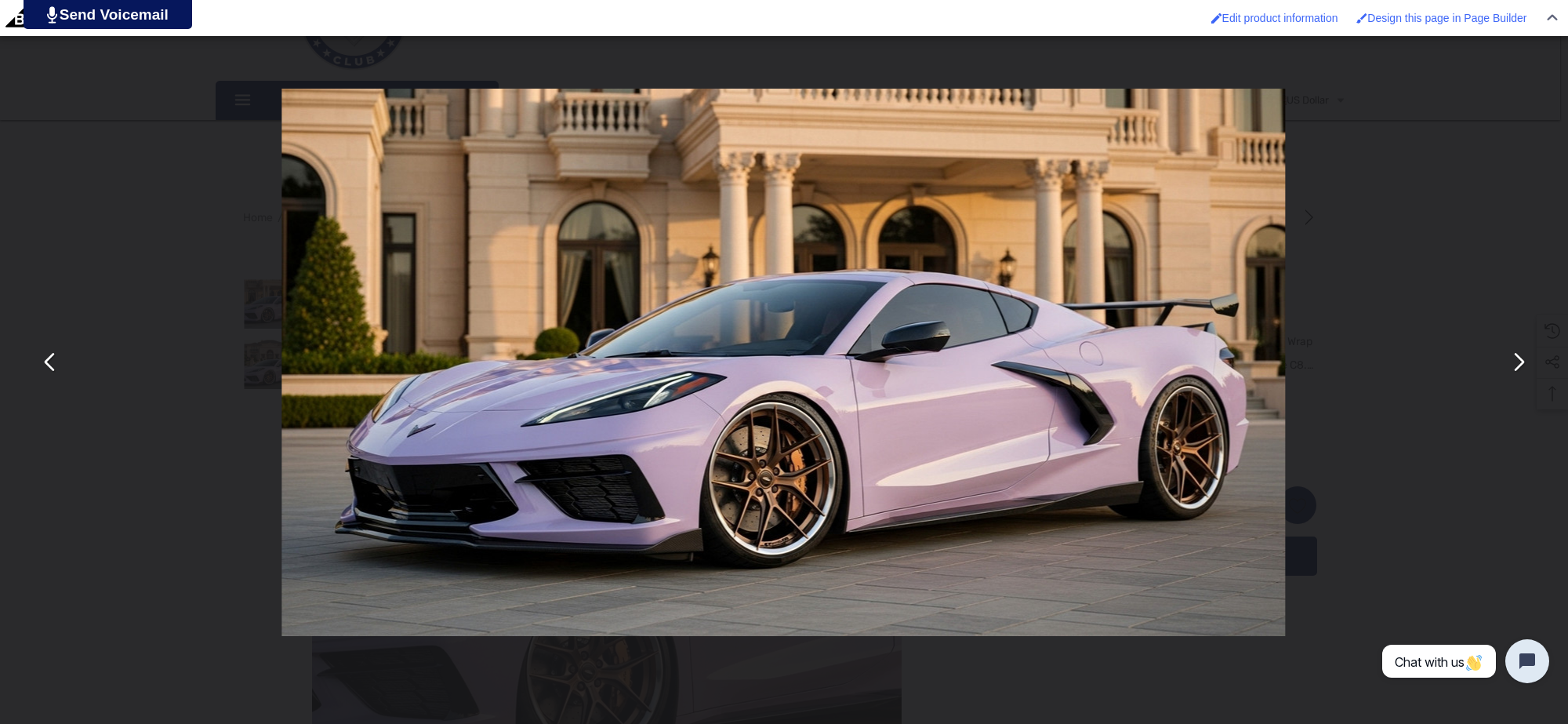
drag, startPoint x: 103, startPoint y: 118, endPoint x: 94, endPoint y: 118, distance: 9.0
click at [103, 114] on div "You can close this modal content with the ESC key" at bounding box center [783, 362] width 1568 height 724
drag, startPoint x: 92, startPoint y: 114, endPoint x: 91, endPoint y: 106, distance: 8.1
click at [93, 114] on div "You can close this modal content with the ESC key" at bounding box center [784, 362] width 1568 height 724
click at [96, 105] on div "You can close this modal content with the ESC key" at bounding box center [784, 362] width 1568 height 724
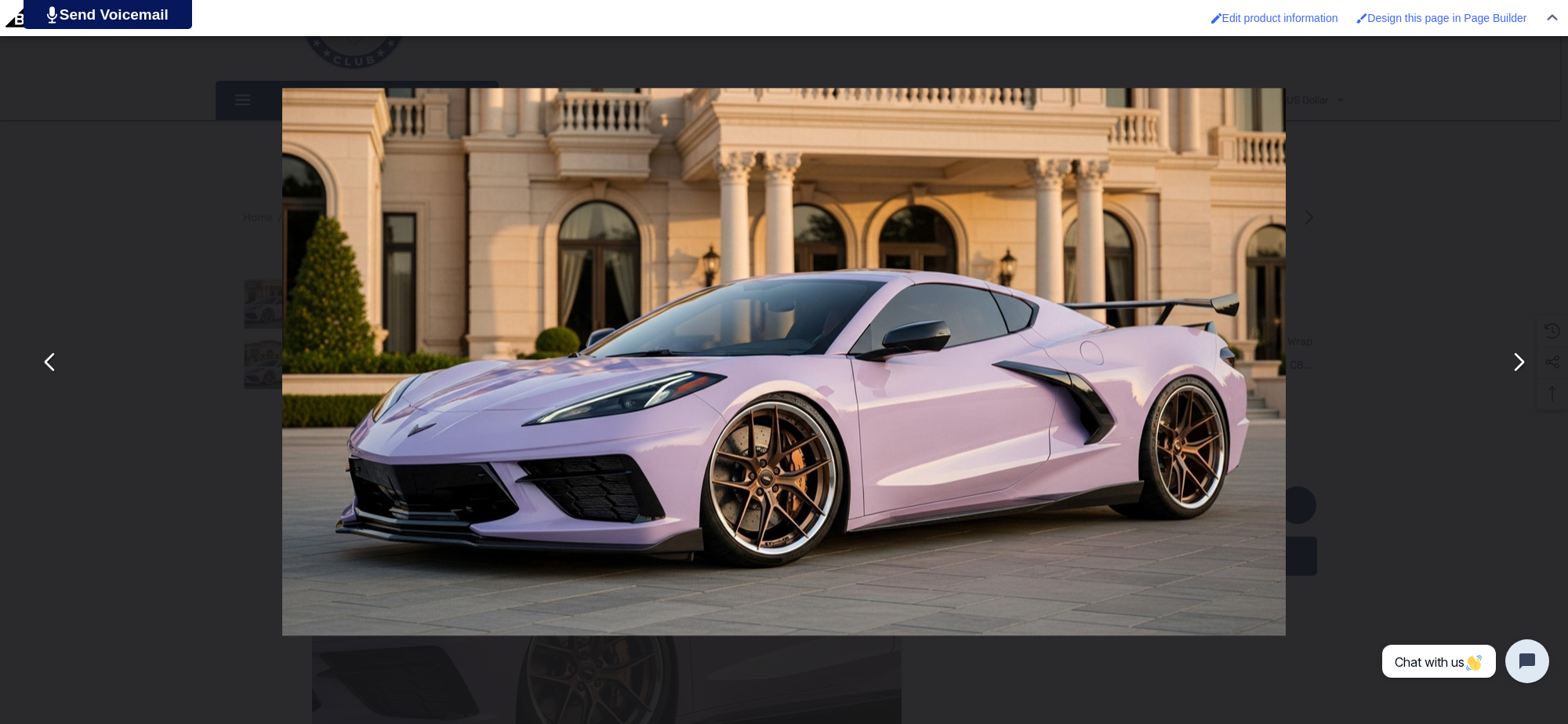
drag, startPoint x: 91, startPoint y: 106, endPoint x: 99, endPoint y: 105, distance: 8.1
click at [99, 104] on div "You can close this modal content with the ESC key" at bounding box center [784, 361] width 1568 height 724
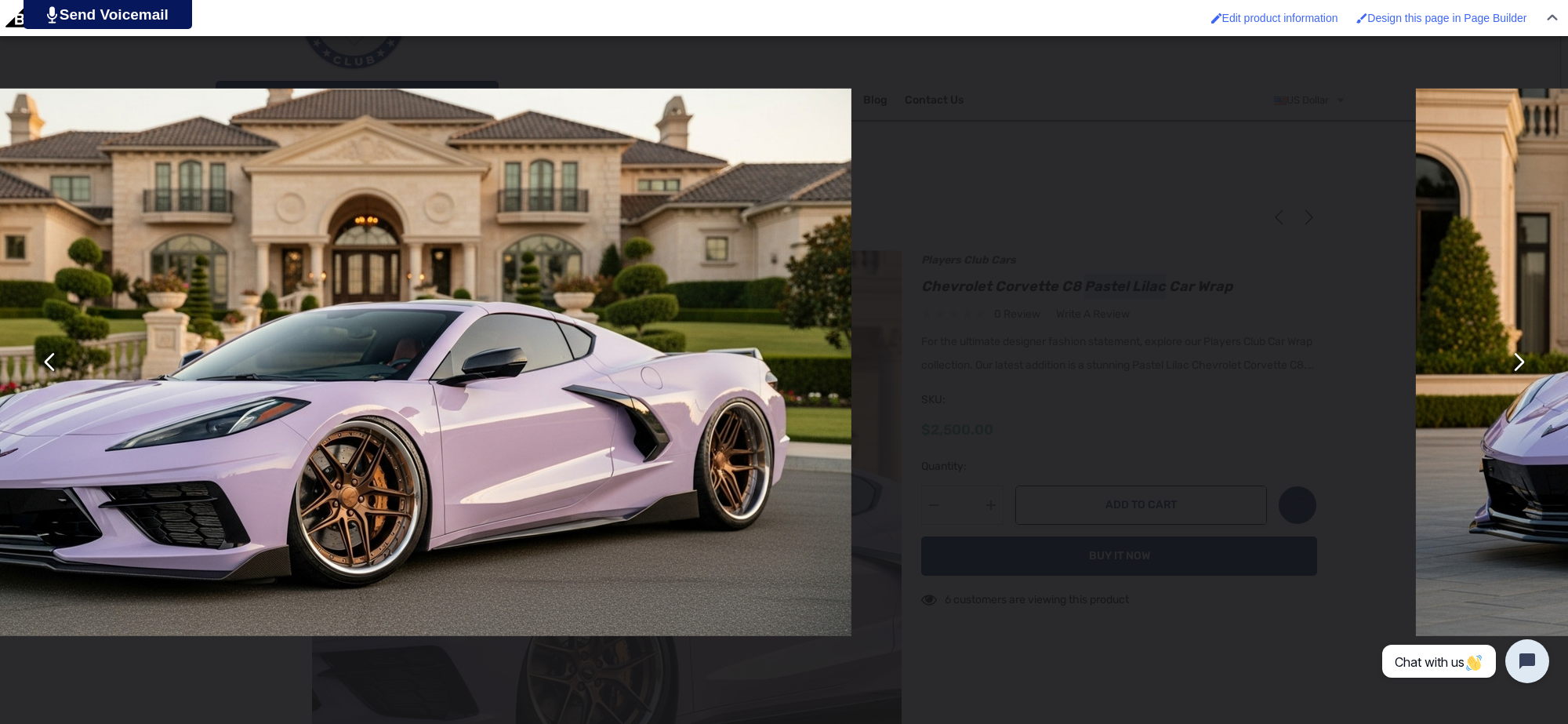
click at [98, 106] on img "You can close this modal content with the ESC key" at bounding box center [350, 361] width 1004 height 547
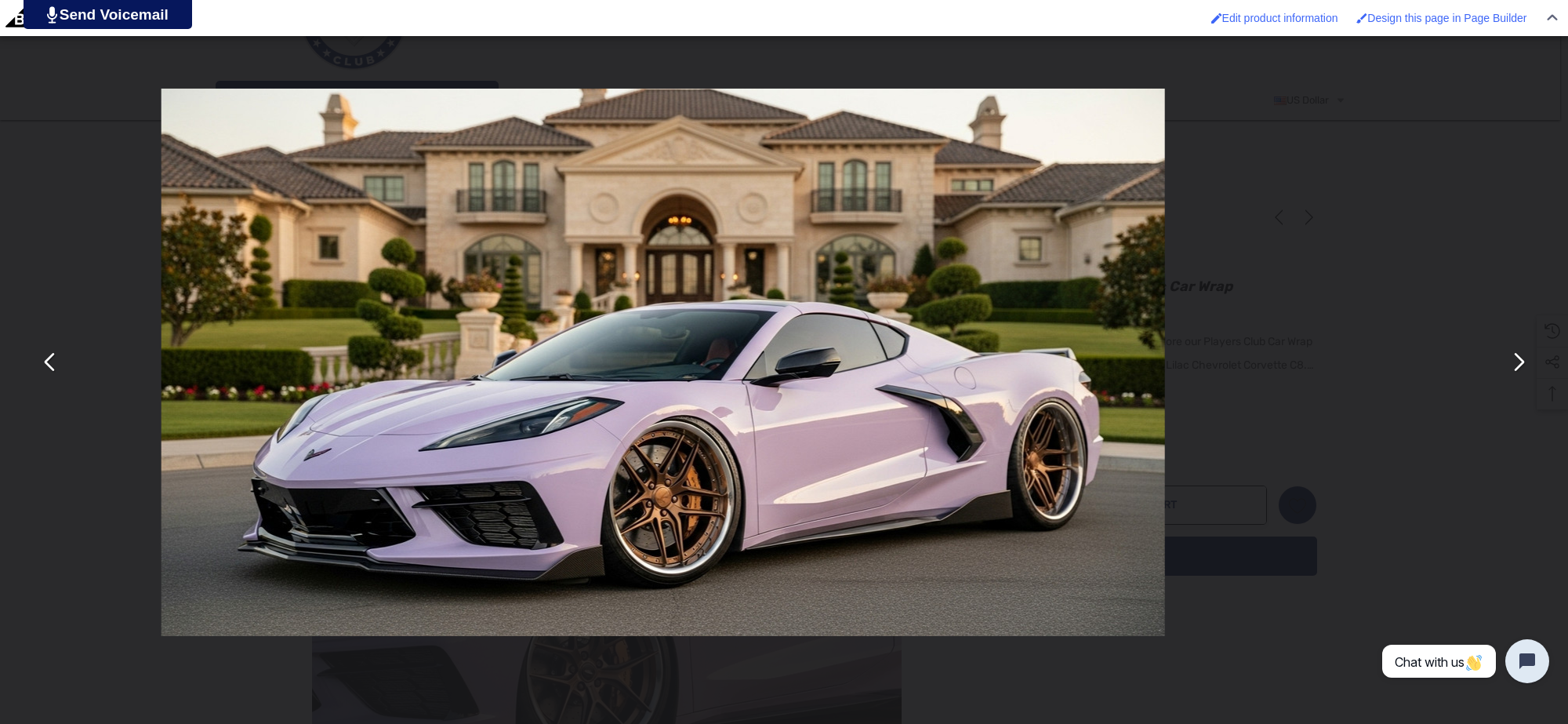
click at [98, 106] on div "You can close this modal content with the ESC key" at bounding box center [663, 362] width 1568 height 724
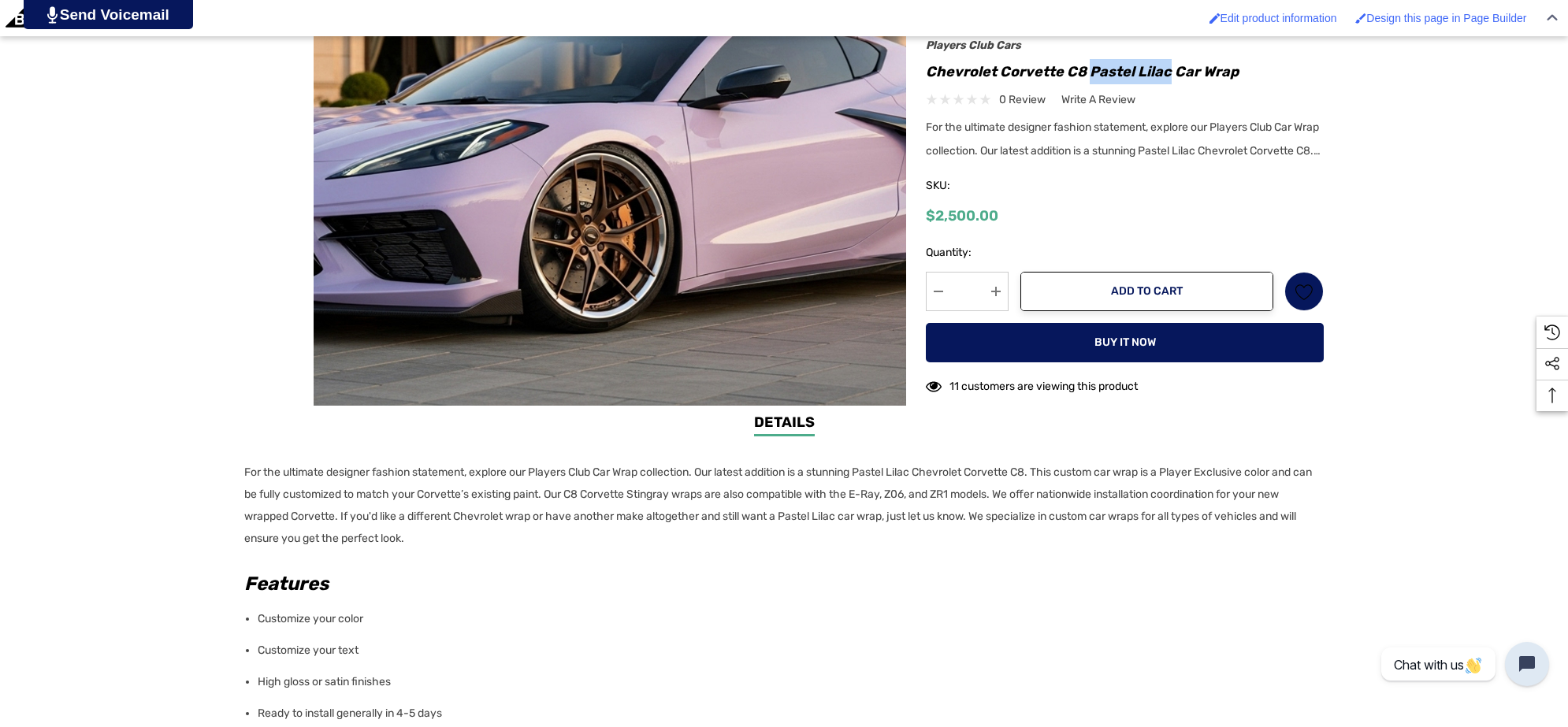
scroll to position [689, 0]
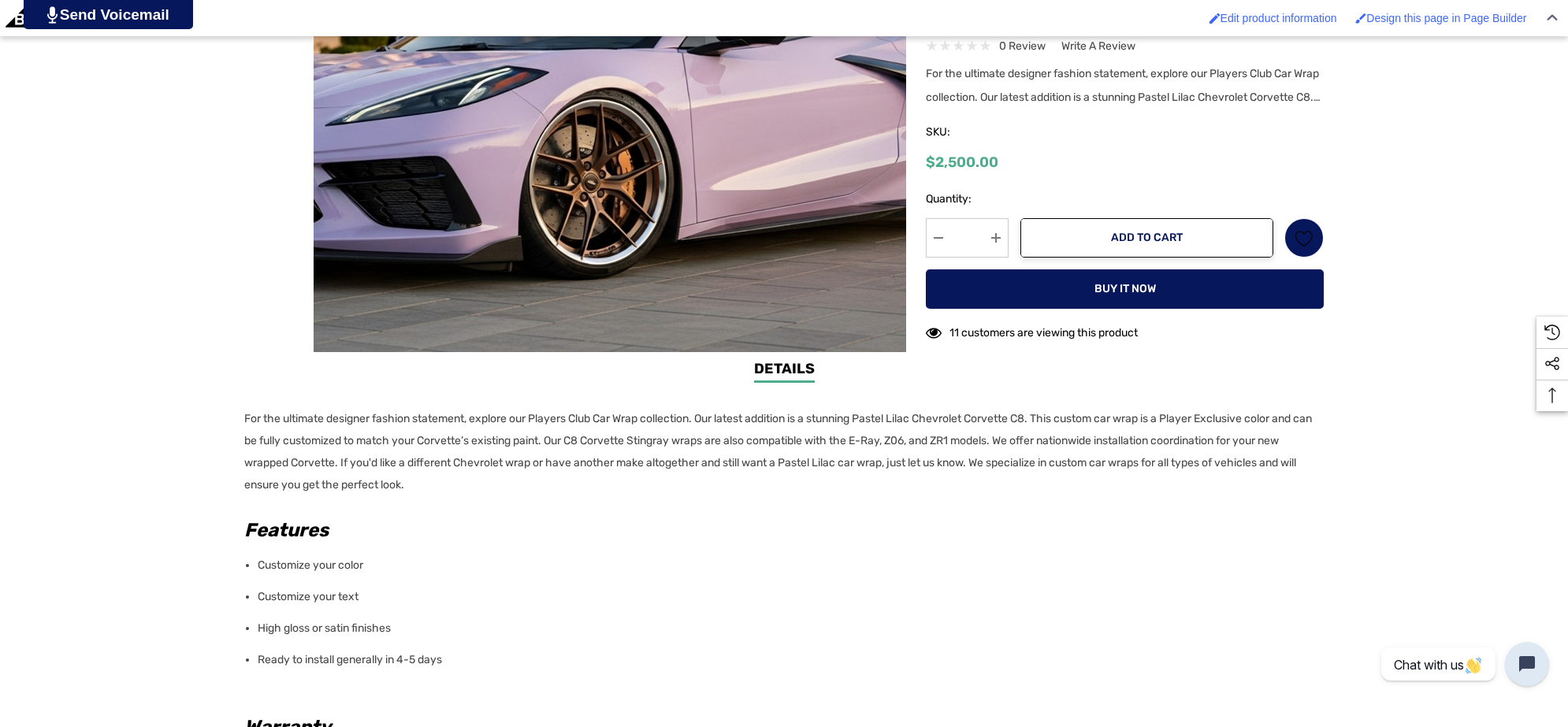
click at [240, 412] on div "Details Details For the ultimate designer fashion statement, explore our Player…" at bounding box center [784, 693] width 1568 height 668
click at [241, 415] on div "Details Details For the ultimate designer fashion statement, explore our Player…" at bounding box center [784, 693] width 1568 height 668
click at [528, 478] on p "For the ultimate designer fashion statement, explore our Players Club Car Wrap …" at bounding box center [780, 452] width 1070 height 88
click at [245, 414] on p "For the ultimate designer fashion statement, explore our Players Club Car Wrap …" at bounding box center [780, 452] width 1070 height 88
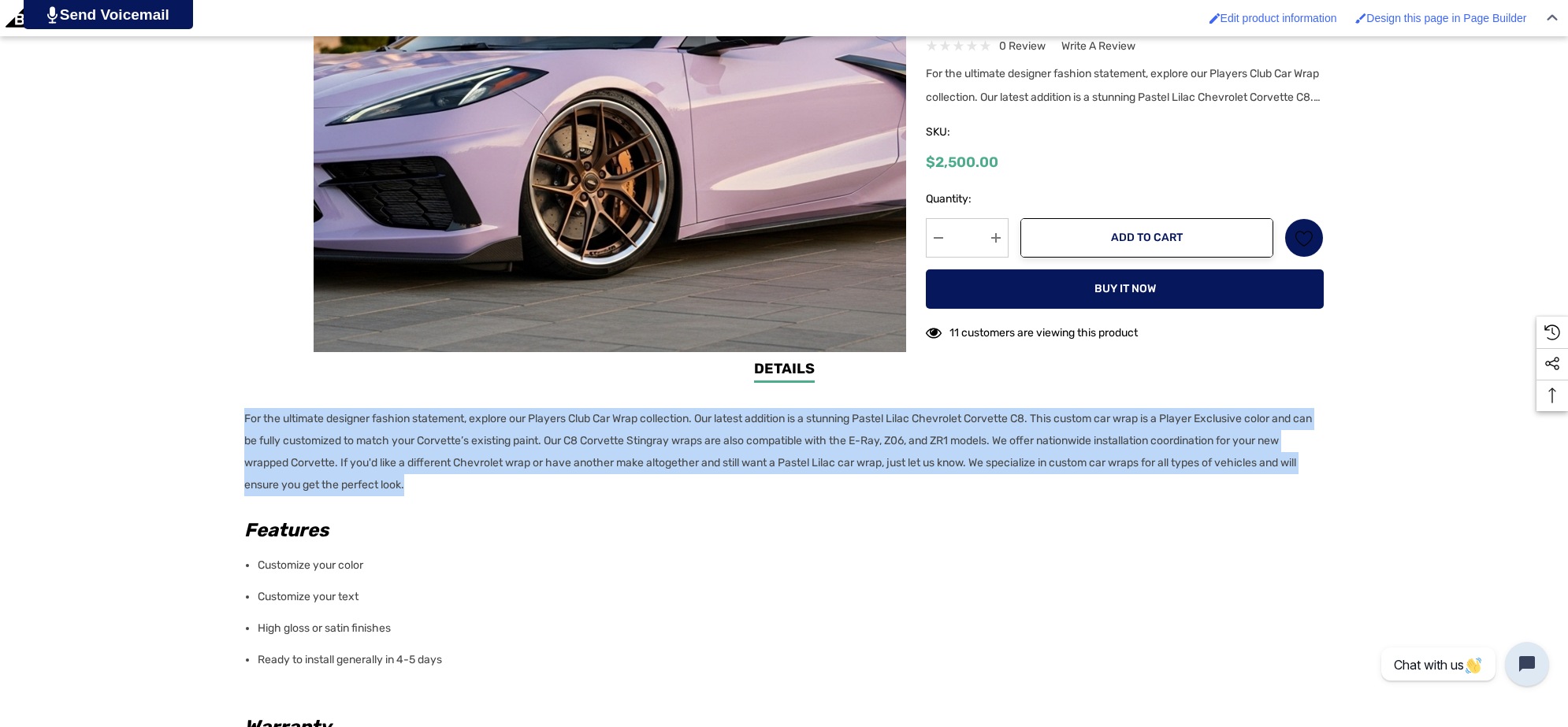
click at [516, 475] on p "For the ultimate designer fashion statement, explore our Players Club Car Wrap …" at bounding box center [780, 452] width 1070 height 88
copy p "For the ultimate designer fashion statement, explore our Players Club Car Wrap …"
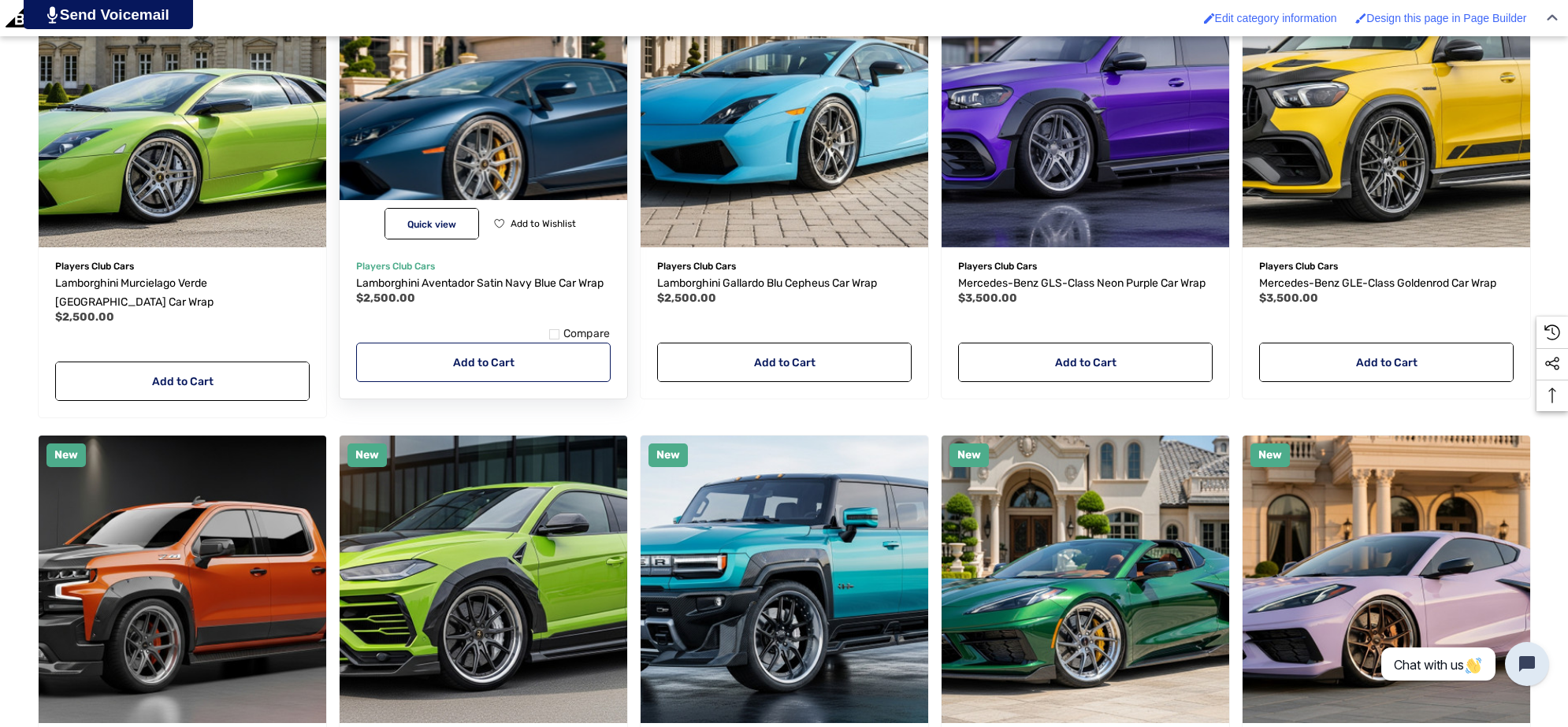
scroll to position [689, 0]
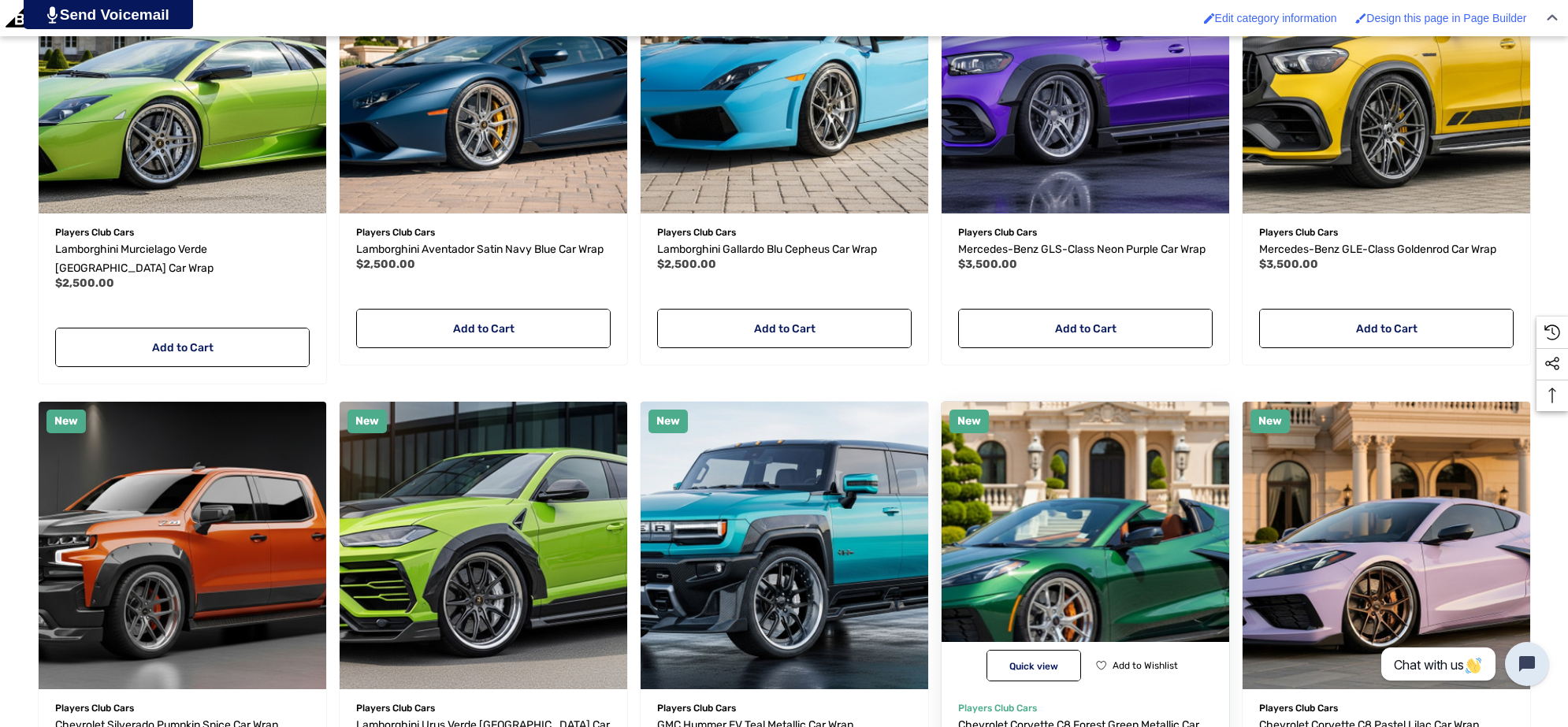
click at [1090, 513] on img "Chevrolet Corvette C8 Forest Green Metallic Car Wrap,$2,500.00\a" at bounding box center [1086, 545] width 317 height 317
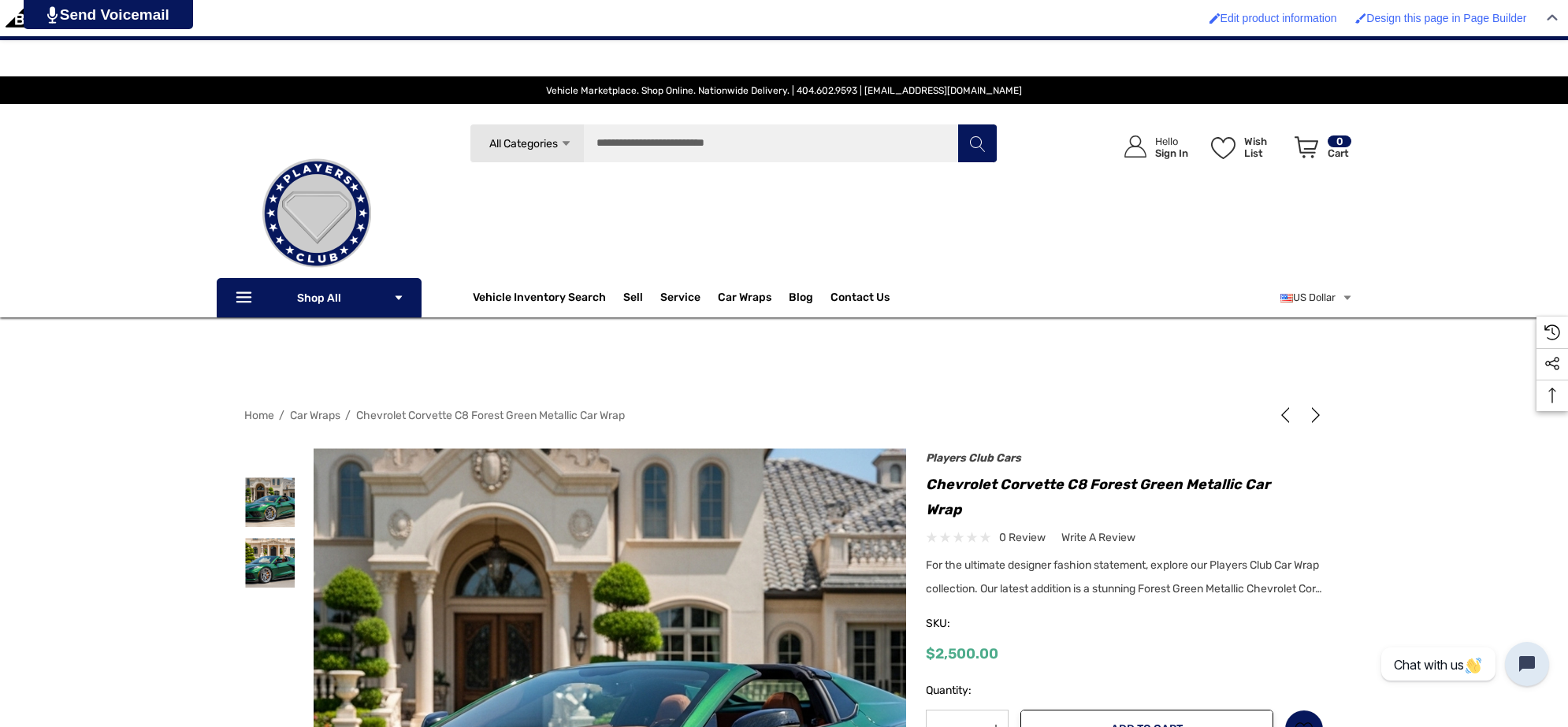
click at [1089, 487] on h1 "Chevrolet Corvette C8 Forest Green Metallic Car Wrap" at bounding box center [1125, 497] width 398 height 51
click at [1237, 479] on h1 "Chevrolet Corvette C8 Forest Green Metallic Car Wrap" at bounding box center [1125, 497] width 398 height 51
copy h1 "Forest Green Metallic"
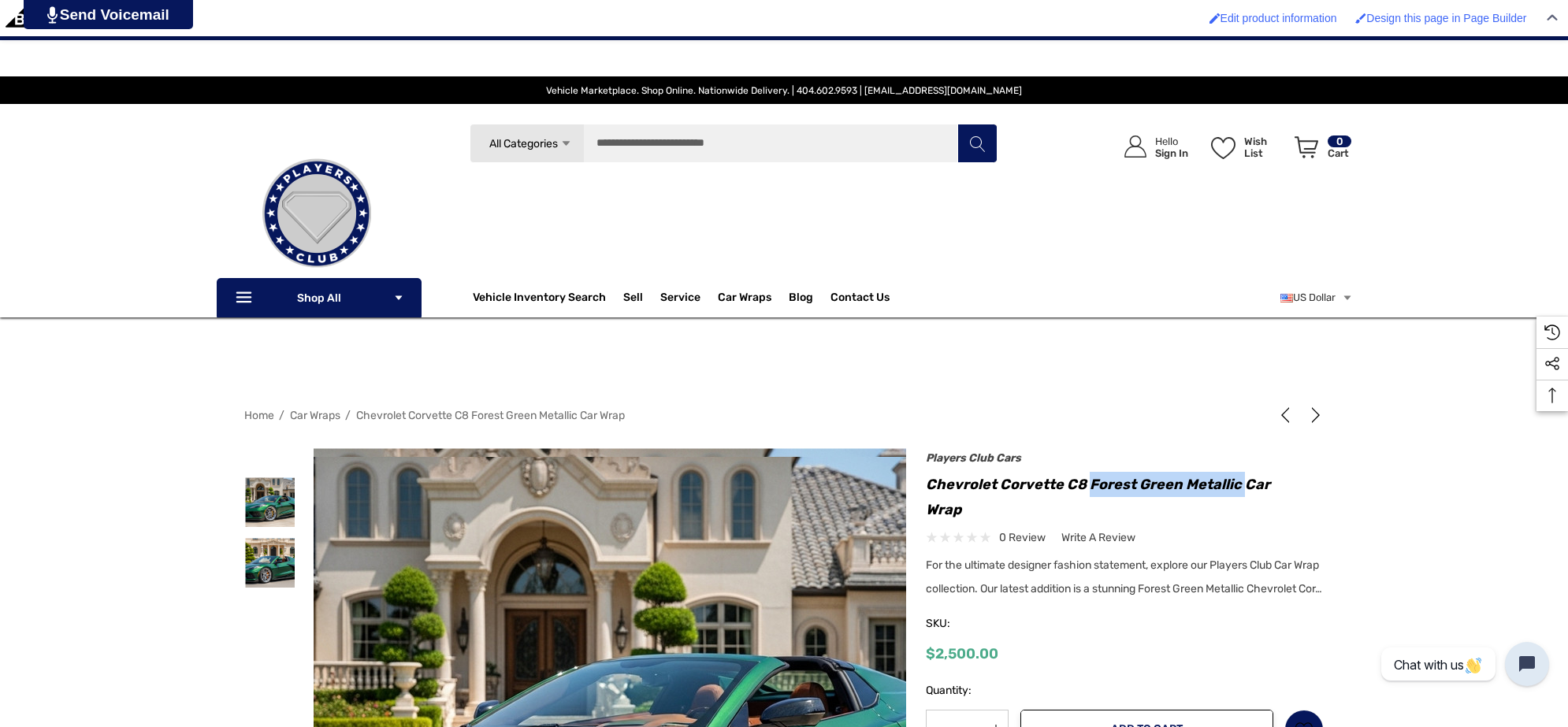
click at [554, 565] on img at bounding box center [649, 731] width 1009 height 550
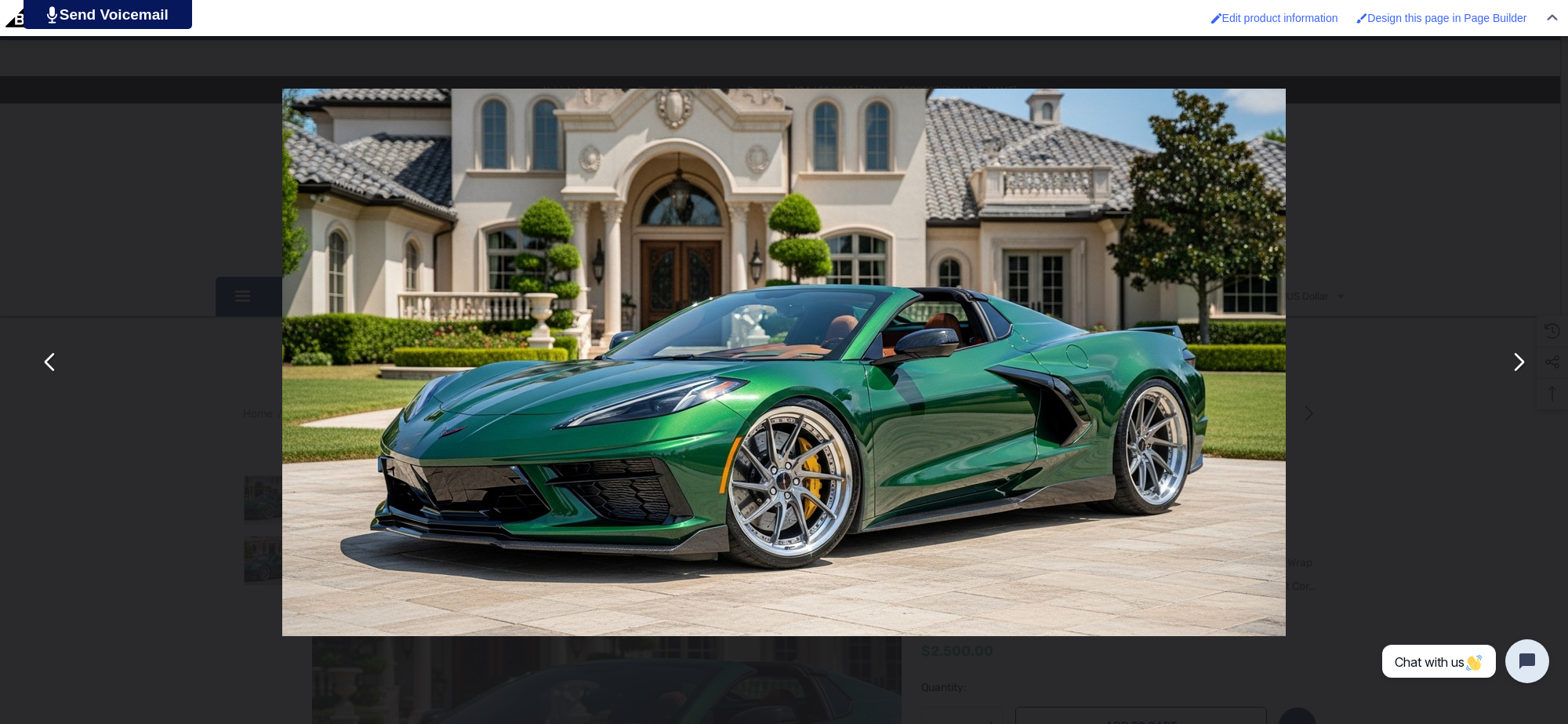
click at [1511, 363] on button "You can close this modal content with the ESC key" at bounding box center [1518, 363] width 38 height 38
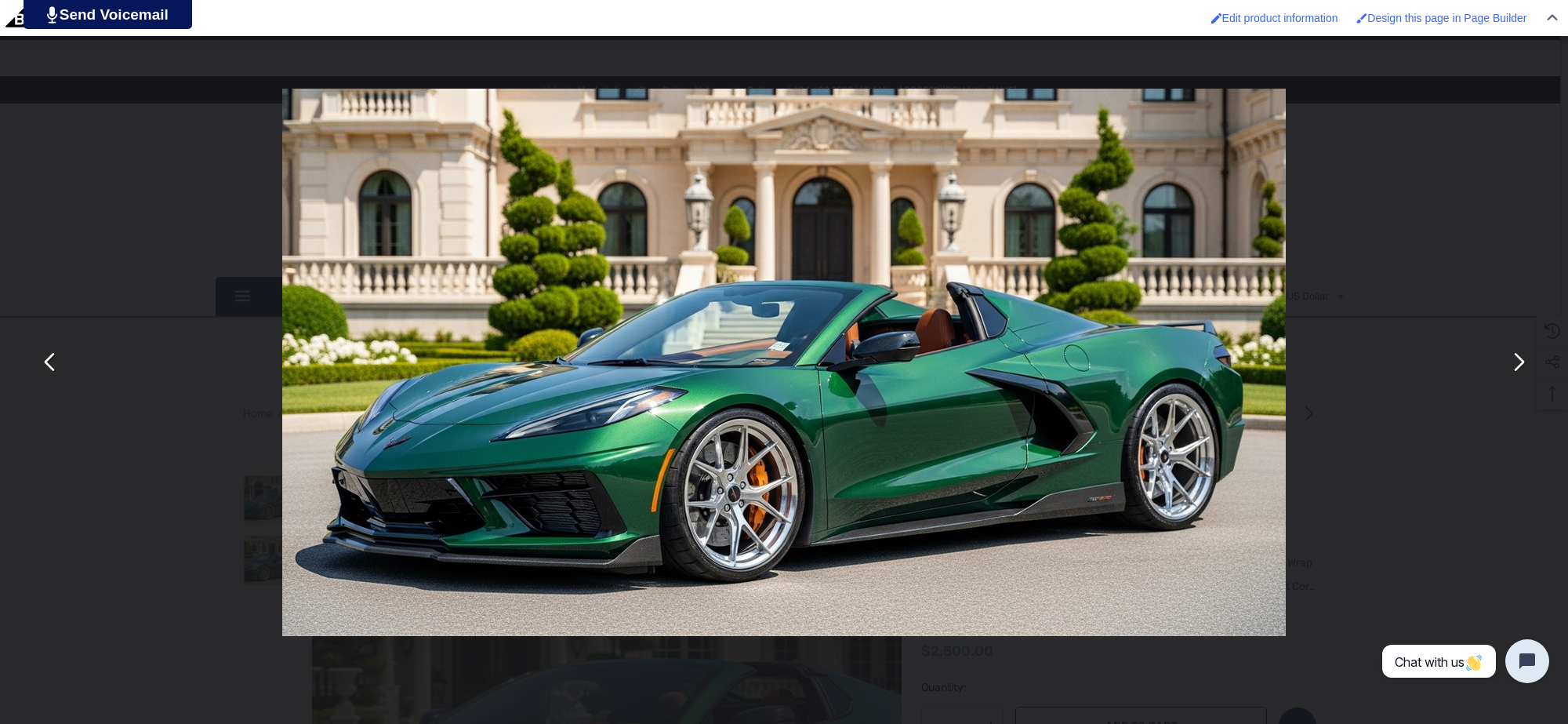
click at [1343, 227] on div "You can close this modal content with the ESC key" at bounding box center [784, 362] width 1568 height 724
click at [1347, 500] on div "You can close this modal content with the ESC key" at bounding box center [784, 362] width 1568 height 724
click at [1299, 685] on div "You can close this modal content with the ESC key" at bounding box center [784, 362] width 1568 height 724
click at [1317, 247] on div "You can close this modal content with the ESC key" at bounding box center [784, 362] width 1568 height 724
drag, startPoint x: 1318, startPoint y: 247, endPoint x: 1241, endPoint y: 230, distance: 78.9
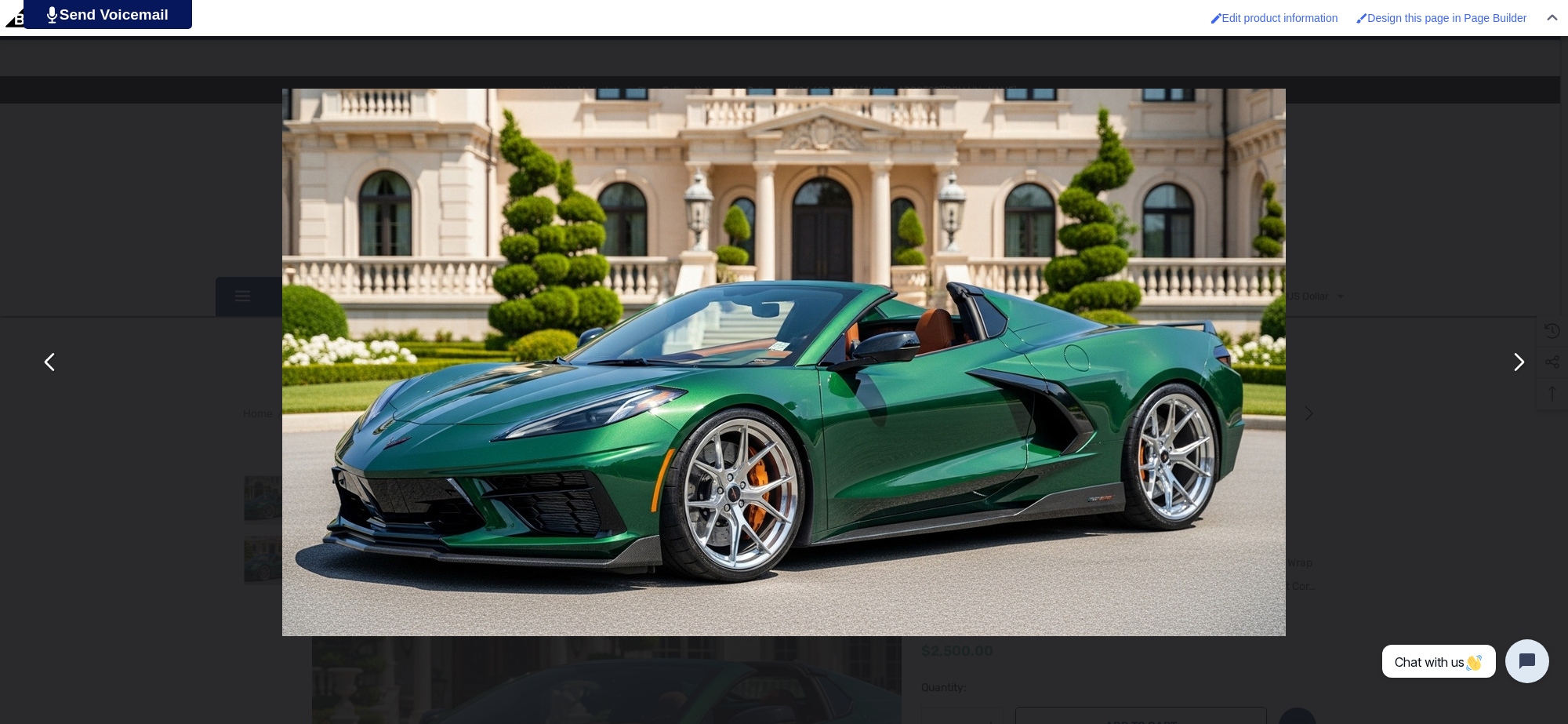
click at [1314, 247] on div "You can close this modal content with the ESC key" at bounding box center [784, 362] width 1568 height 724
drag, startPoint x: 65, startPoint y: 63, endPoint x: 75, endPoint y: 70, distance: 12.2
click at [71, 65] on div "You can close this modal content with the ESC key" at bounding box center [784, 362] width 1568 height 724
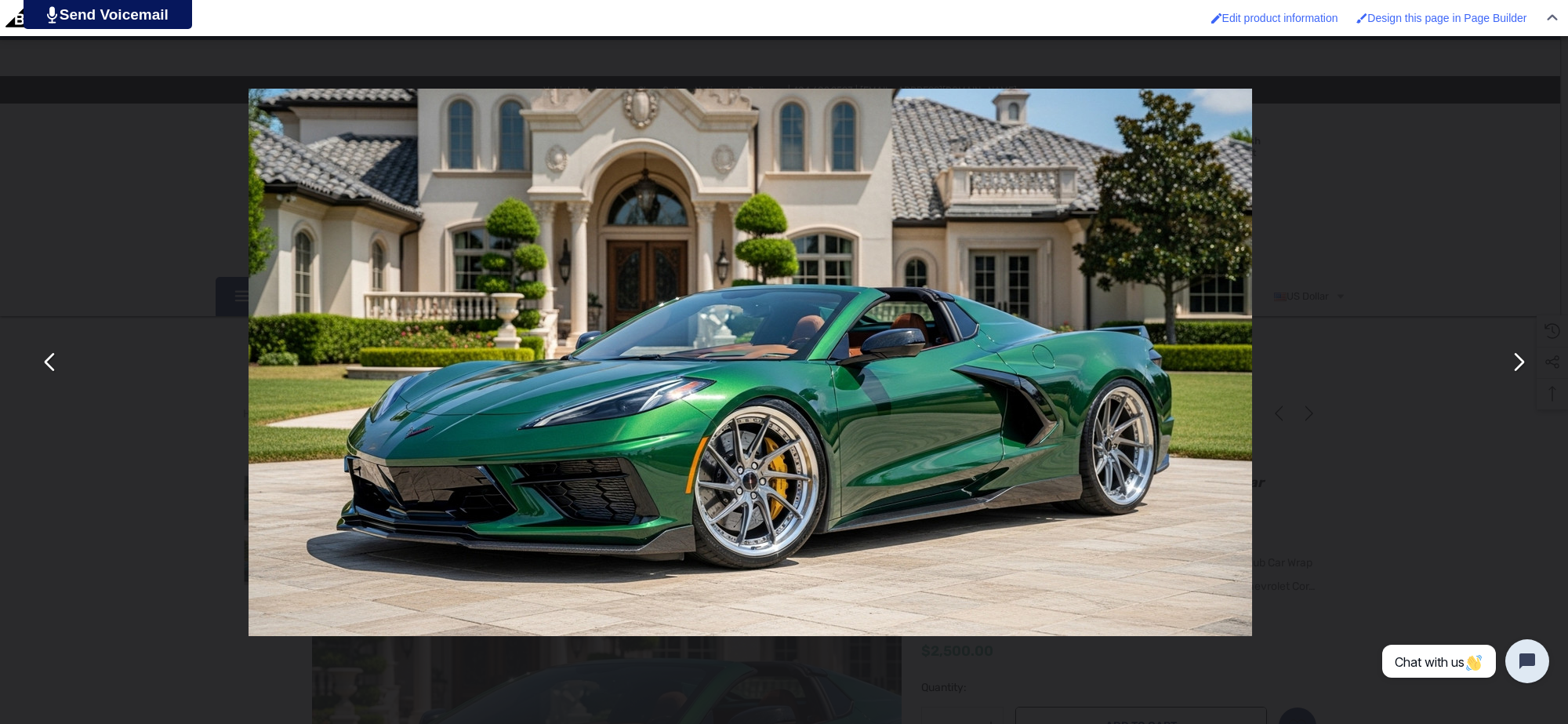
click at [92, 118] on div "You can close this modal content with the ESC key" at bounding box center [750, 362] width 1568 height 724
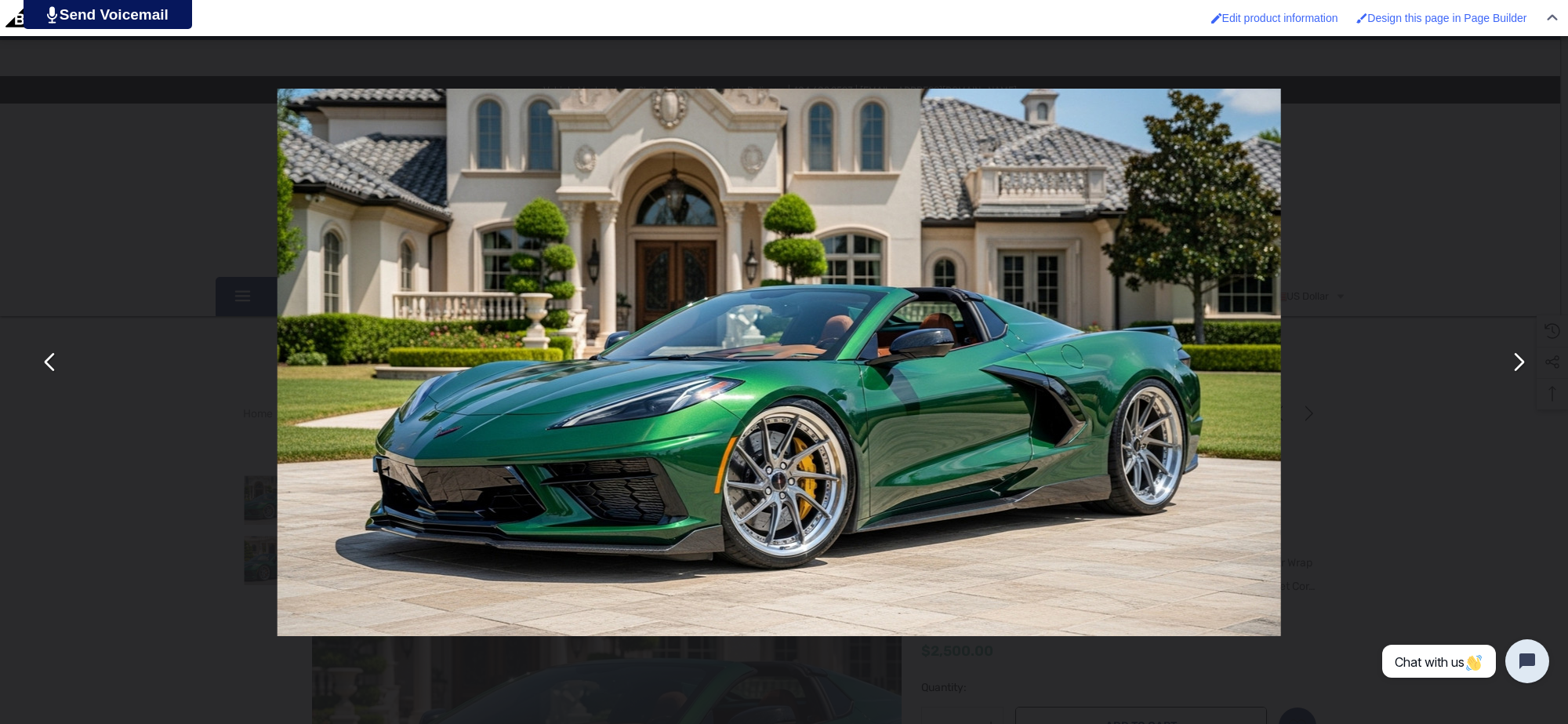
click at [83, 118] on div "You can close this modal content with the ESC key" at bounding box center [779, 362] width 1568 height 724
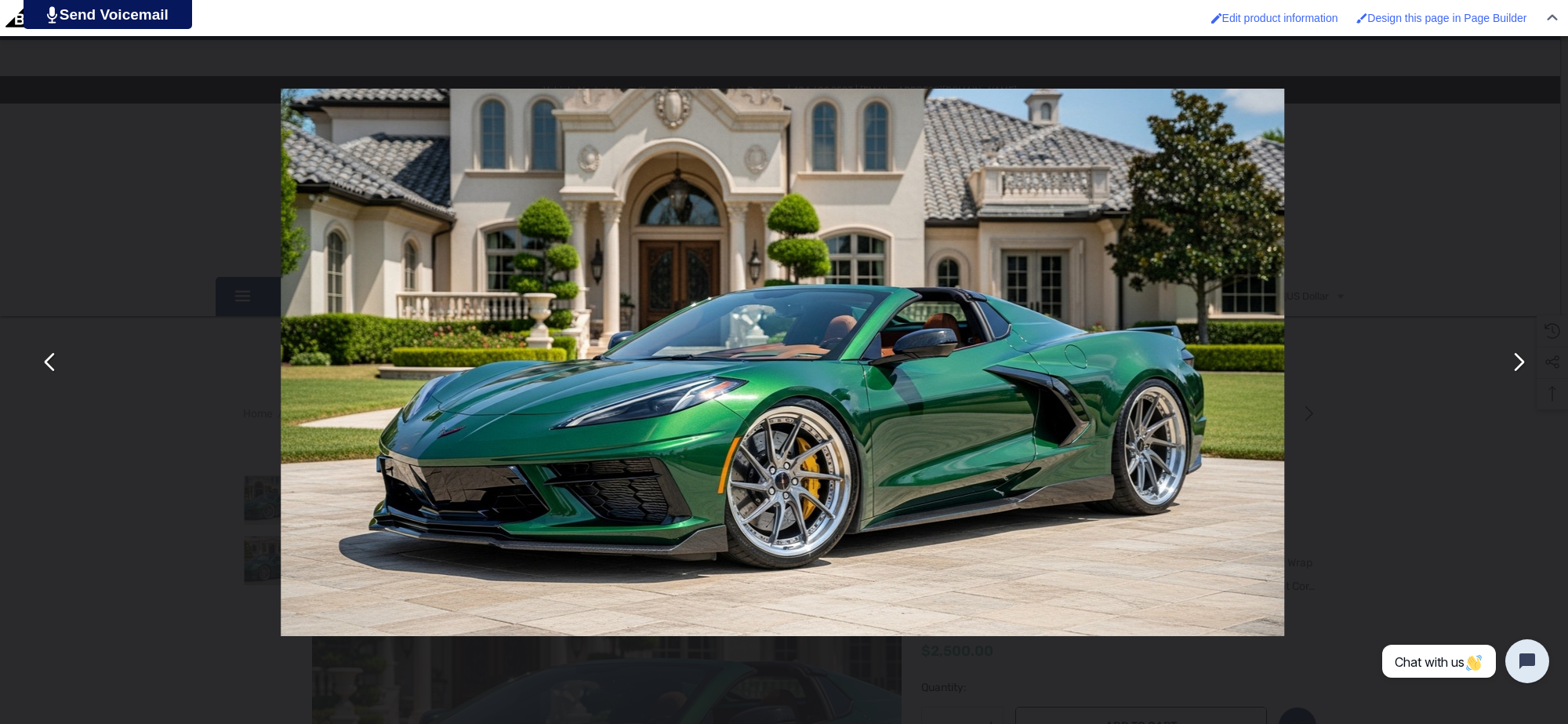
click at [83, 118] on div "You can close this modal content with the ESC key" at bounding box center [782, 362] width 1568 height 724
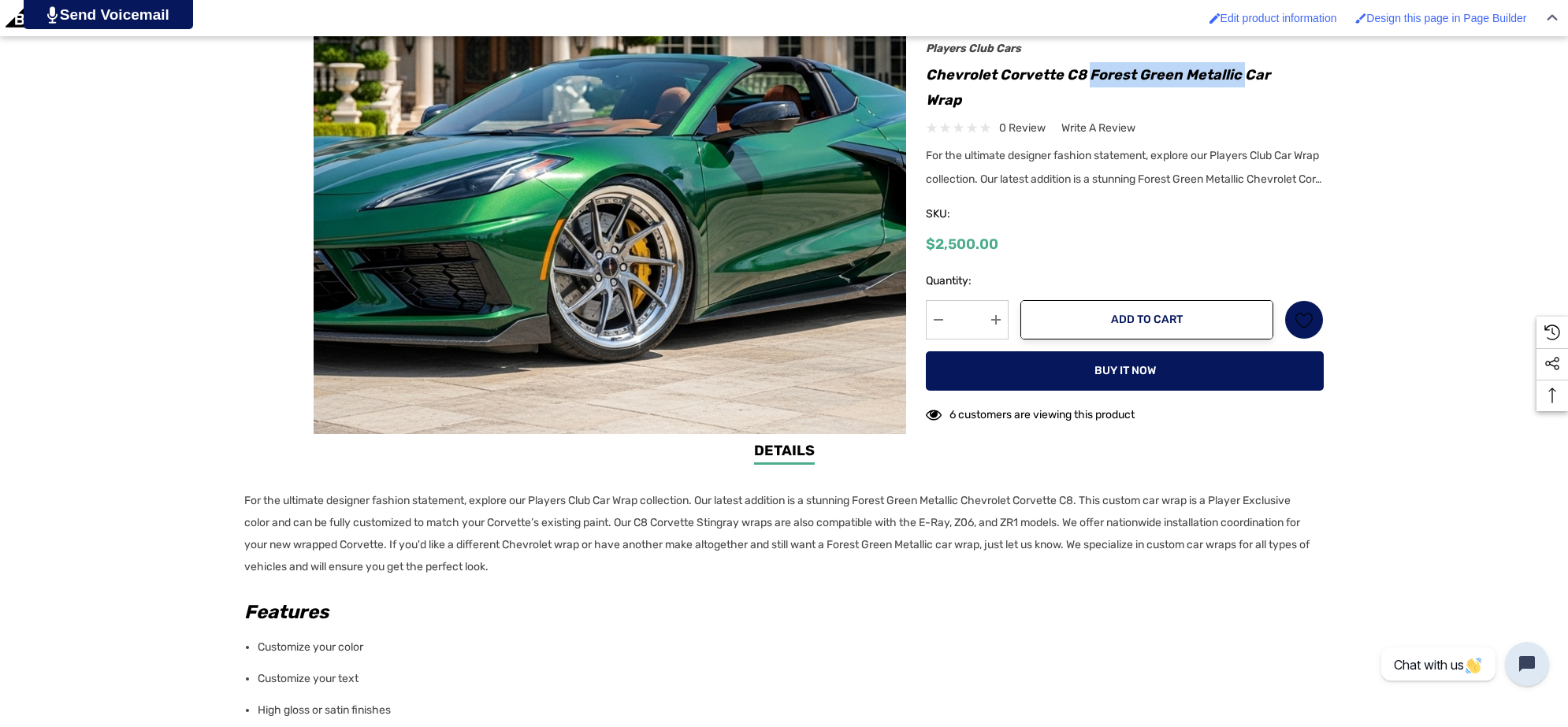
scroll to position [788, 0]
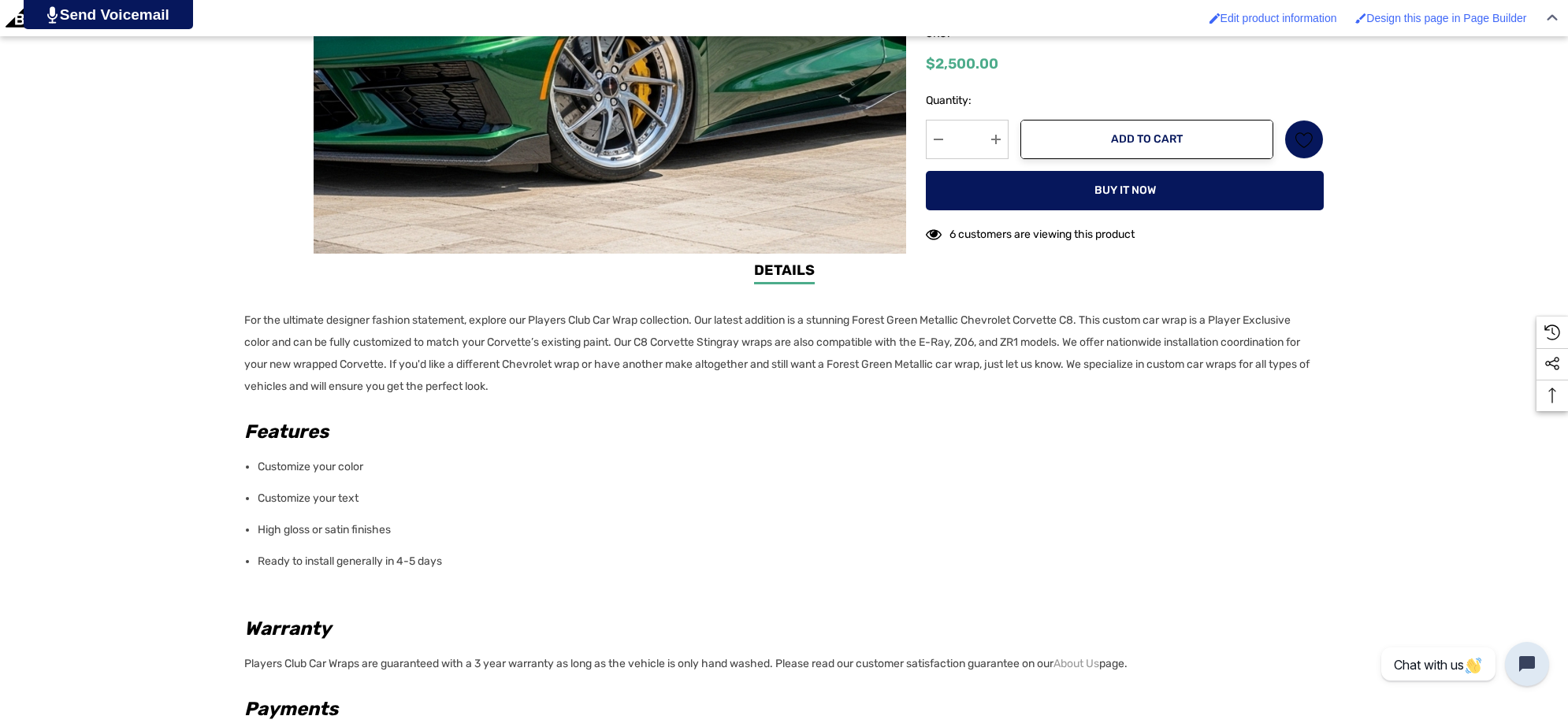
click at [235, 311] on div "Details Details For the ultimate designer fashion statement, explore our Player…" at bounding box center [784, 594] width 1568 height 668
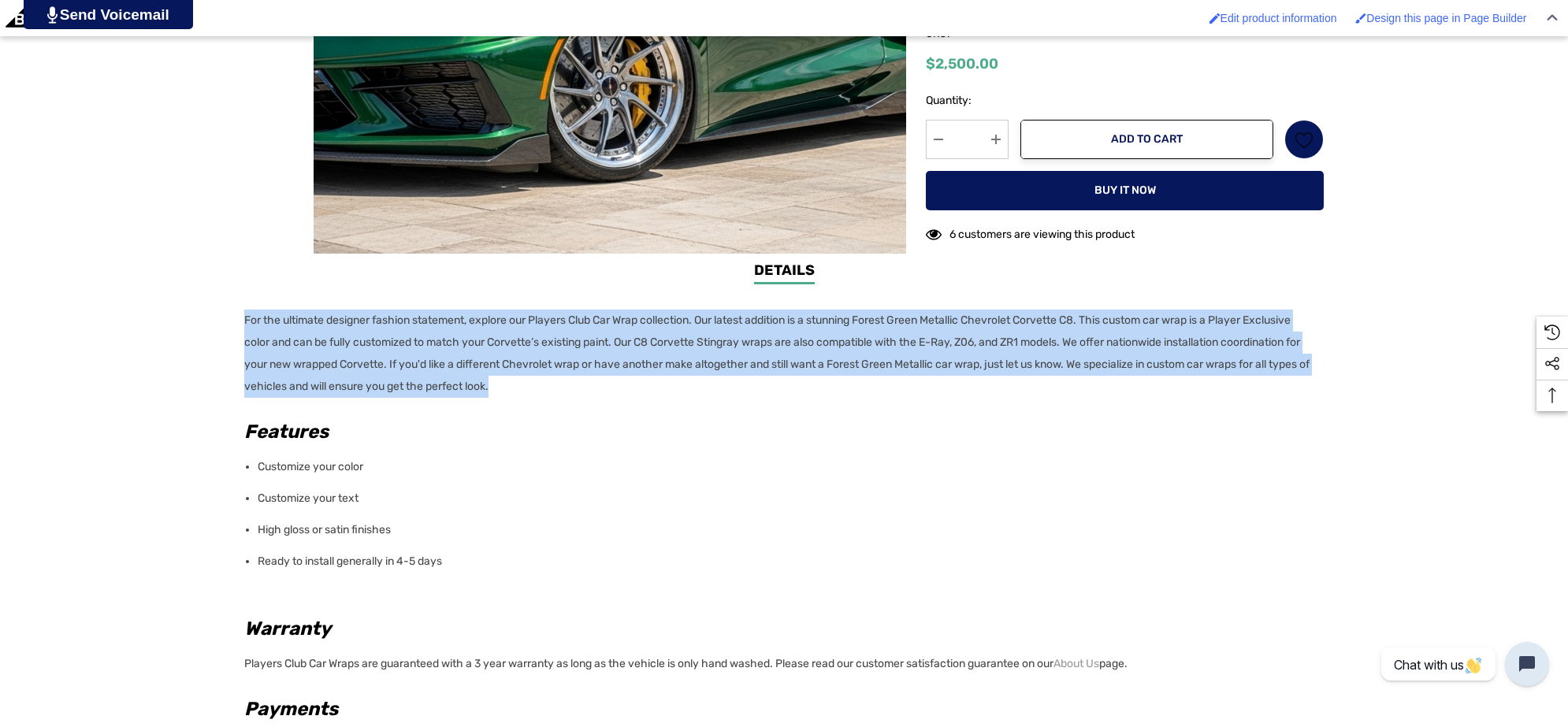
click at [614, 382] on p "For the ultimate designer fashion statement, explore our Players Club Car Wrap …" at bounding box center [780, 353] width 1070 height 88
copy p "For the ultimate designer fashion statement, explore our Players Club Car Wrap …"
